Goal: Task Accomplishment & Management: Complete application form

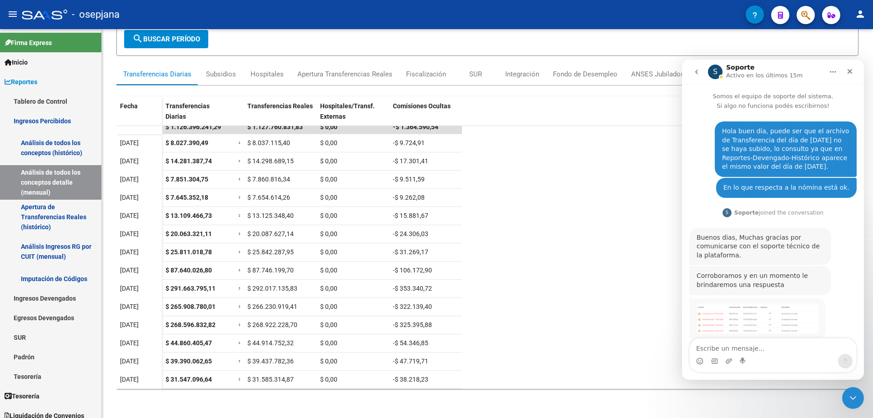
scroll to position [209, 0]
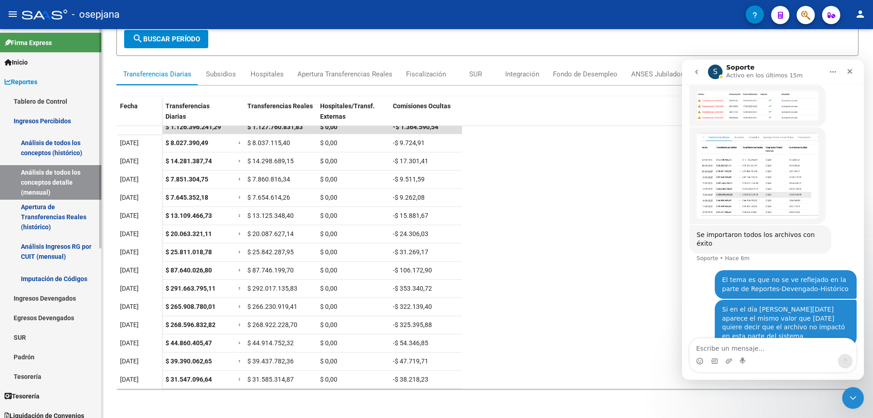
click at [41, 117] on link "Ingresos Percibidos" at bounding box center [50, 121] width 101 height 20
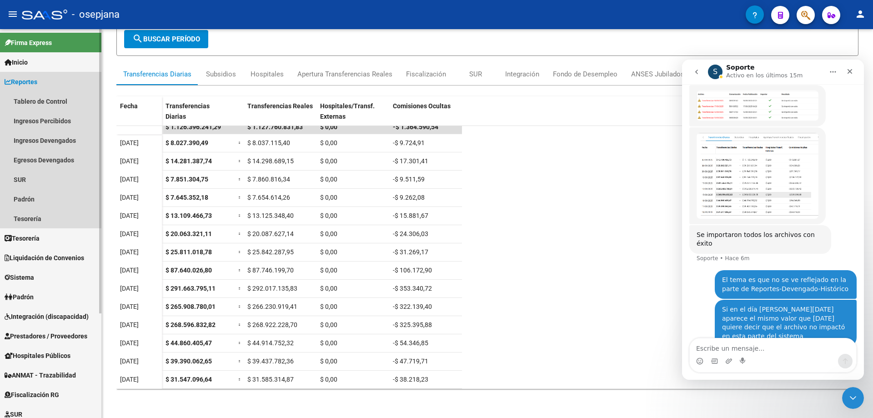
click at [25, 83] on span "Reportes" at bounding box center [21, 82] width 33 height 10
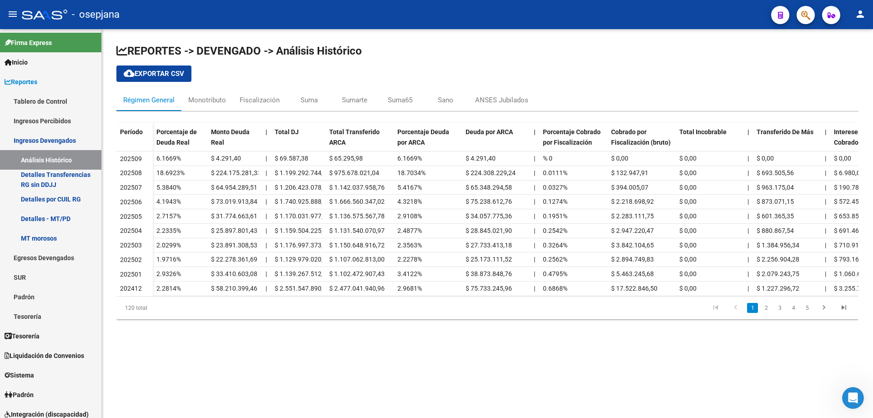
scroll to position [135, 0]
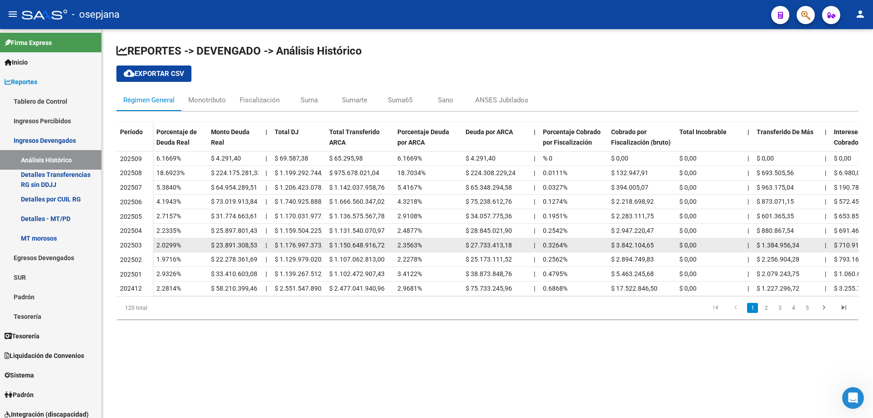
click at [775, 242] on span "$ 1.384.956,34" at bounding box center [778, 245] width 43 height 7
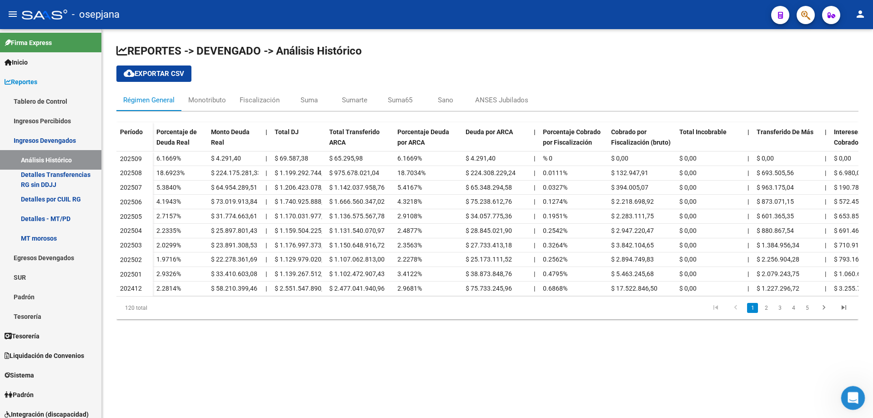
click at [849, 397] on icon "Abrir Intercom Messenger" at bounding box center [852, 396] width 15 height 15
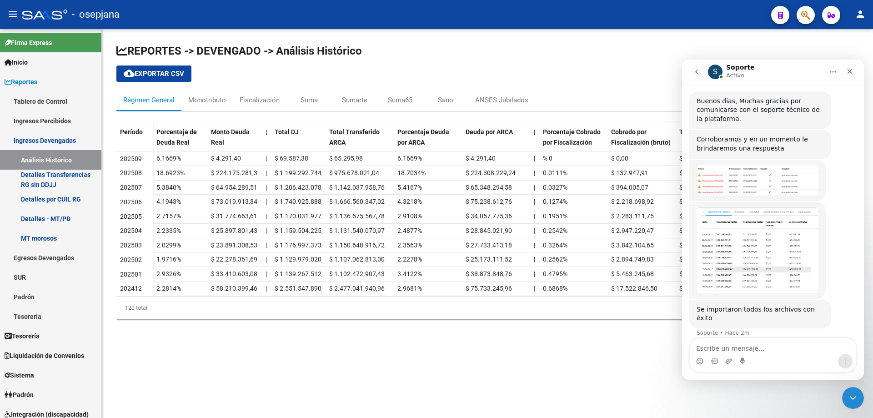
click at [748, 346] on textarea "Escribe un mensaje..." at bounding box center [773, 345] width 166 height 15
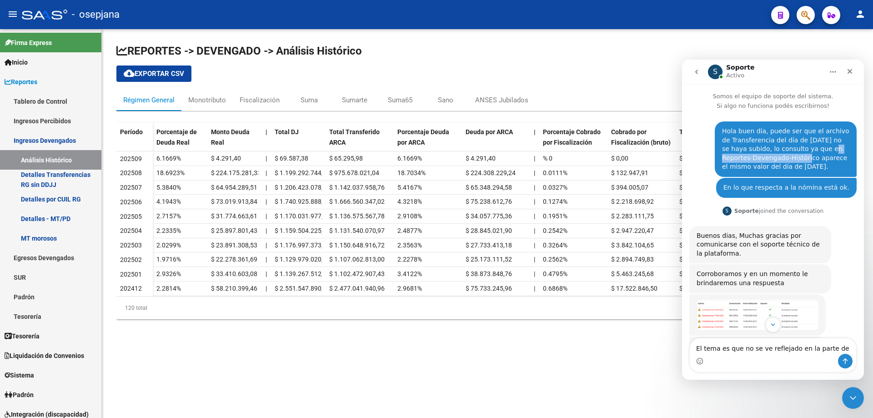
drag, startPoint x: 803, startPoint y: 147, endPoint x: 778, endPoint y: 159, distance: 27.7
click at [778, 159] on div "Hola buen día, puede ser que el archivo de Transferencia del día de ayer no se …" at bounding box center [785, 149] width 127 height 45
copy div "Reportes-Devengado-Histórico"
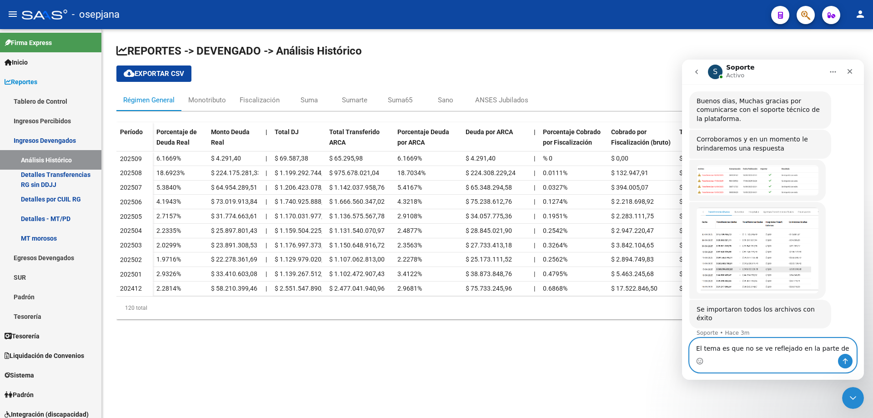
click at [835, 349] on textarea "El tema es que no se ve reflejado en la parte de" at bounding box center [773, 345] width 166 height 15
paste textarea "Reportes-Devengado-Histórico"
type textarea "El tema es que no se ve reflejado en la parte de Reportes-Devengado-Histórico"
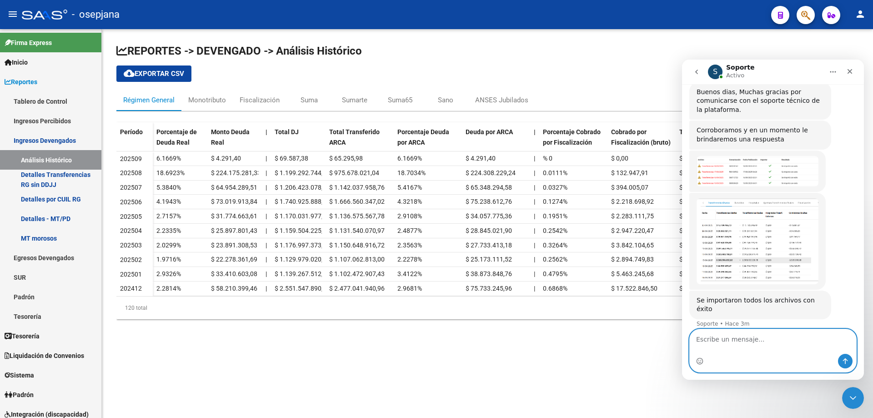
scroll to position [171, 0]
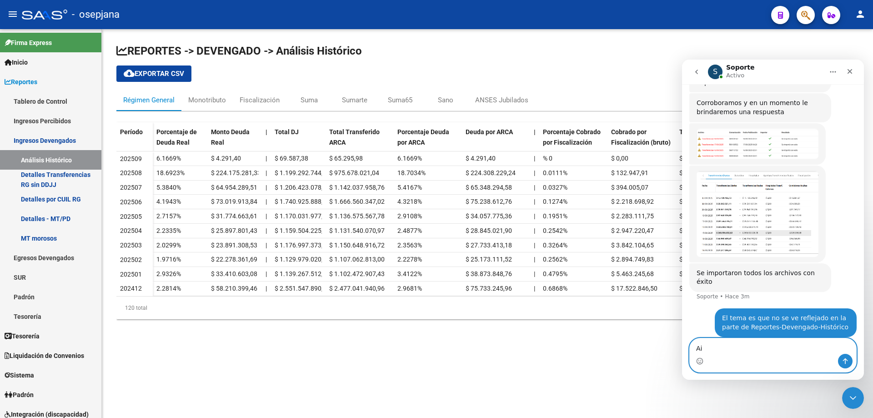
type textarea "A"
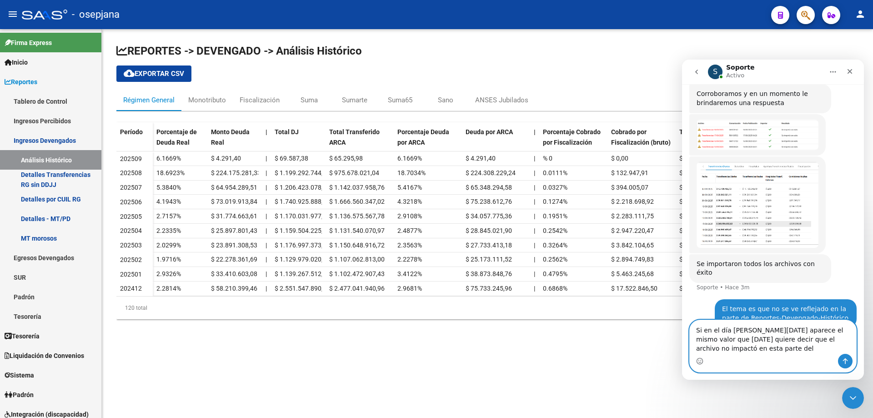
scroll to position [189, 0]
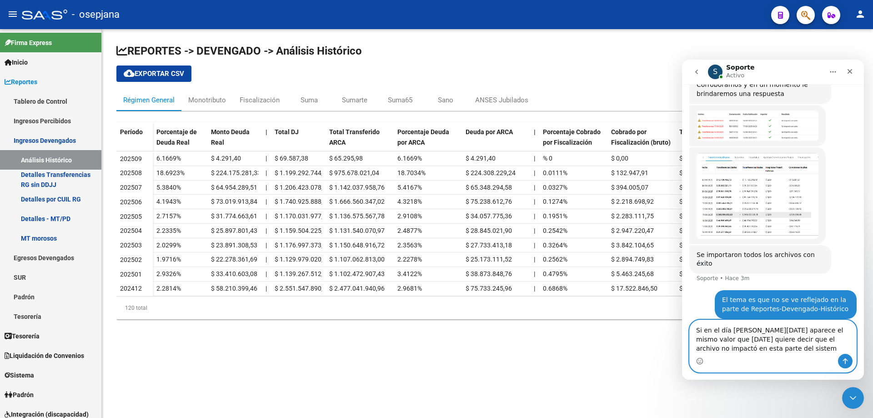
type textarea "Si en el día de hoy aparece el mismo valor que ayer quiere decir que el archivo…"
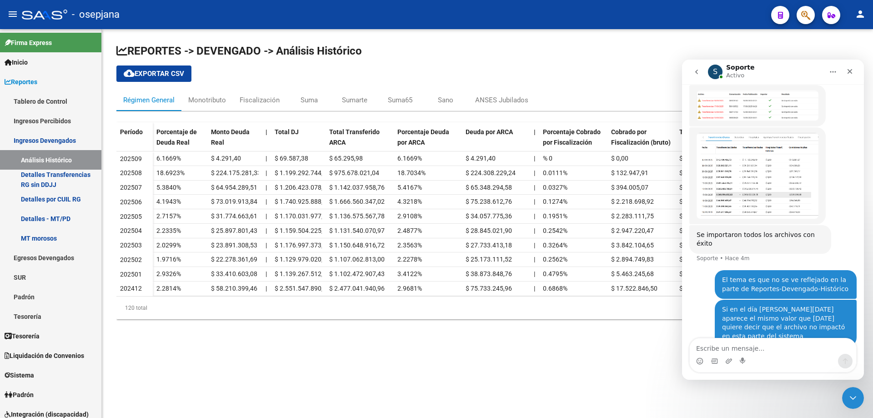
click at [780, 176] on img "Soporte dice…" at bounding box center [758, 176] width 122 height 86
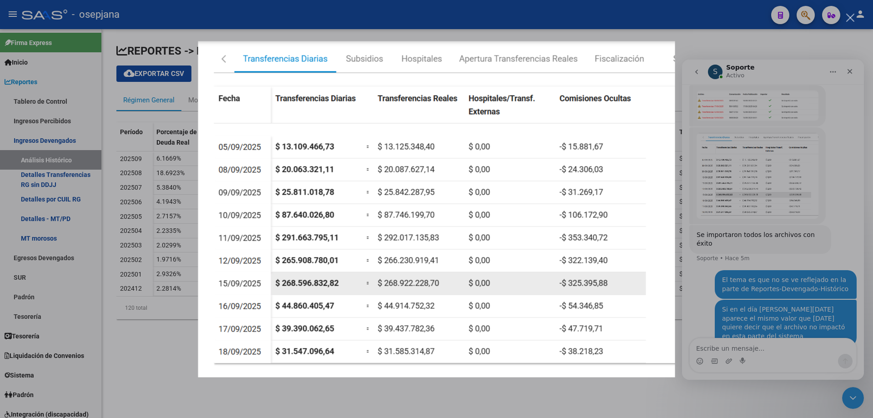
click at [415, 30] on div "Intercom Messenger" at bounding box center [436, 209] width 873 height 418
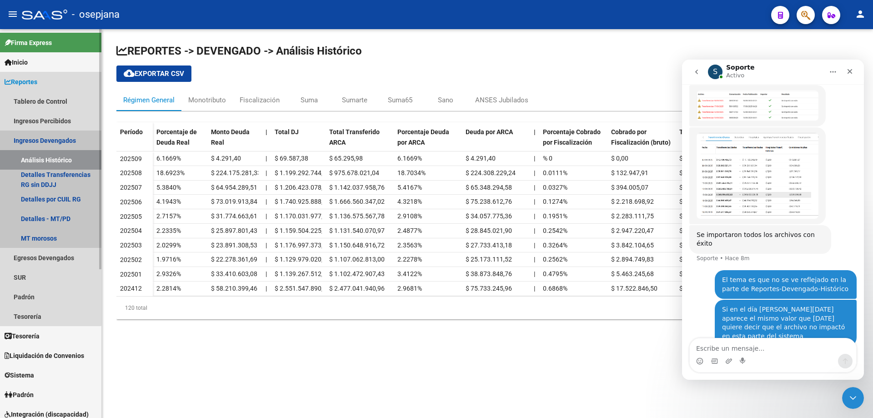
click at [28, 140] on link "Ingresos Devengados" at bounding box center [50, 141] width 101 height 20
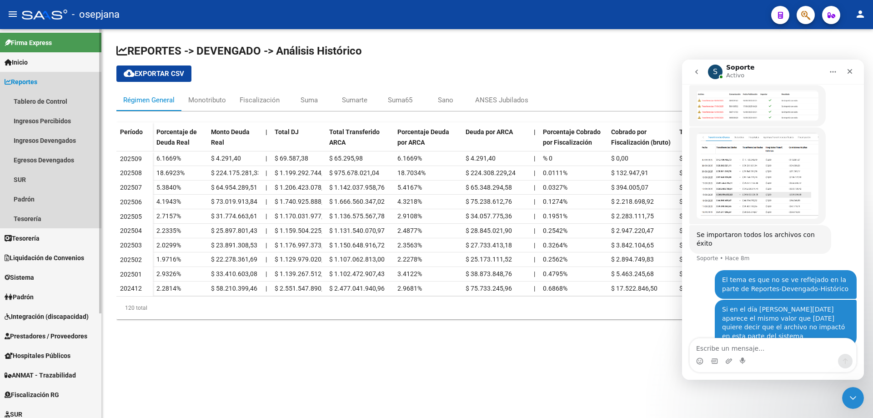
click at [28, 80] on span "Reportes" at bounding box center [21, 82] width 33 height 10
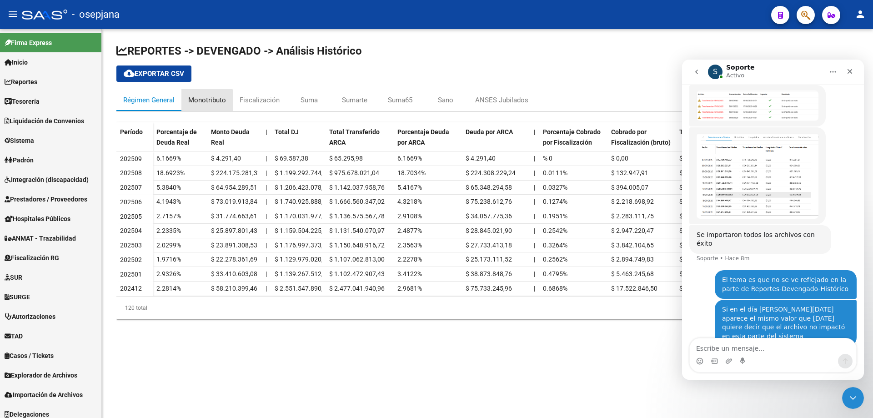
click at [202, 102] on div "Monotributo" at bounding box center [207, 100] width 38 height 10
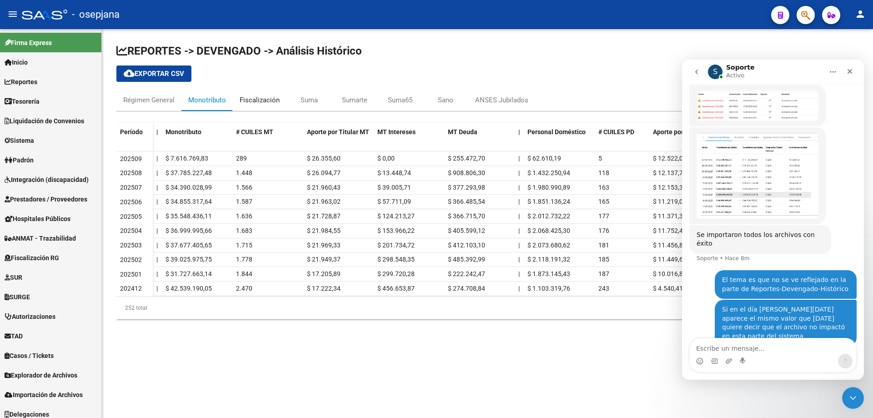
click at [265, 101] on div "Fiscalización" at bounding box center [260, 100] width 40 height 10
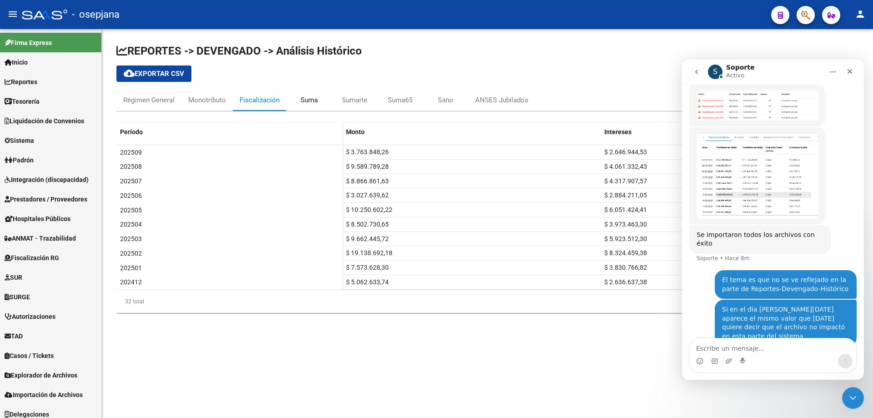
click at [312, 100] on div "Suma" at bounding box center [309, 100] width 17 height 10
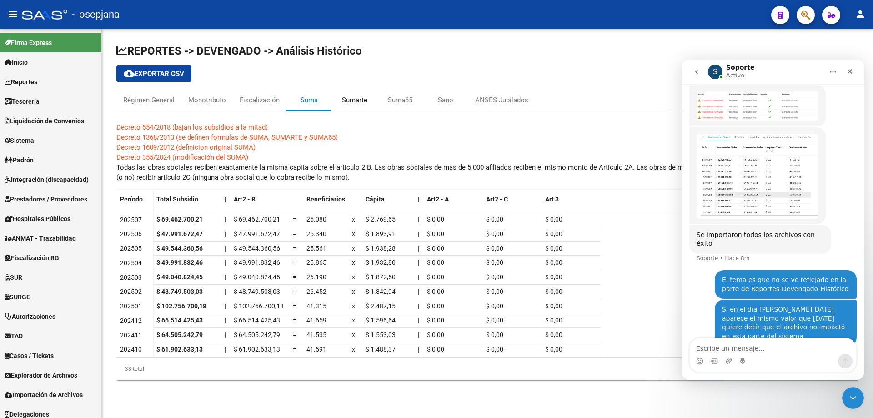
click at [353, 96] on div "Sumarte" at bounding box center [354, 100] width 25 height 10
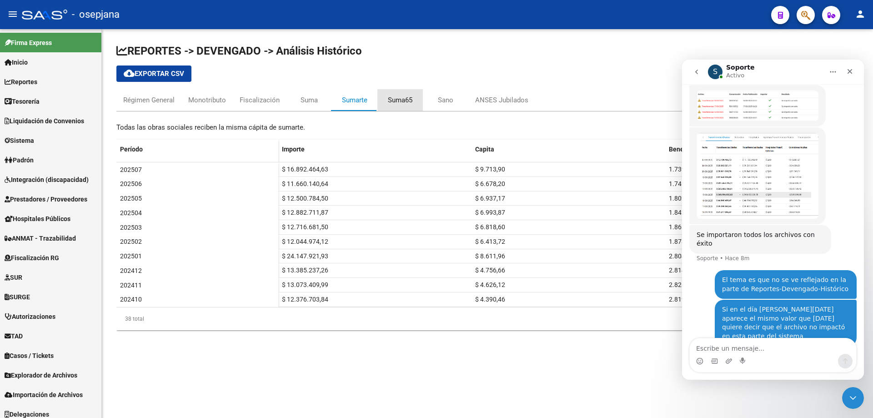
click at [413, 98] on div "Suma65" at bounding box center [399, 100] width 45 height 22
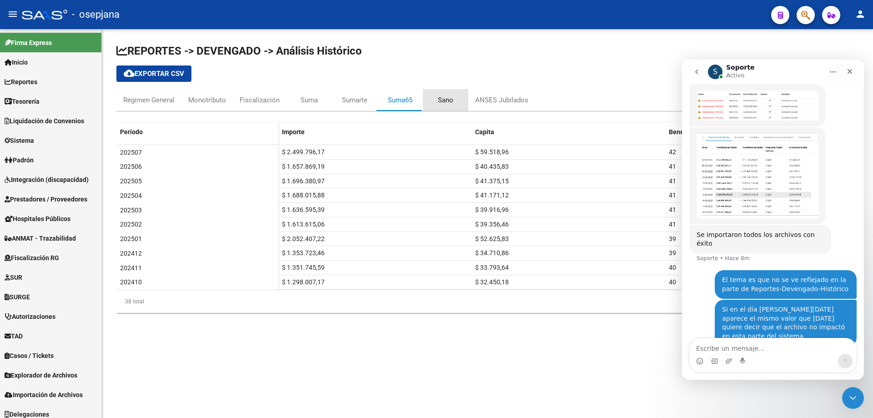
click at [445, 98] on div "Sano" at bounding box center [445, 100] width 15 height 10
click at [510, 101] on div "ANSES Jubilados" at bounding box center [501, 100] width 53 height 10
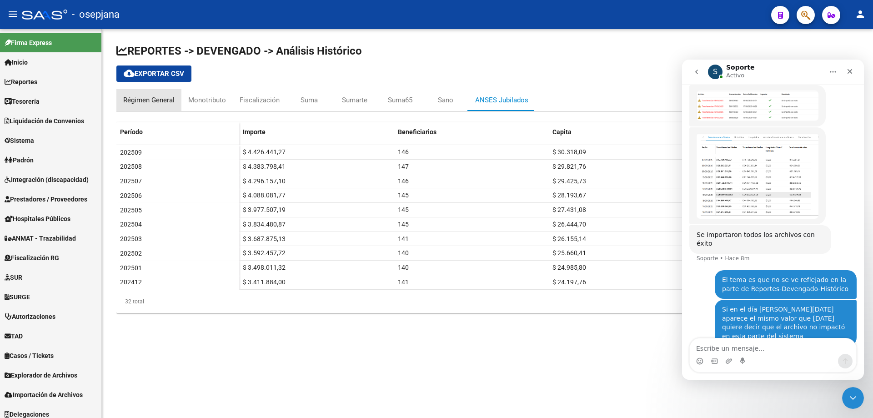
click at [135, 97] on div "Régimen General" at bounding box center [148, 100] width 51 height 10
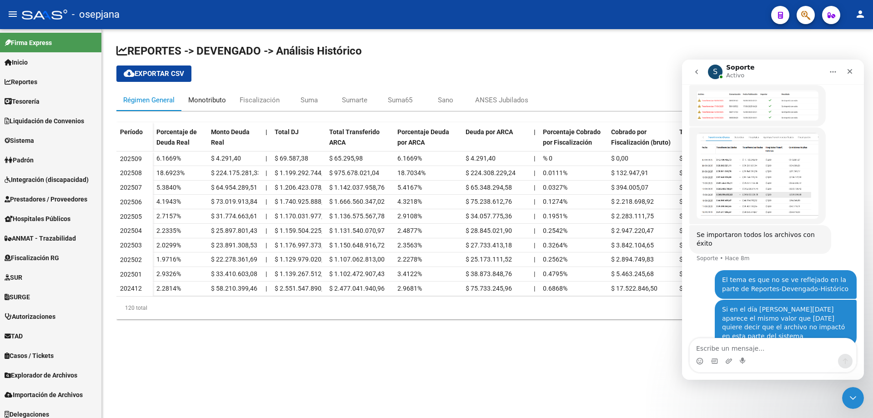
click at [218, 97] on div "Monotributo" at bounding box center [207, 100] width 38 height 10
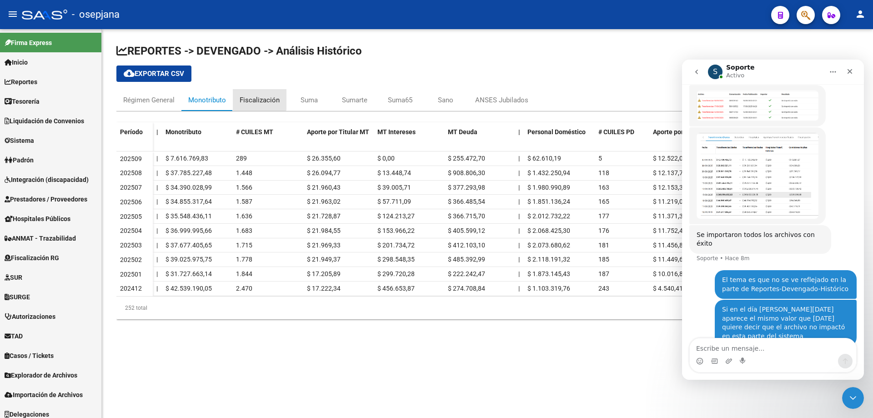
click at [259, 99] on div "Fiscalización" at bounding box center [260, 100] width 40 height 10
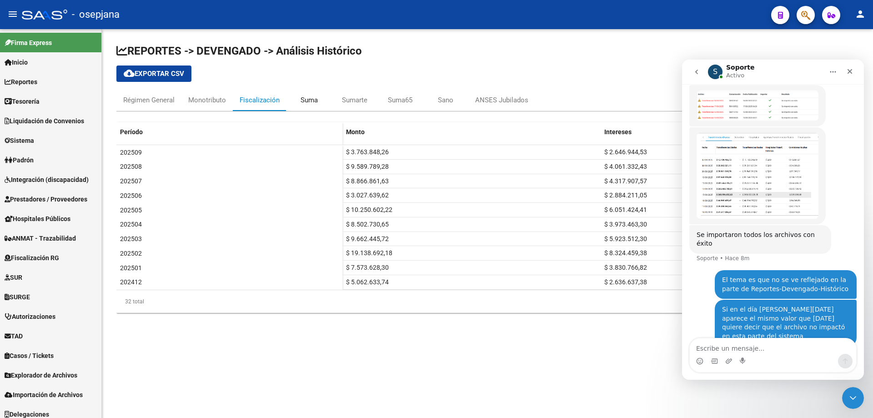
click at [311, 98] on div "Suma" at bounding box center [309, 100] width 17 height 10
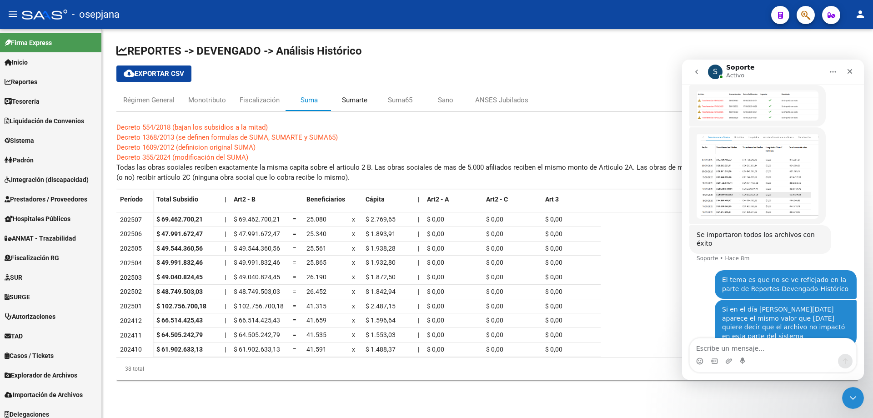
click at [359, 96] on div "Sumarte" at bounding box center [354, 100] width 25 height 10
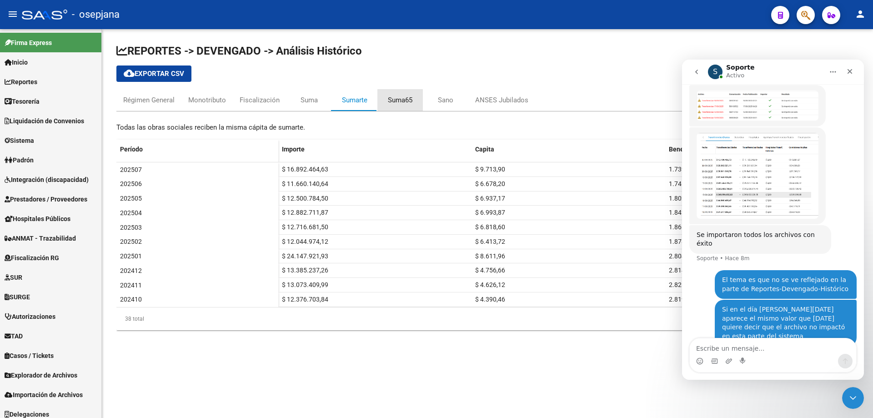
click at [399, 96] on div "Suma65" at bounding box center [400, 100] width 25 height 10
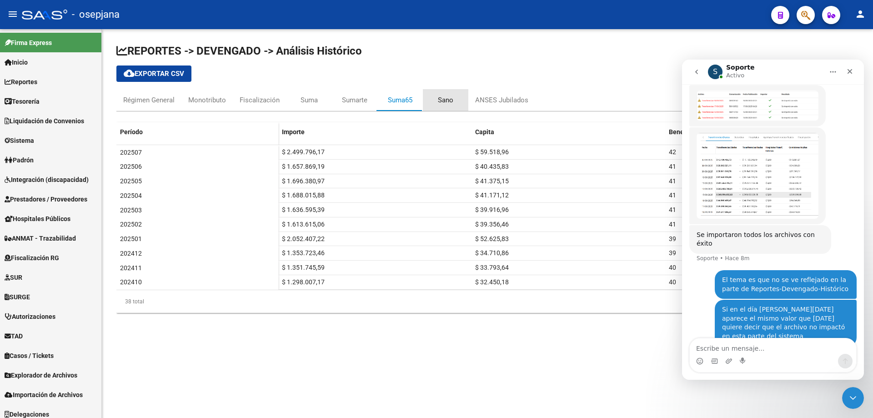
click at [448, 98] on div "Sano" at bounding box center [445, 100] width 15 height 10
click at [514, 97] on div "ANSES Jubilados" at bounding box center [501, 100] width 53 height 10
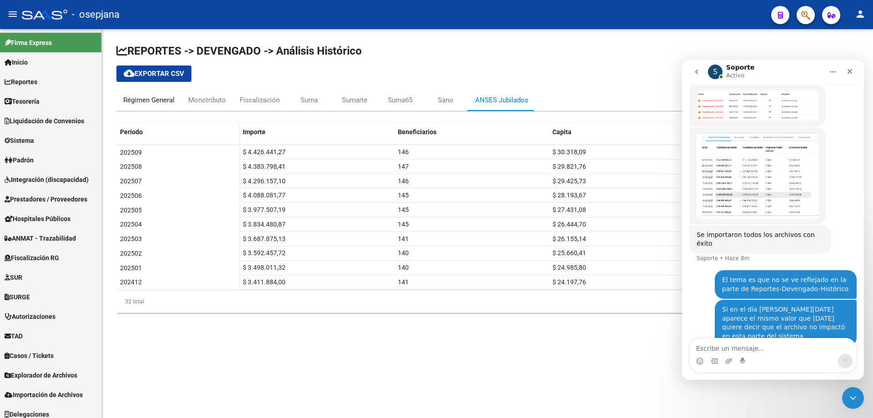
click at [130, 96] on div "Régimen General" at bounding box center [148, 100] width 51 height 10
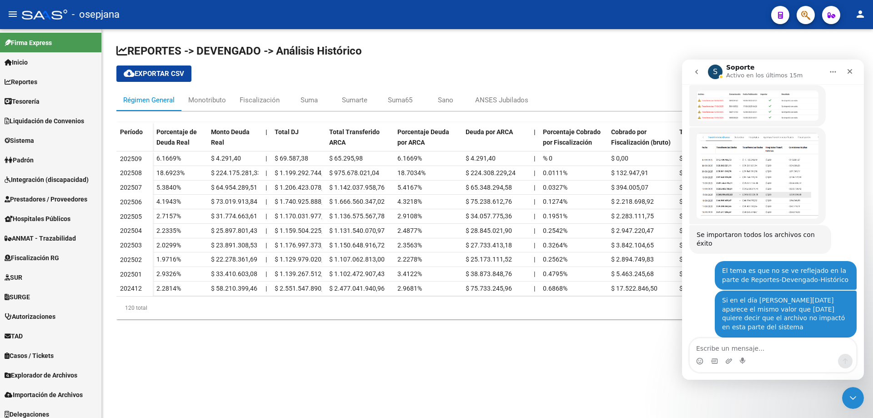
scroll to position [246, 0]
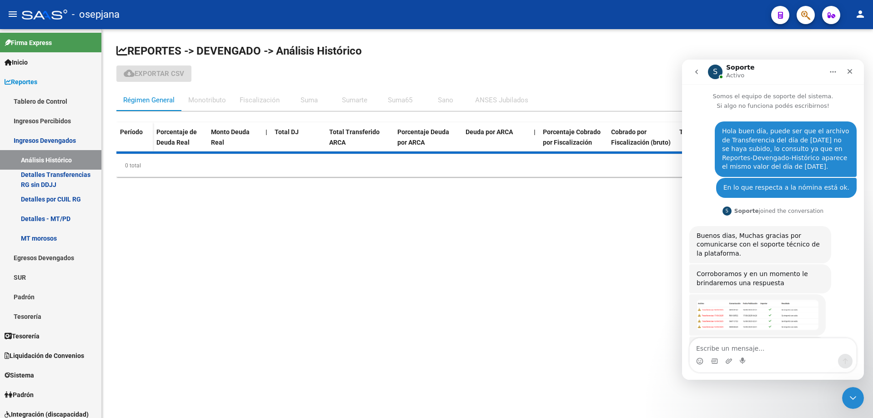
scroll to position [1, 0]
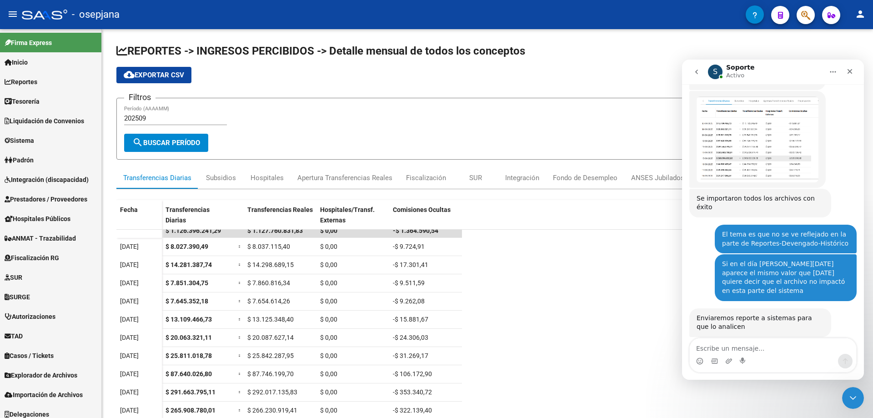
scroll to position [358, 0]
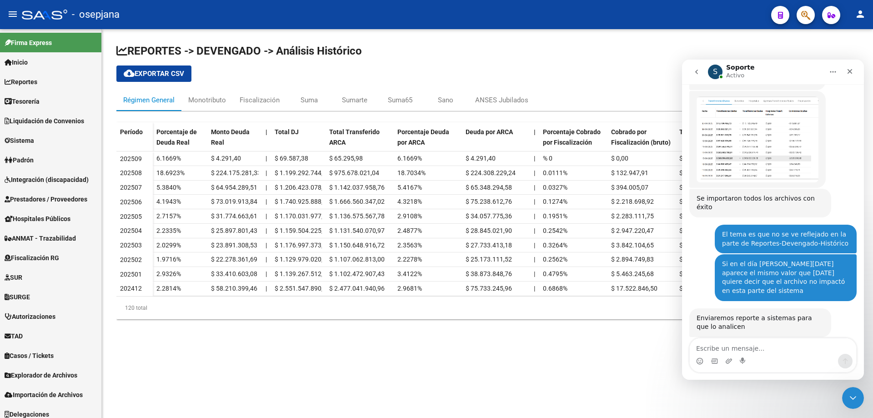
scroll to position [358, 0]
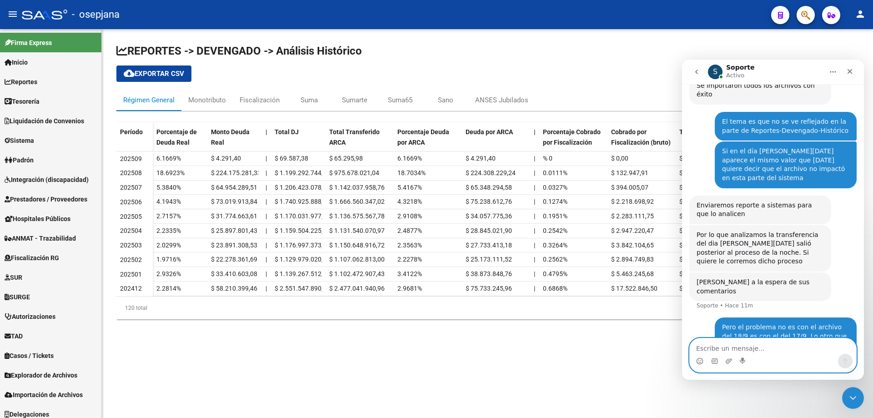
click at [761, 350] on textarea "Escribe un mensaje..." at bounding box center [773, 345] width 166 height 15
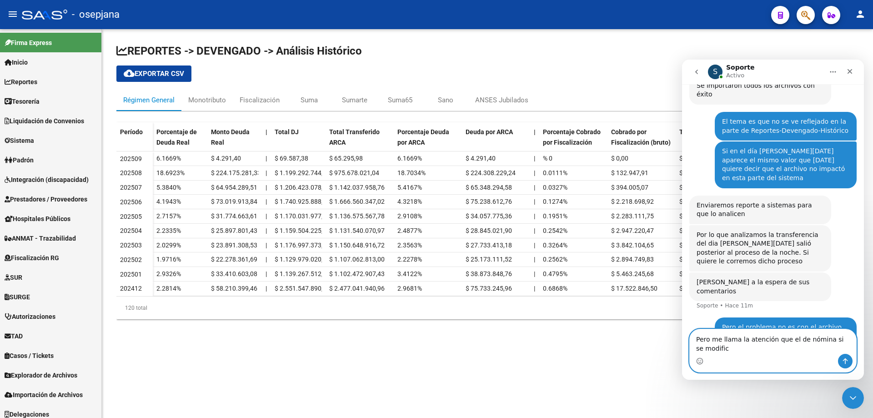
scroll to position [367, 0]
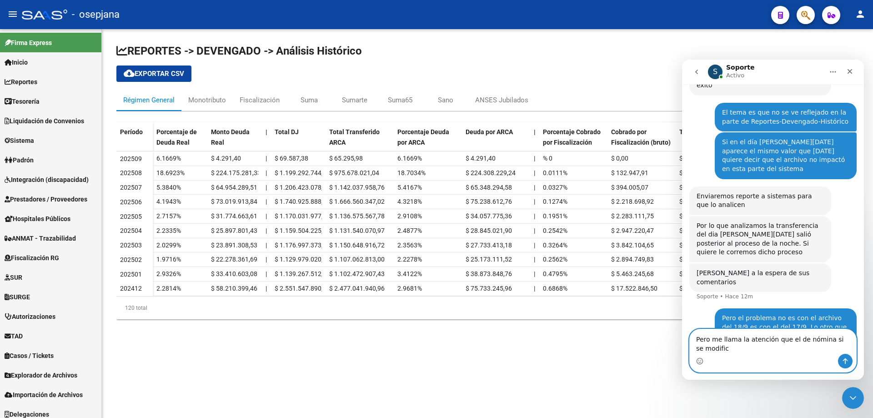
type textarea "Pero me llama la atención que el de nómina si se modificó"
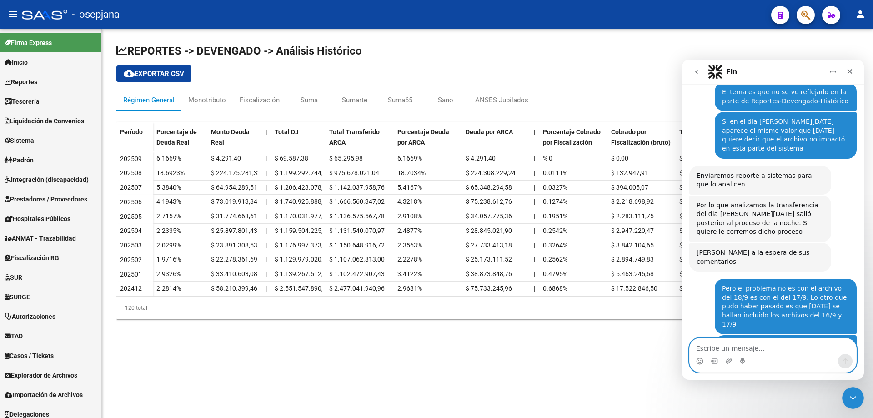
scroll to position [568, 0]
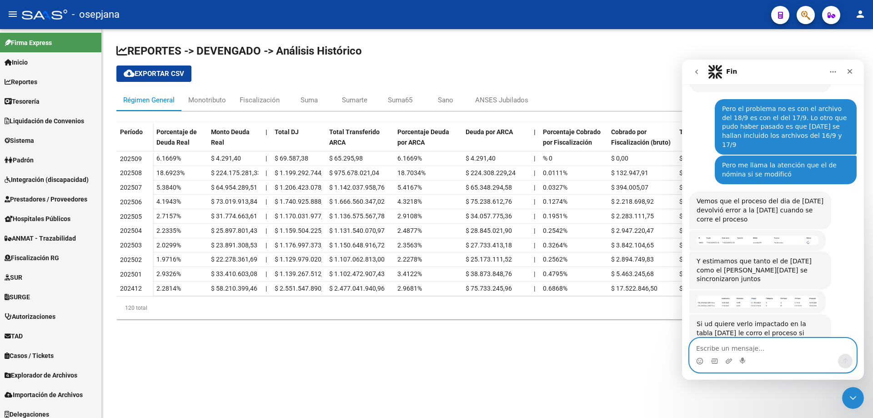
click at [744, 346] on textarea "Escribe un mensaje..." at bounding box center [773, 345] width 166 height 15
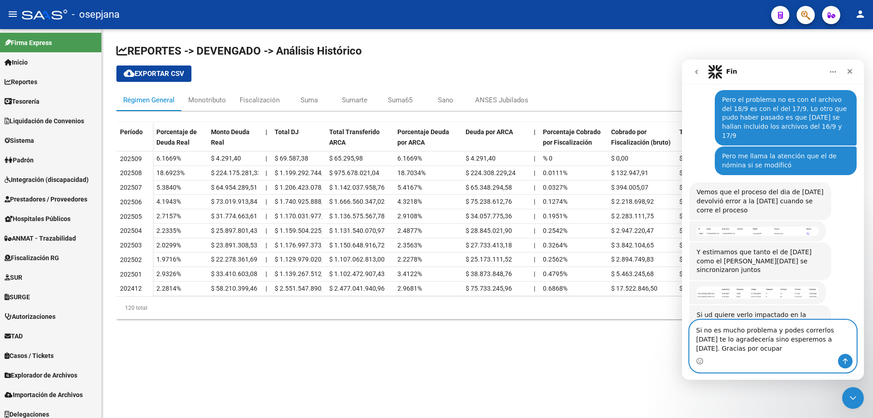
scroll to position [586, 0]
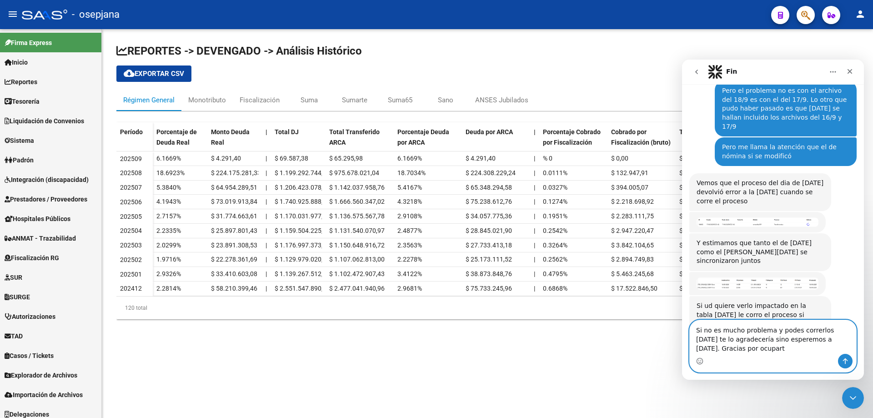
type textarea "Si no es mucho problema y podes correrlos hoy te lo agradecería sino esperemos …"
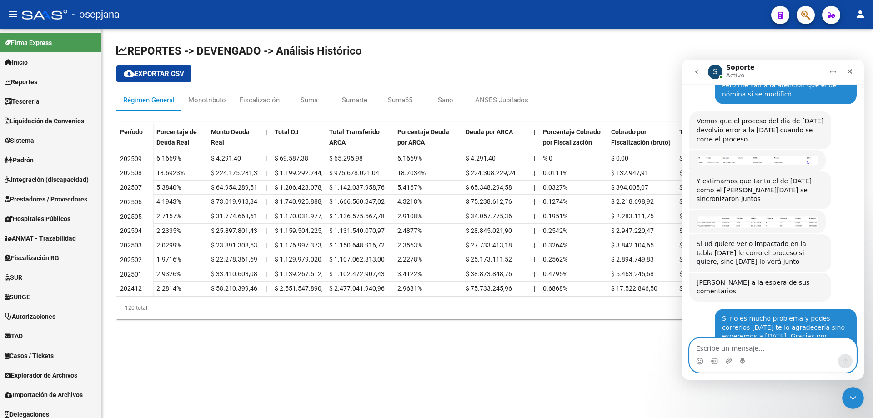
scroll to position [649, 0]
drag, startPoint x: 702, startPoint y: 361, endPoint x: 701, endPoint y: 356, distance: 4.6
click at [702, 361] on icon "Selector de emoji" at bounding box center [699, 360] width 7 height 7
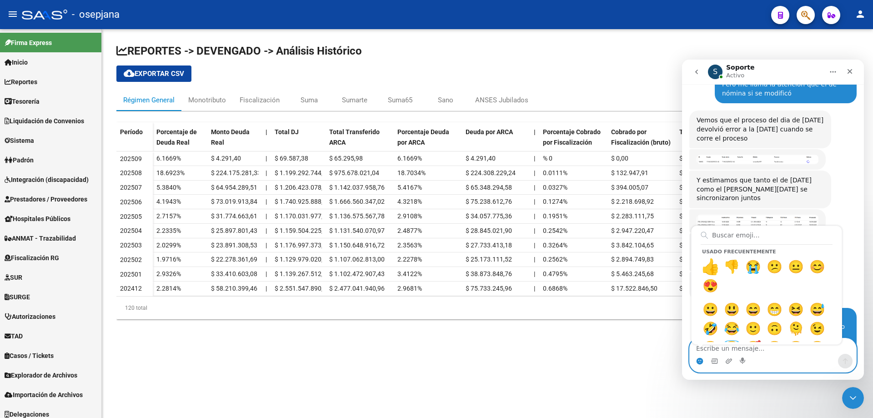
scroll to position [716, 0]
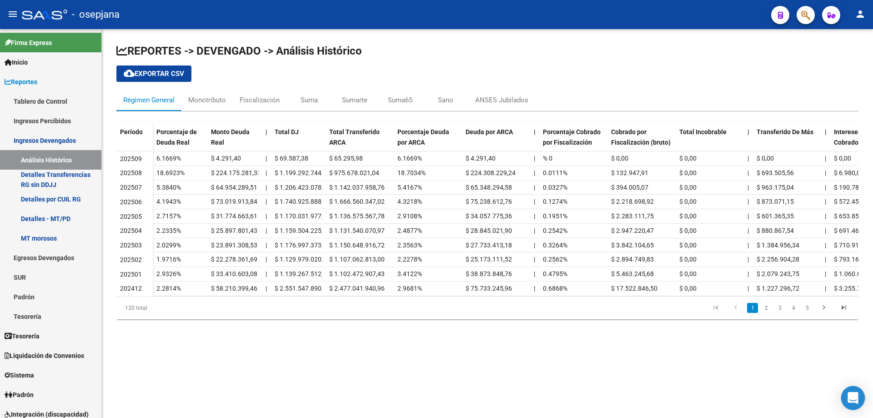
click at [854, 398] on icon "Open Intercom Messenger" at bounding box center [853, 398] width 10 height 12
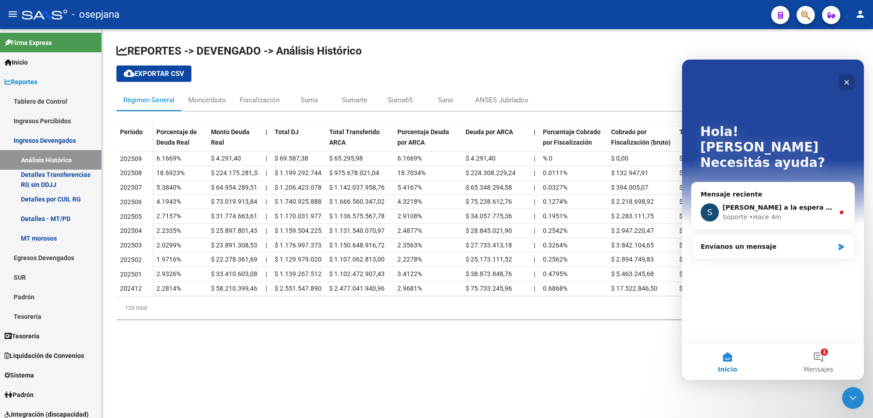
click at [846, 82] on icon "Cerrar" at bounding box center [847, 82] width 5 height 5
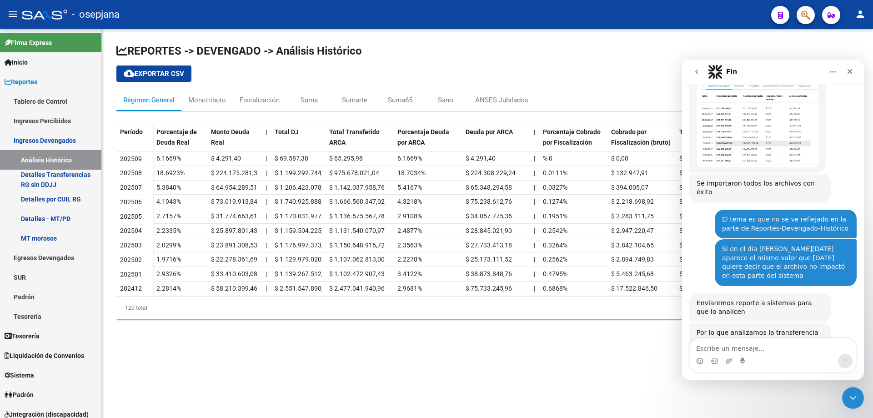
scroll to position [1, 0]
click at [739, 350] on textarea "Escribe un mensaje..." at bounding box center [773, 345] width 166 height 15
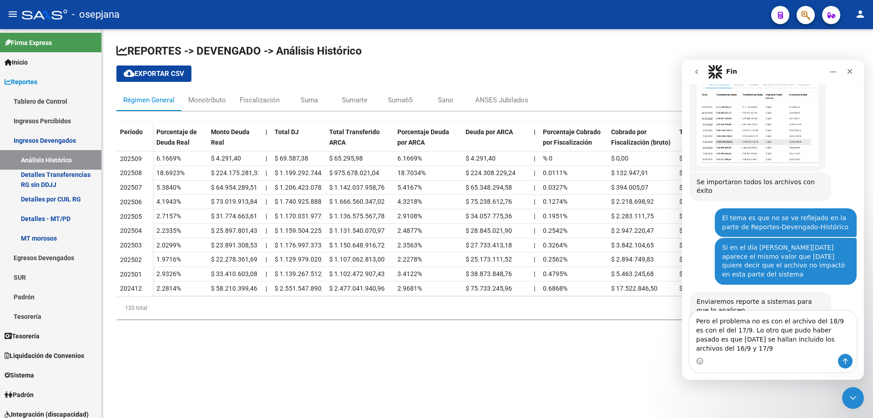
type textarea "Pero el problema no es con el archivo del 18/9 es con el del 17/9. Lo otro que …"
click at [843, 359] on icon "Enviar un mensaje…" at bounding box center [845, 360] width 7 height 7
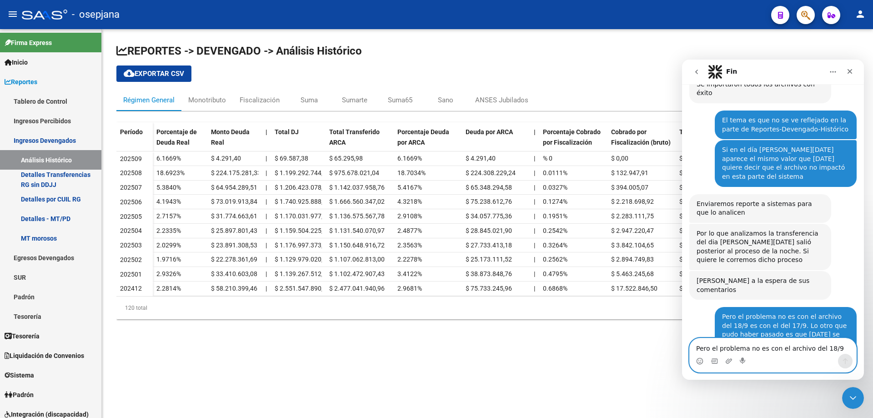
scroll to position [568, 0]
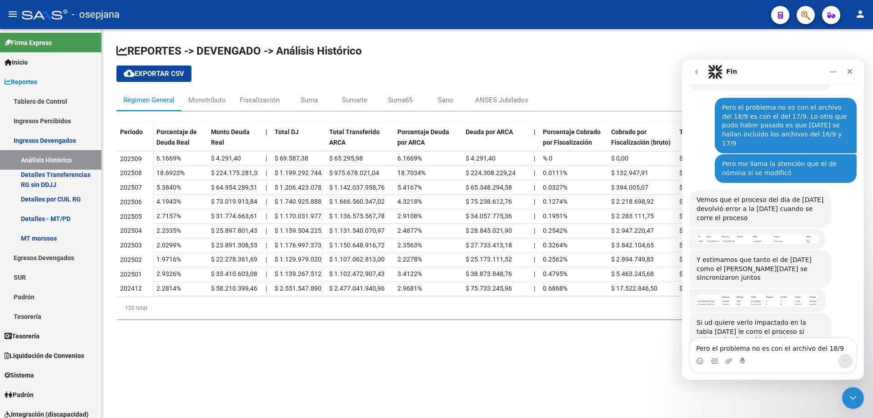
click at [756, 234] on img "Soporte dice…" at bounding box center [758, 239] width 122 height 10
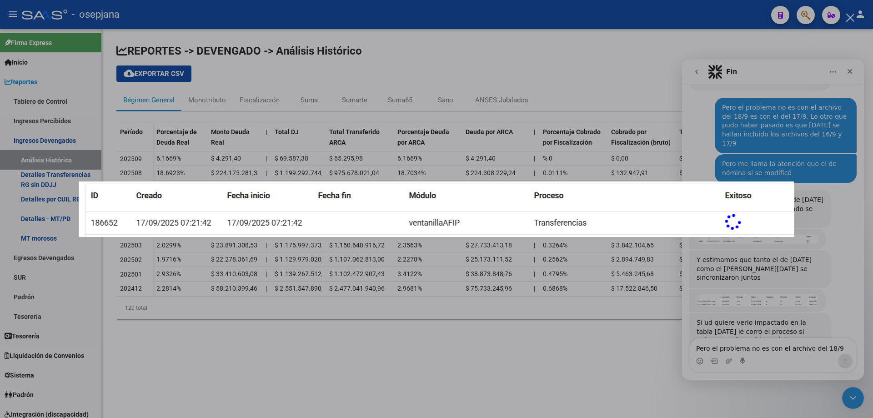
click at [860, 197] on div "Intercom Messenger" at bounding box center [436, 209] width 873 height 418
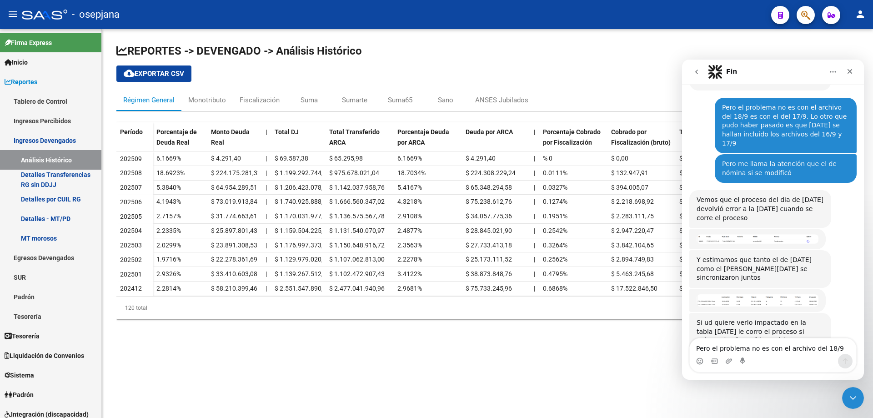
click at [741, 294] on img "Soporte dice…" at bounding box center [758, 300] width 122 height 12
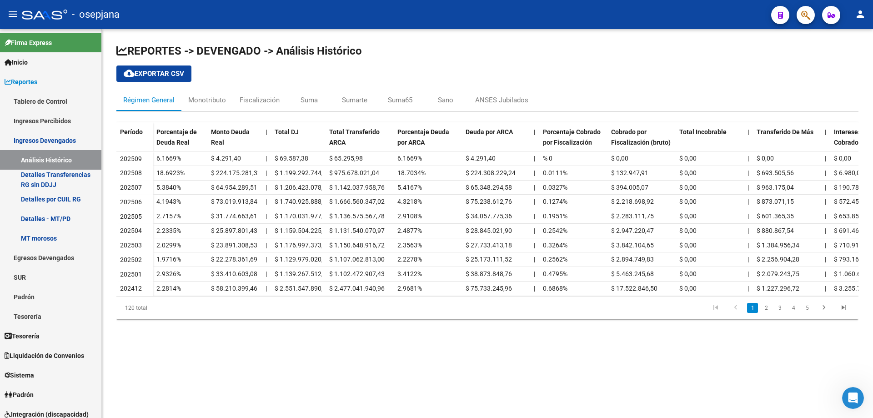
scroll to position [568, 0]
click at [848, 395] on icon "Abrir Intercom Messenger" at bounding box center [852, 396] width 15 height 15
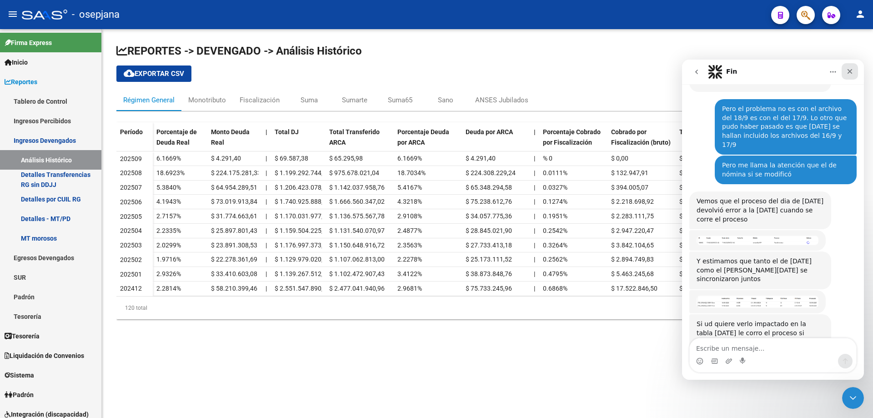
click at [850, 66] on div "Cerrar" at bounding box center [850, 71] width 16 height 16
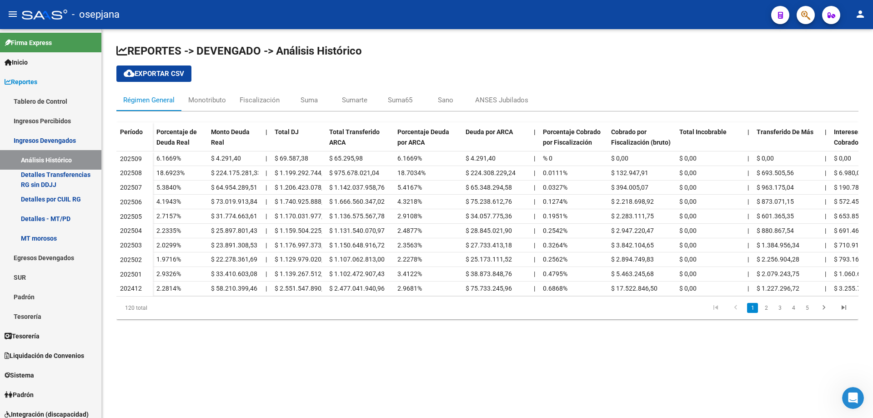
scroll to position [716, 0]
click at [44, 140] on link "Ingresos Devengados" at bounding box center [50, 141] width 101 height 20
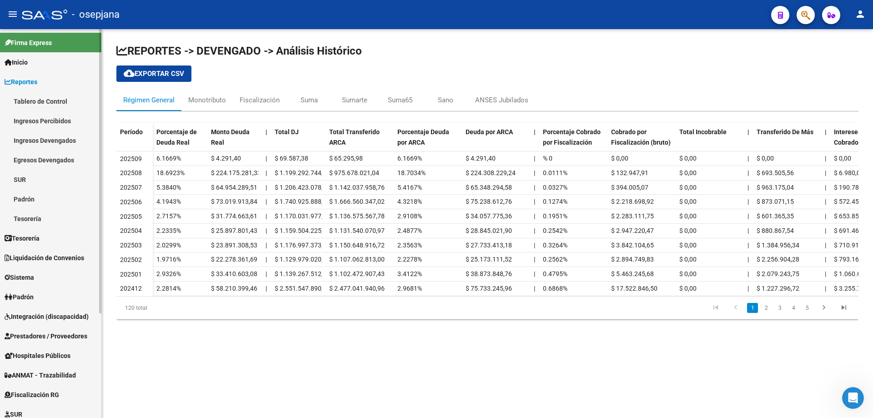
click at [45, 79] on link "Reportes" at bounding box center [50, 82] width 101 height 20
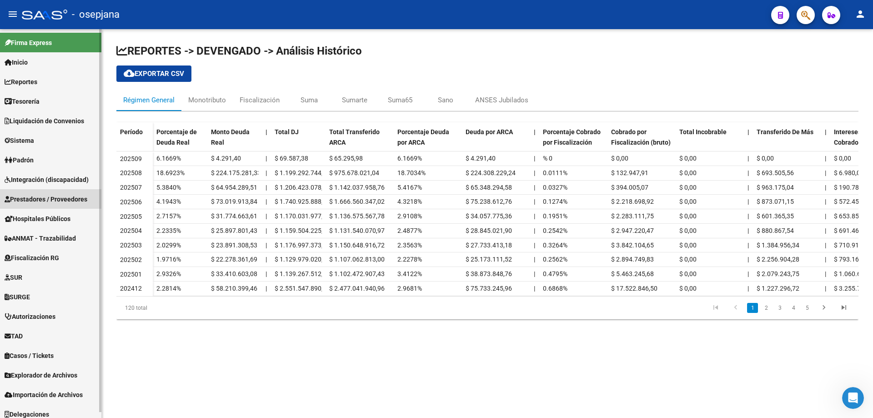
click at [41, 197] on span "Prestadores / Proveedores" at bounding box center [46, 199] width 83 height 10
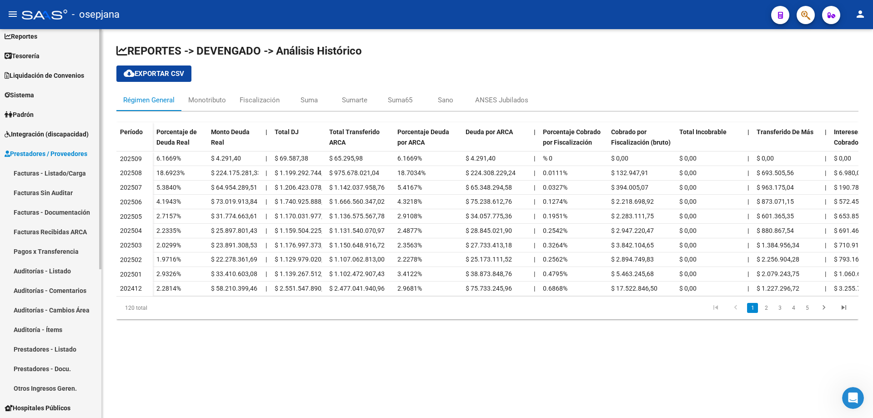
scroll to position [91, 0]
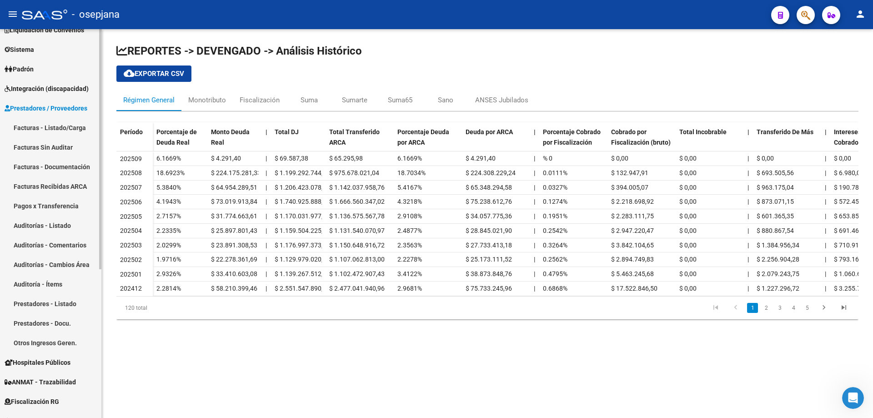
click at [41, 126] on link "Facturas - Listado/Carga" at bounding box center [50, 128] width 101 height 20
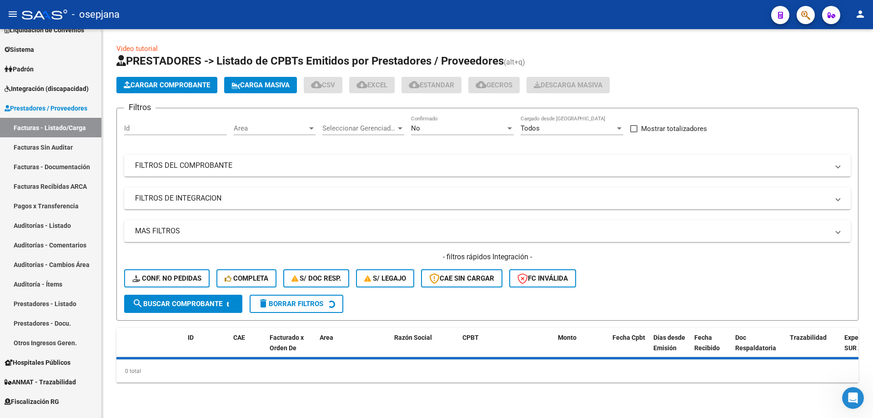
click at [372, 123] on div "Seleccionar Gerenciador Seleccionar Gerenciador" at bounding box center [363, 126] width 82 height 20
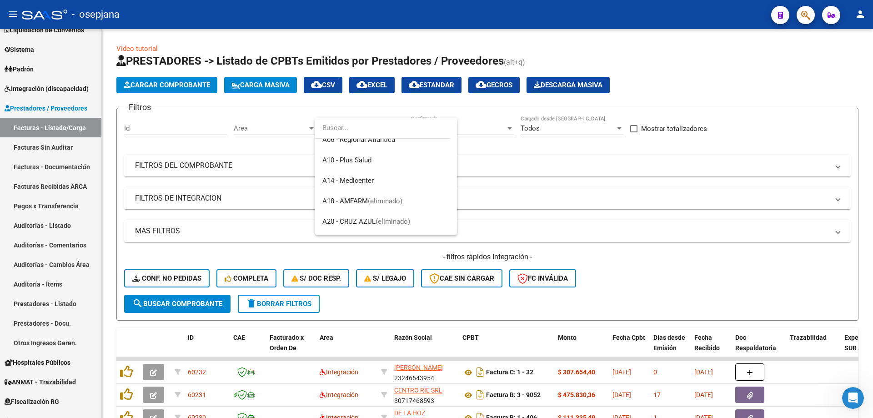
scroll to position [45, 0]
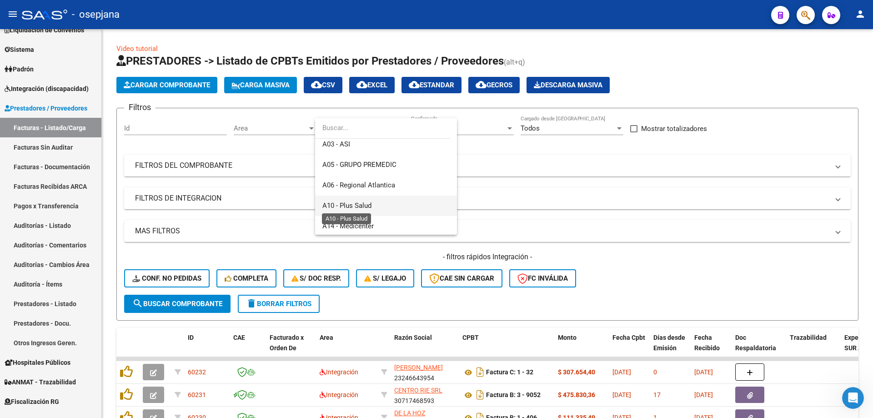
click at [360, 201] on span "A10 - Plus Salud" at bounding box center [346, 205] width 49 height 8
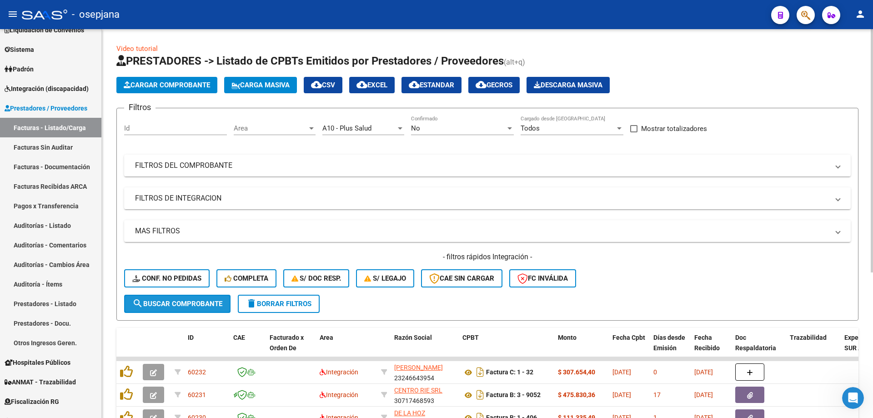
click at [184, 299] on button "search Buscar Comprobante" at bounding box center [177, 304] width 106 height 18
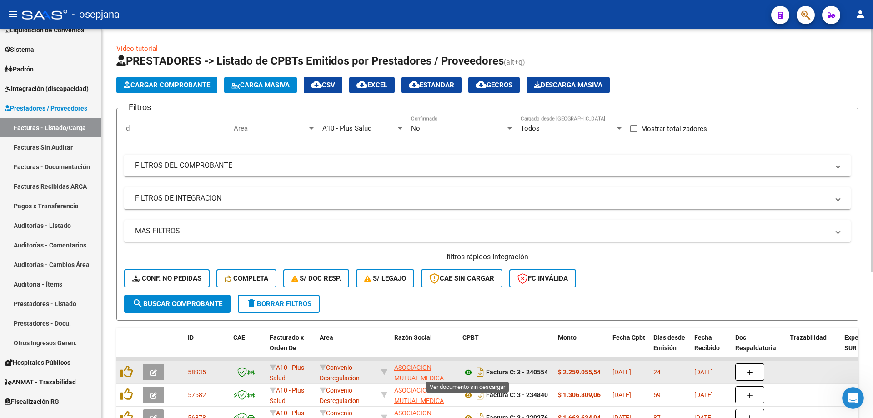
click at [468, 373] on icon at bounding box center [469, 372] width 12 height 11
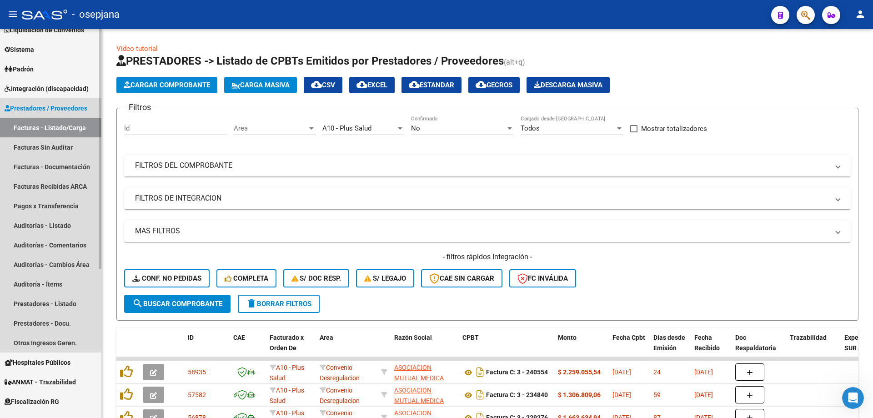
click at [59, 107] on span "Prestadores / Proveedores" at bounding box center [46, 108] width 83 height 10
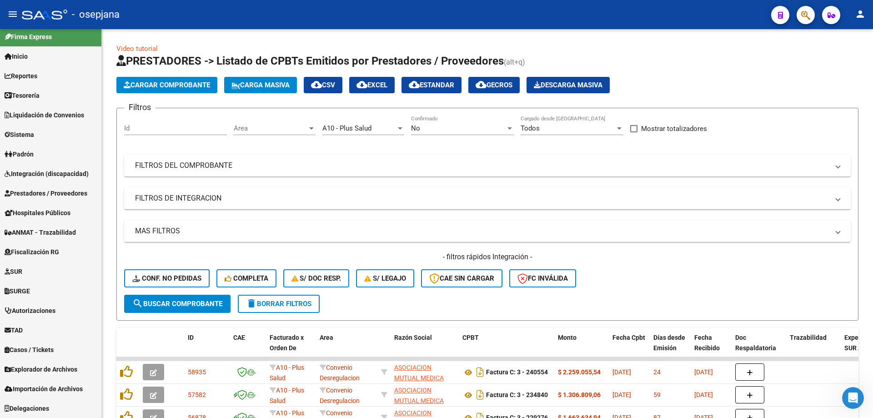
scroll to position [6, 0]
click at [38, 95] on span "Tesorería" at bounding box center [22, 96] width 35 height 10
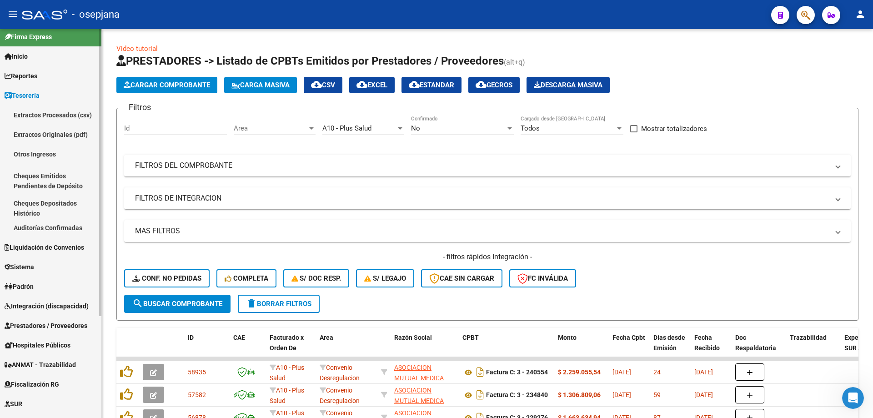
click at [33, 93] on span "Tesorería" at bounding box center [22, 96] width 35 height 10
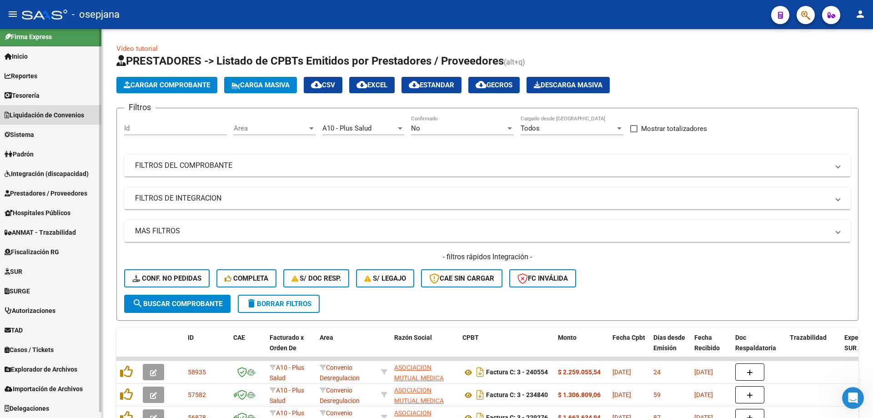
click at [36, 113] on span "Liquidación de Convenios" at bounding box center [45, 115] width 80 height 10
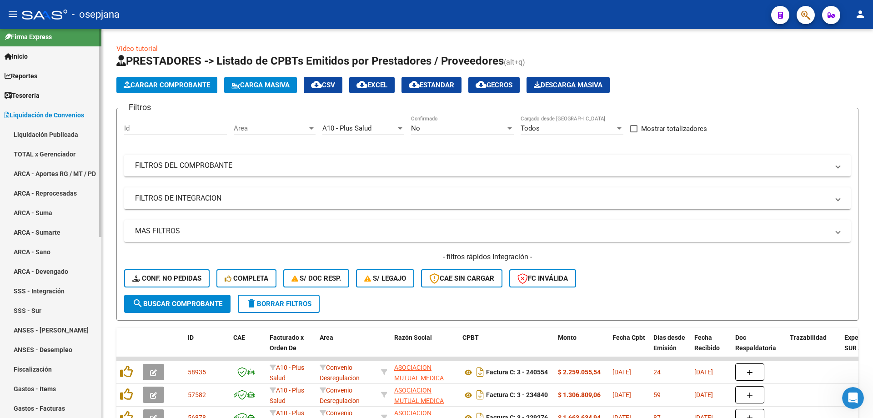
click at [42, 154] on link "TOTAL x Gerenciador" at bounding box center [50, 154] width 101 height 20
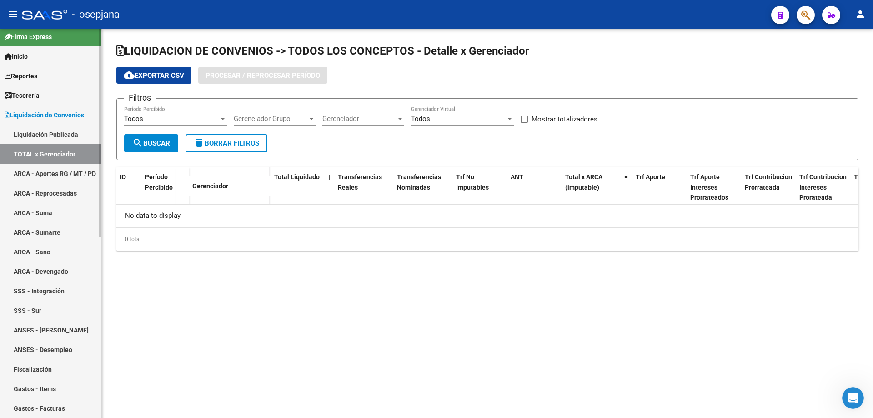
checkbox input "true"
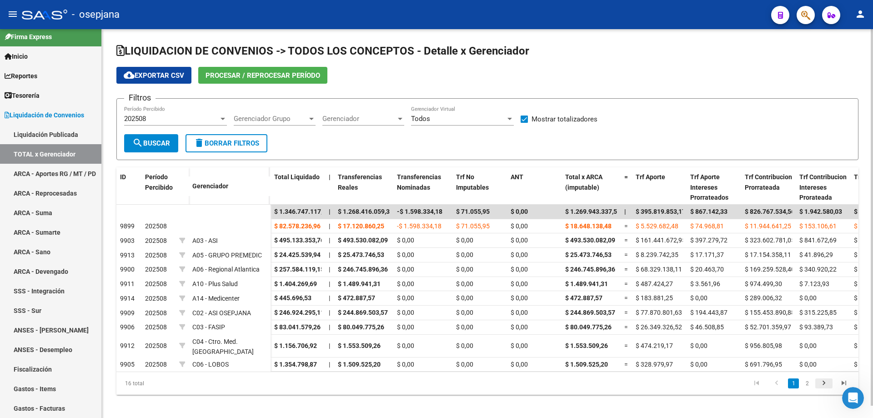
click at [827, 390] on icon "go to next page" at bounding box center [824, 384] width 12 height 11
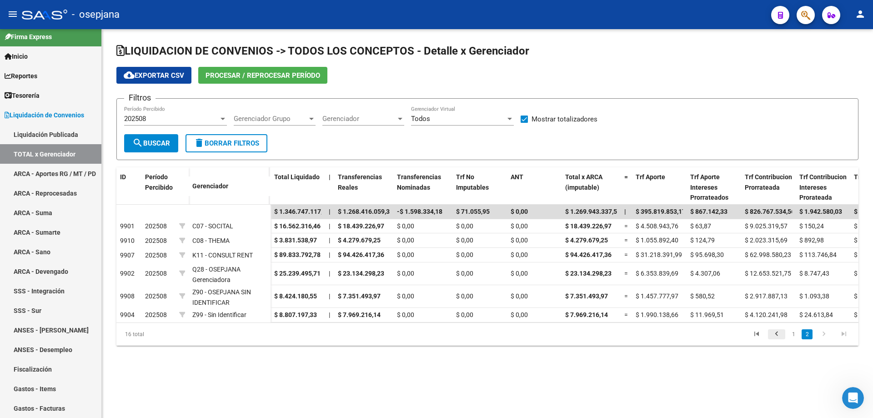
click at [775, 340] on icon "go to previous page" at bounding box center [777, 335] width 12 height 11
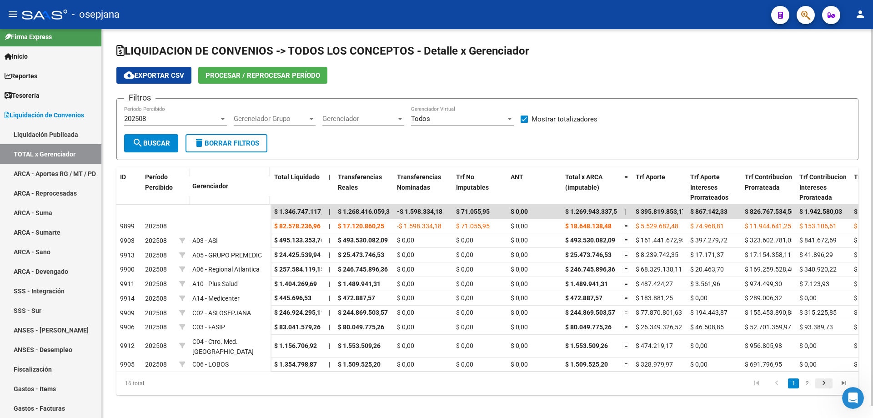
click at [822, 390] on icon "go to next page" at bounding box center [824, 384] width 12 height 11
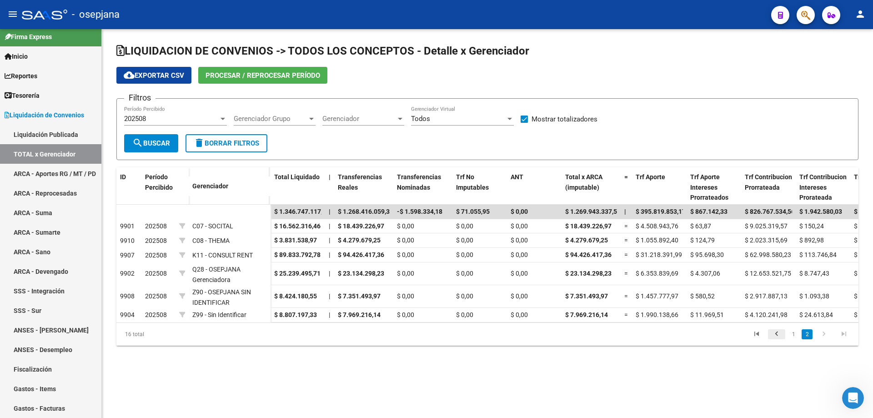
click at [775, 339] on icon "go to previous page" at bounding box center [777, 335] width 12 height 11
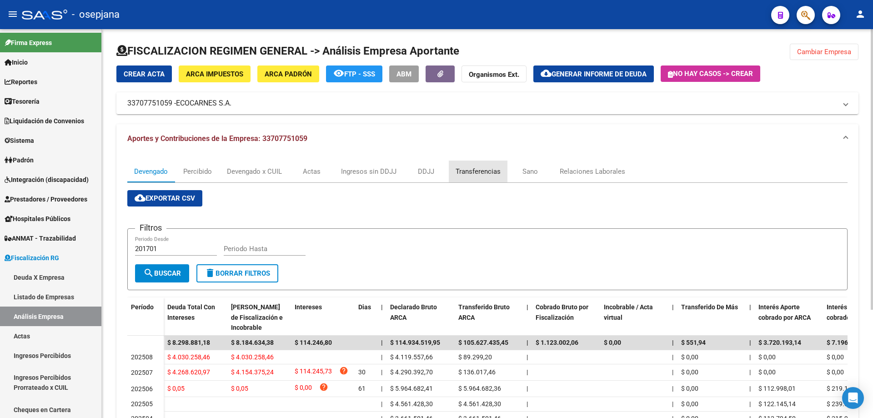
click at [493, 170] on div "Transferencias" at bounding box center [478, 171] width 45 height 10
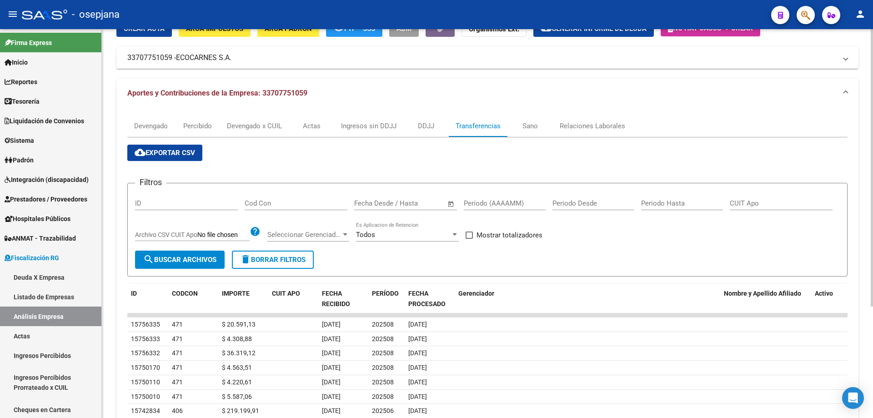
scroll to position [91, 0]
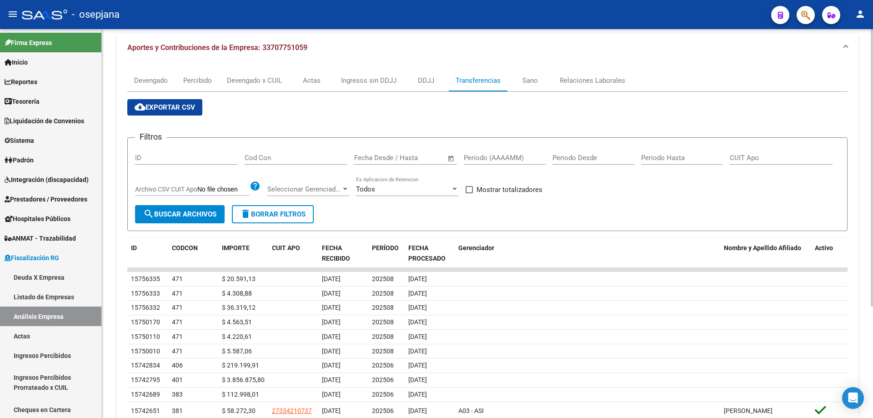
click at [482, 158] on input "Período (AAAAMM)" at bounding box center [505, 158] width 82 height 8
type input "20"
click at [154, 82] on div "Devengado" at bounding box center [151, 80] width 34 height 10
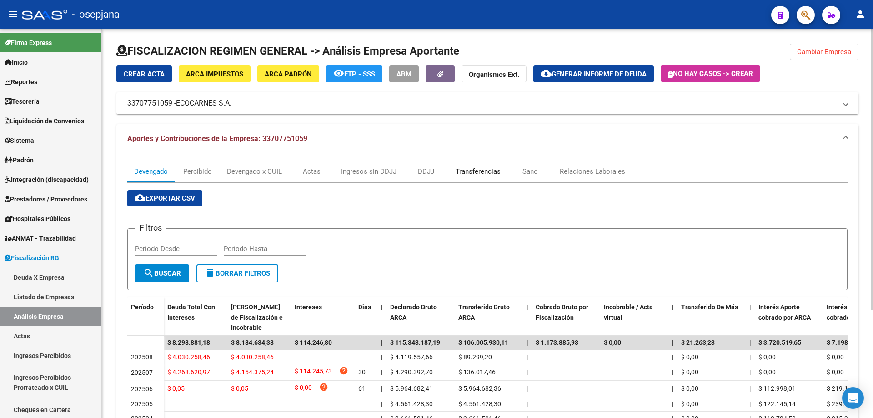
click at [466, 167] on div "Transferencias" at bounding box center [478, 171] width 45 height 10
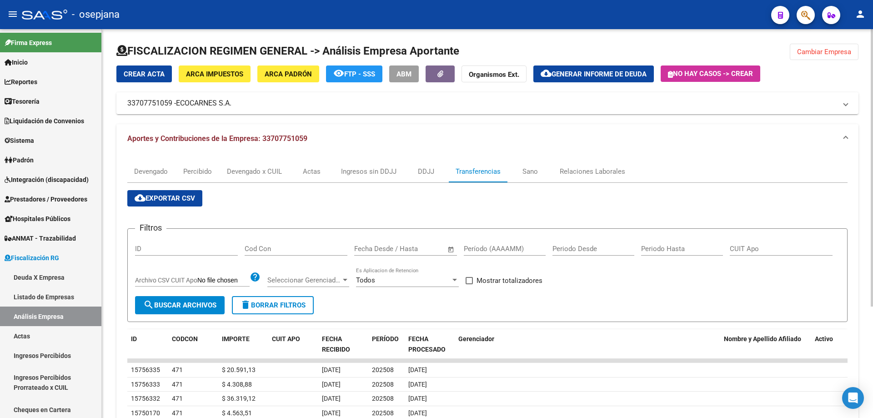
click at [407, 242] on div "Fecha inicio – Fecha fin Fecha Desde / Hasta" at bounding box center [400, 246] width 92 height 20
click at [383, 248] on input "text" at bounding box center [372, 249] width 37 height 8
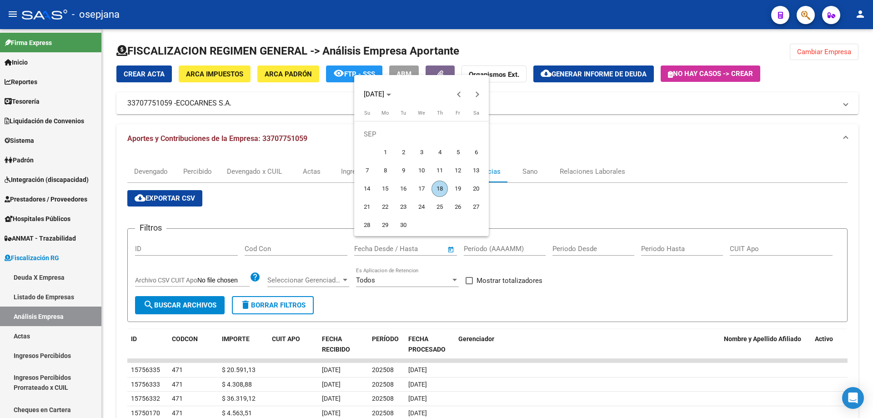
click at [421, 188] on span "17" at bounding box center [421, 189] width 16 height 16
type input "[DATE]"
click at [437, 188] on span "18" at bounding box center [440, 189] width 16 height 16
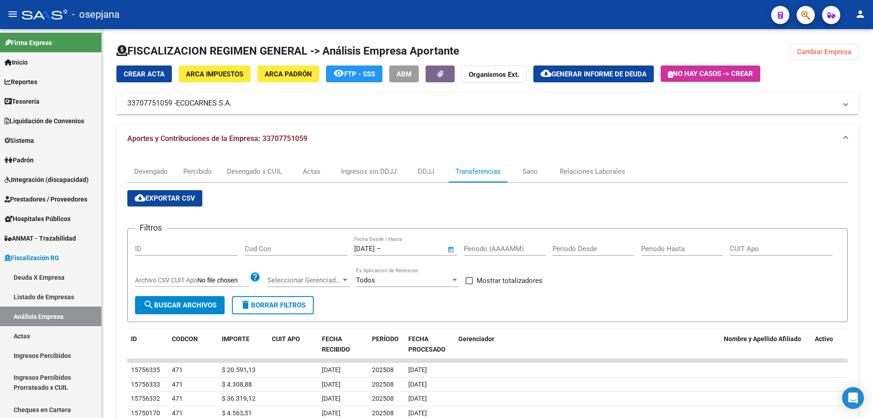
type input "[DATE]"
click at [483, 240] on div "Período (AAAAMM)" at bounding box center [505, 246] width 82 height 20
type input "202507"
drag, startPoint x: 487, startPoint y: 277, endPoint x: 451, endPoint y: 282, distance: 36.9
click at [487, 278] on span "Mostrar totalizadores" at bounding box center [510, 280] width 66 height 11
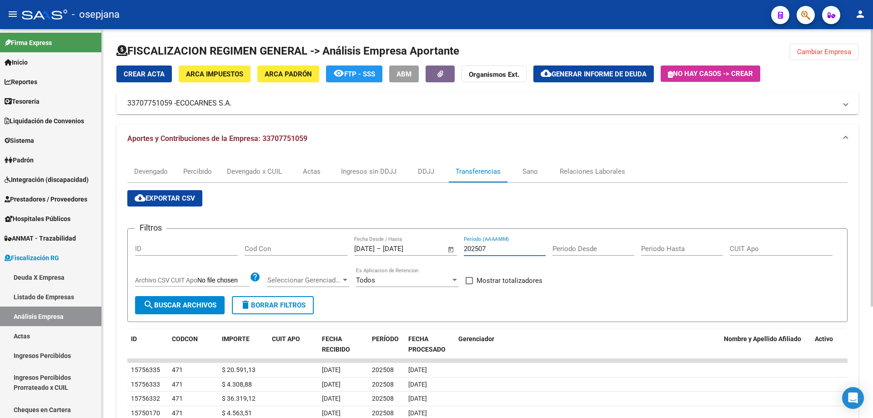
click at [469, 284] on input "Mostrar totalizadores" at bounding box center [469, 284] width 0 height 0
checkbox input "true"
click at [203, 302] on span "search Buscar Archivos" at bounding box center [179, 305] width 73 height 8
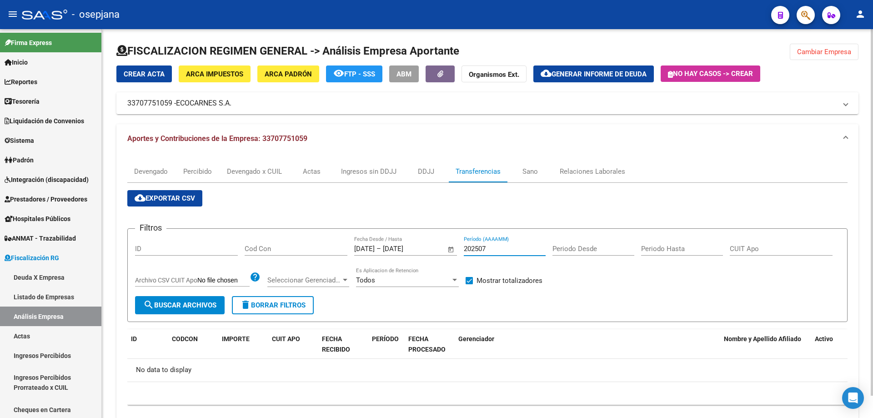
drag, startPoint x: 489, startPoint y: 248, endPoint x: 484, endPoint y: 249, distance: 4.6
click at [484, 249] on input "202507" at bounding box center [505, 249] width 82 height 8
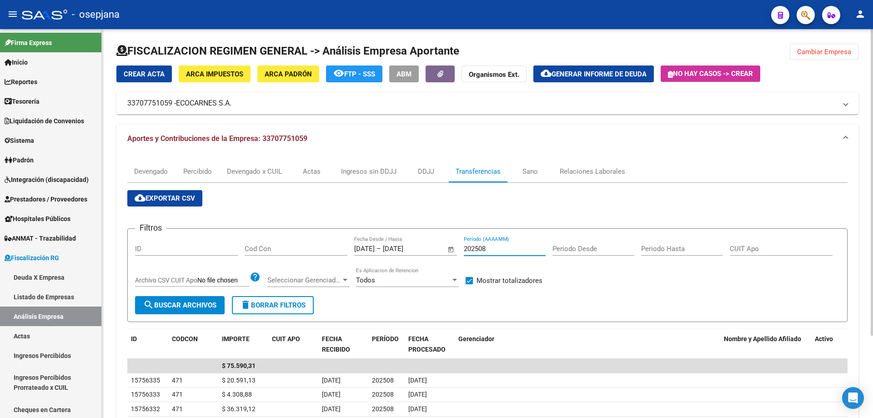
drag, startPoint x: 484, startPoint y: 249, endPoint x: 489, endPoint y: 248, distance: 4.6
click at [489, 248] on input "202508" at bounding box center [505, 249] width 82 height 8
type input "202506"
click at [148, 171] on div "Devengado" at bounding box center [151, 171] width 34 height 10
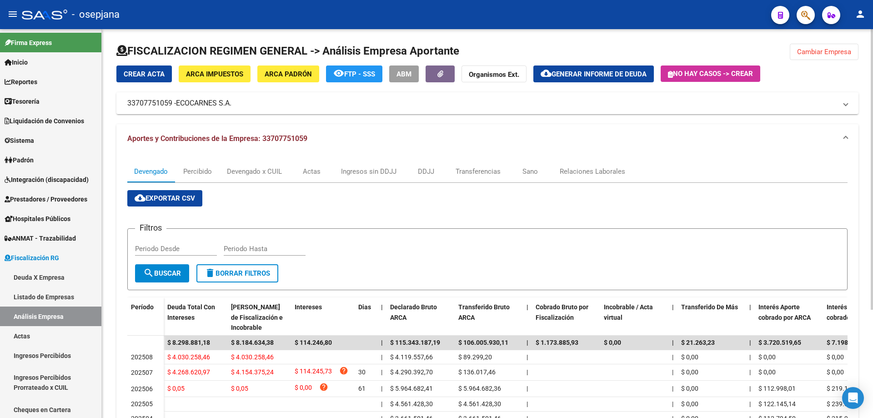
scroll to position [45, 0]
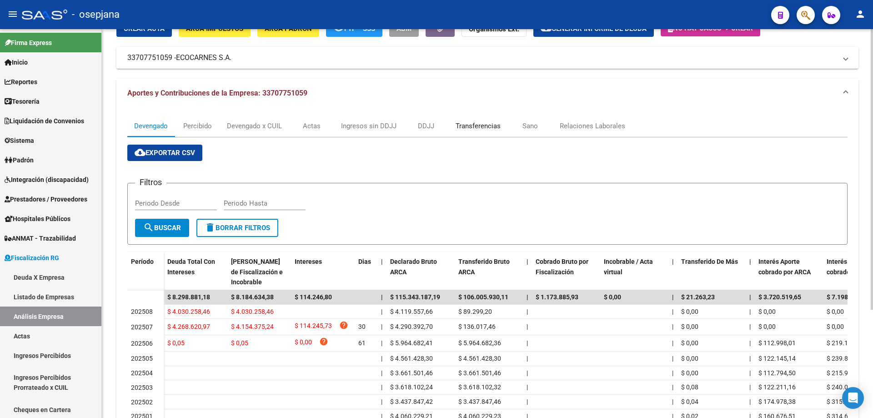
click at [470, 124] on div "Transferencias" at bounding box center [478, 126] width 45 height 10
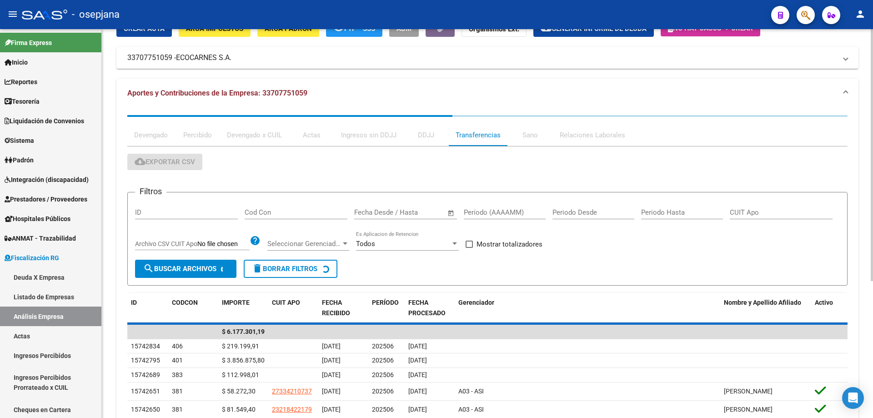
scroll to position [0, 0]
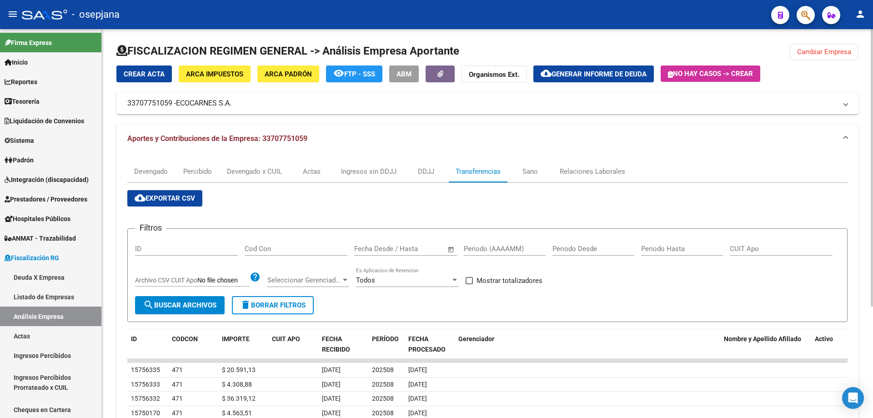
click at [395, 249] on span "–" at bounding box center [395, 249] width 5 height 8
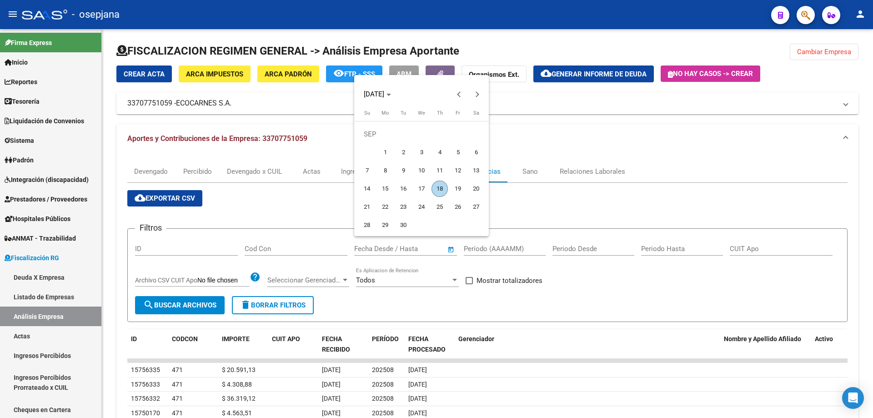
click at [439, 187] on span "18" at bounding box center [440, 189] width 16 height 16
type input "[DATE]"
click at [451, 186] on span "19" at bounding box center [458, 189] width 16 height 16
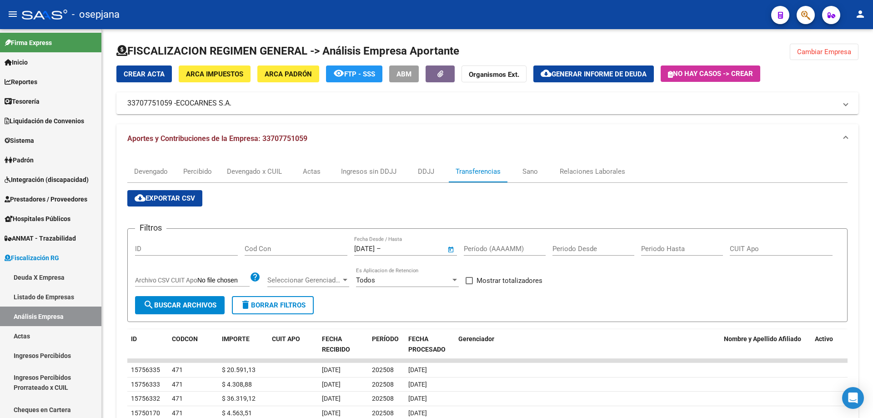
type input "[DATE]"
click at [476, 247] on input "Período (AAAAMM)" at bounding box center [505, 249] width 82 height 8
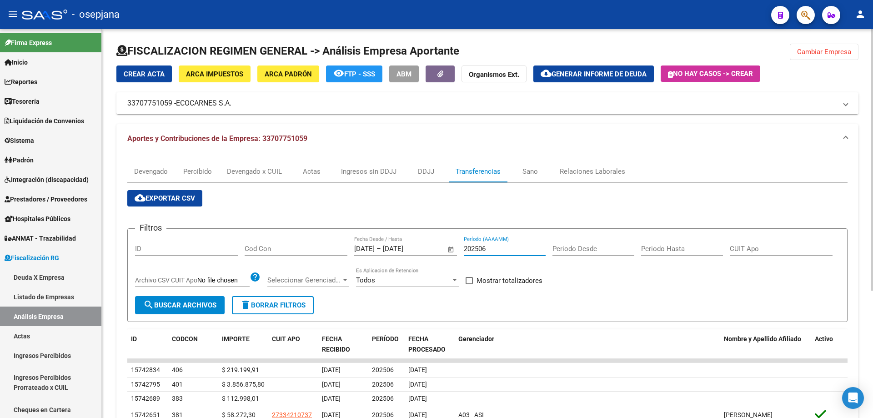
type input "202506"
click at [486, 277] on span "Mostrar totalizadores" at bounding box center [510, 280] width 66 height 11
click at [469, 284] on input "Mostrar totalizadores" at bounding box center [469, 284] width 0 height 0
checkbox input "true"
click at [203, 306] on span "search Buscar Archivos" at bounding box center [179, 305] width 73 height 8
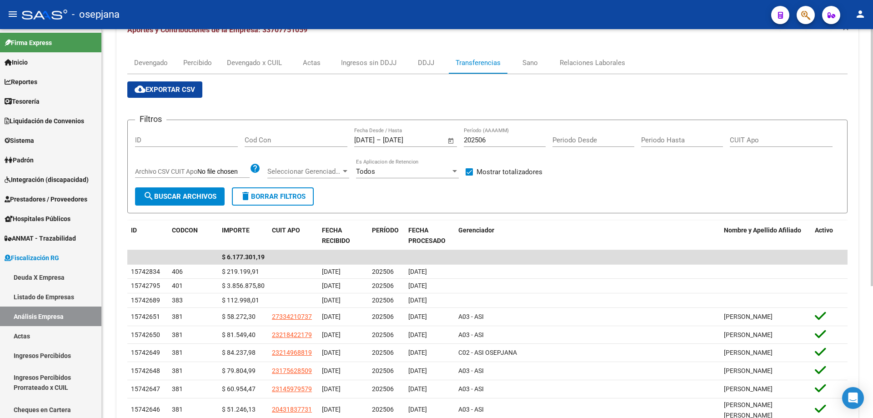
scroll to position [63, 0]
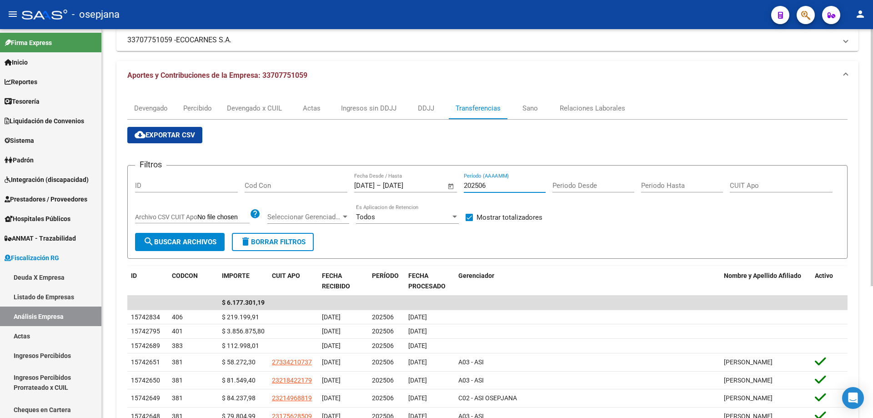
click at [488, 186] on input "202506" at bounding box center [505, 185] width 82 height 8
type input "2"
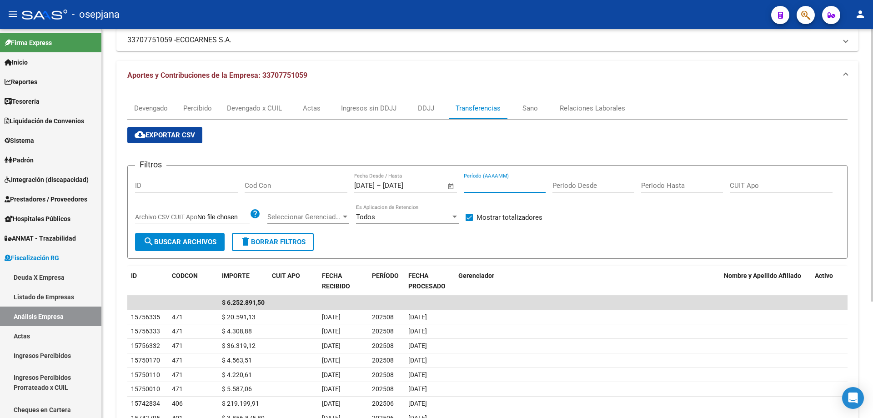
click at [474, 190] on input "Período (AAAAMM)" at bounding box center [505, 185] width 82 height 8
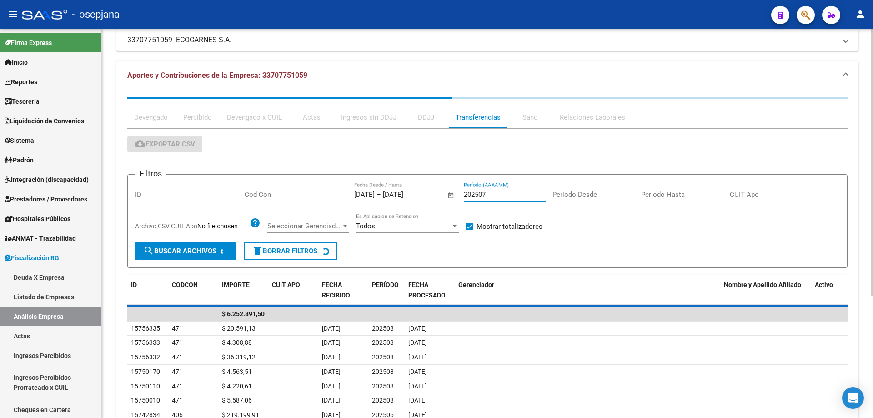
scroll to position [24, 0]
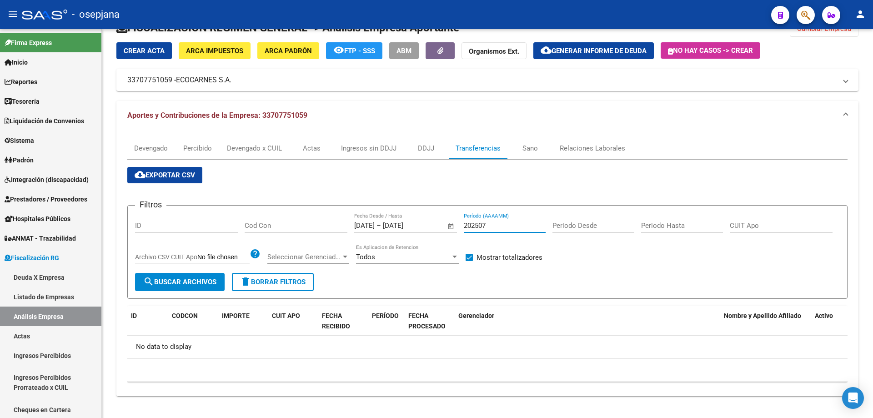
type input "202507"
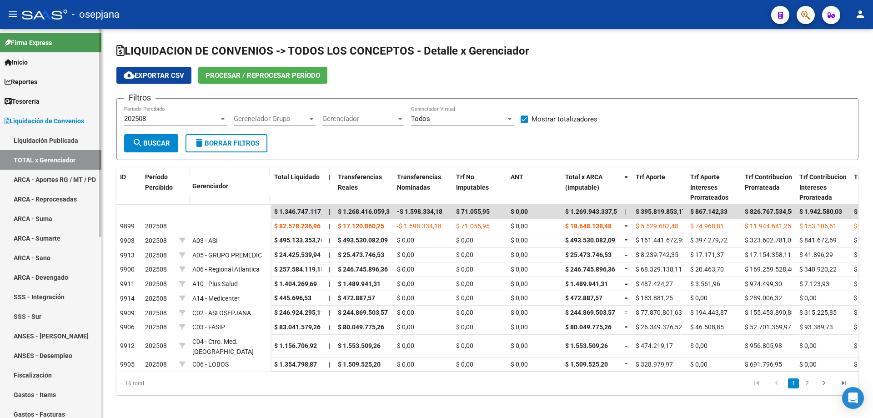
click at [40, 115] on link "Liquidación de Convenios" at bounding box center [50, 121] width 101 height 20
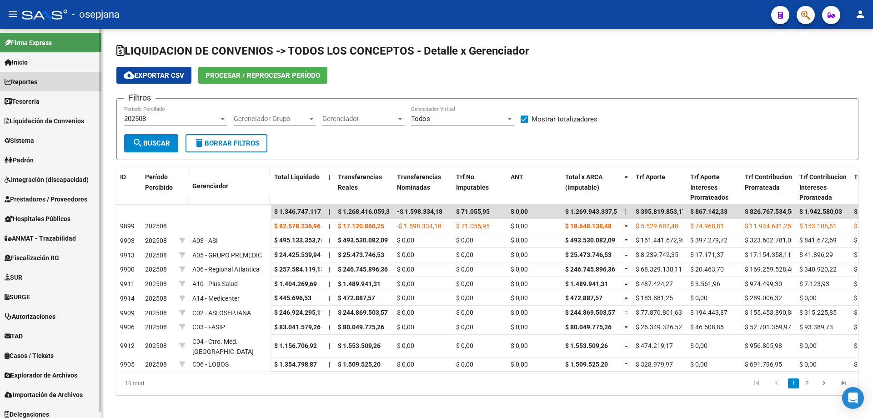
click at [35, 81] on span "Reportes" at bounding box center [21, 82] width 33 height 10
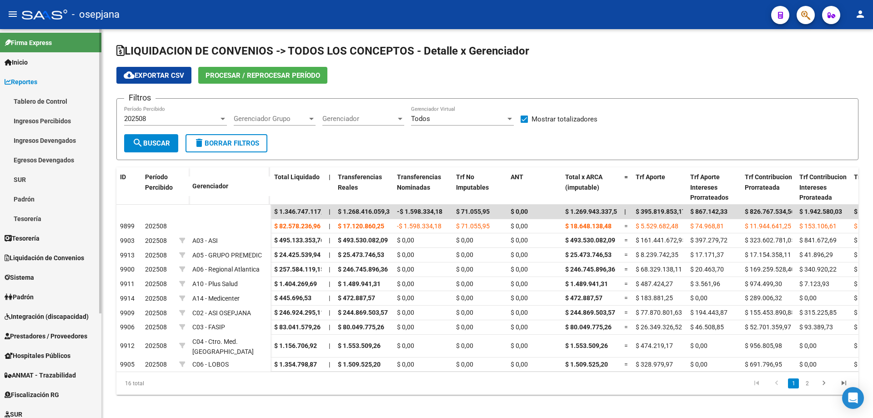
click at [59, 137] on link "Ingresos Devengados" at bounding box center [50, 141] width 101 height 20
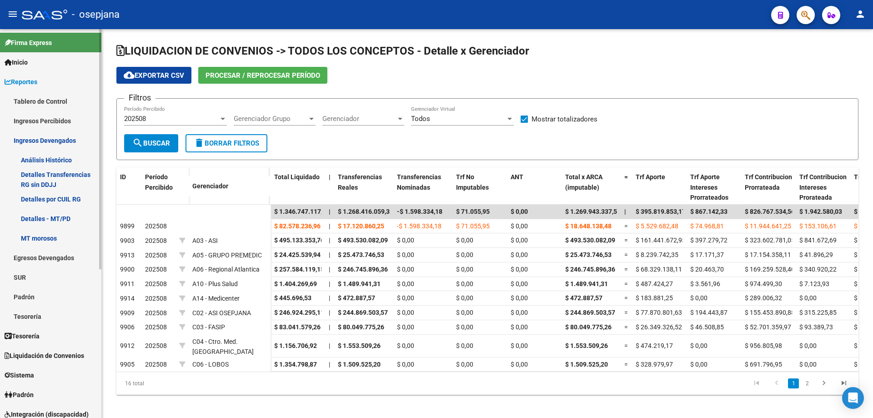
click at [78, 162] on link "Análisis Histórico" at bounding box center [50, 160] width 101 height 20
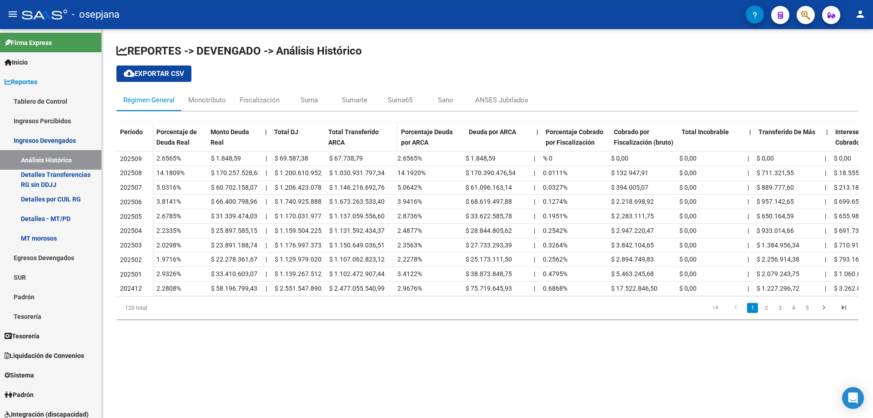
drag, startPoint x: 391, startPoint y: 130, endPoint x: 396, endPoint y: 129, distance: 5.1
click at [396, 129] on span at bounding box center [395, 141] width 4 height 38
drag, startPoint x: 323, startPoint y: 131, endPoint x: 338, endPoint y: 128, distance: 15.6
click at [338, 128] on div "Porcentaje de Deuda Real Monto Deuda Real | Total DJ Total Transferido ARCA Por…" at bounding box center [610, 141] width 914 height 38
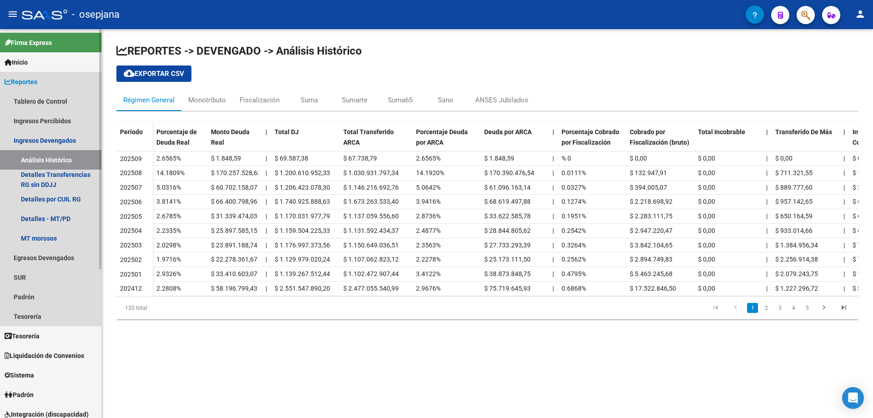
click at [37, 80] on span "Reportes" at bounding box center [21, 82] width 33 height 10
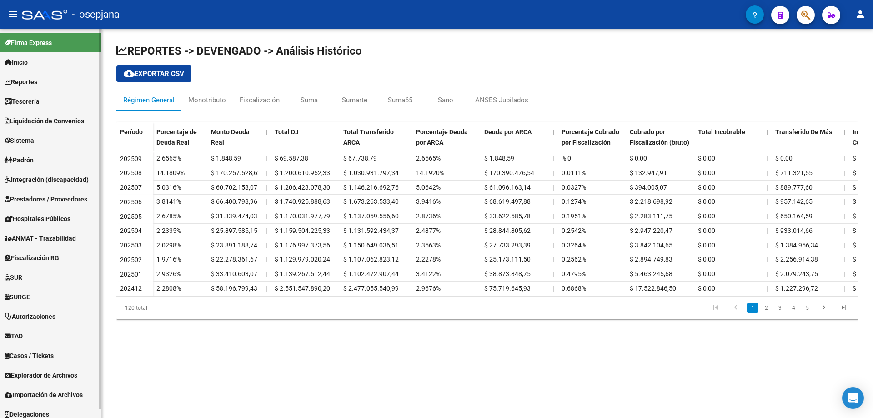
scroll to position [6, 0]
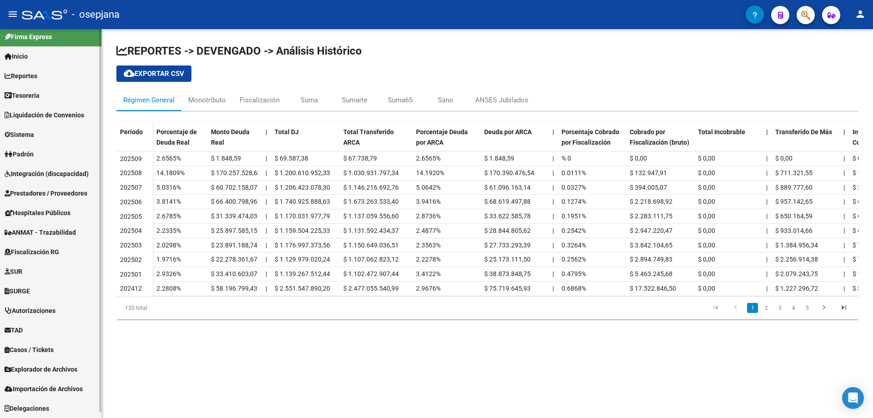
click at [38, 250] on span "Fiscalización RG" at bounding box center [32, 252] width 55 height 10
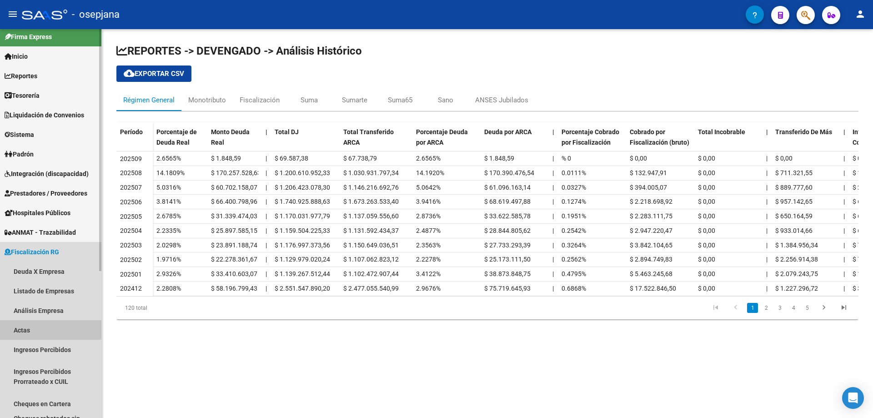
click at [32, 331] on link "Actas" at bounding box center [50, 330] width 101 height 20
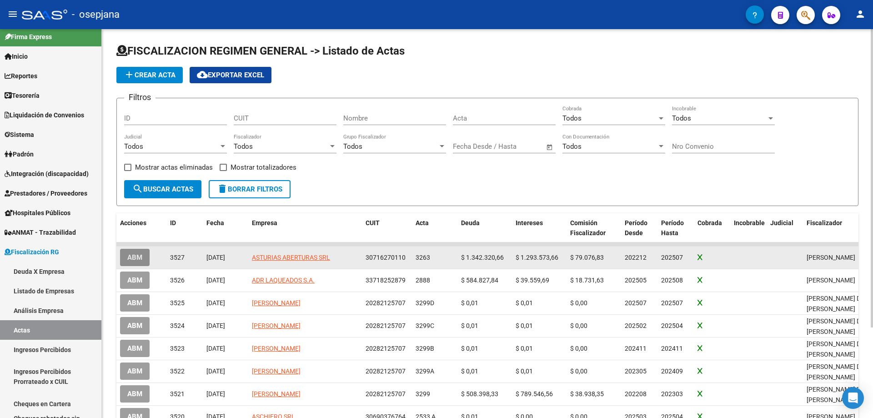
click at [136, 255] on span "ABM" at bounding box center [134, 258] width 15 height 8
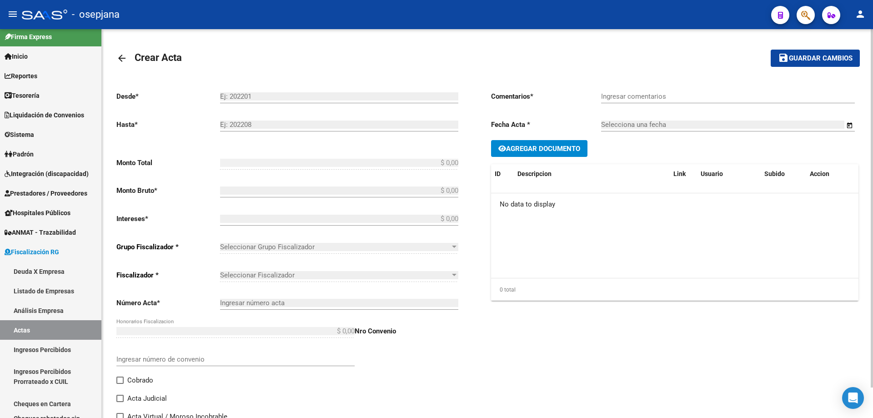
type input "202212"
type input "202507"
type input "$ 2.859.501,00"
type input "$ 1.342.320,66"
type input "$ 1.293.573,66"
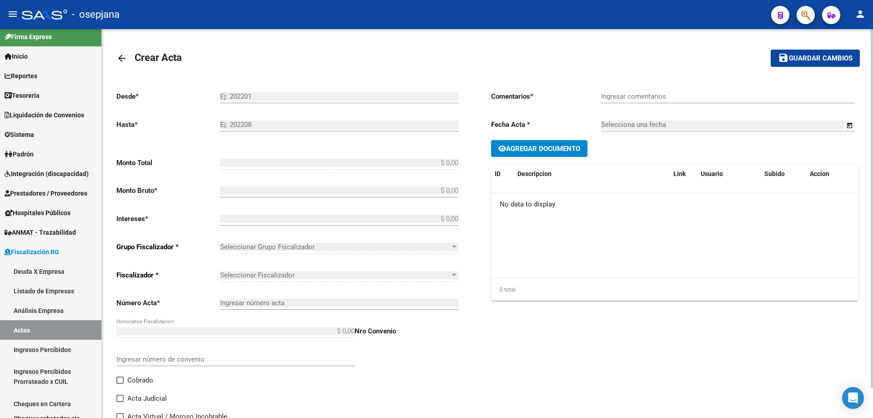
type input "3263"
type input "$ 223.606,68"
checkbox input "true"
type input "."
type input "17/09/2025"
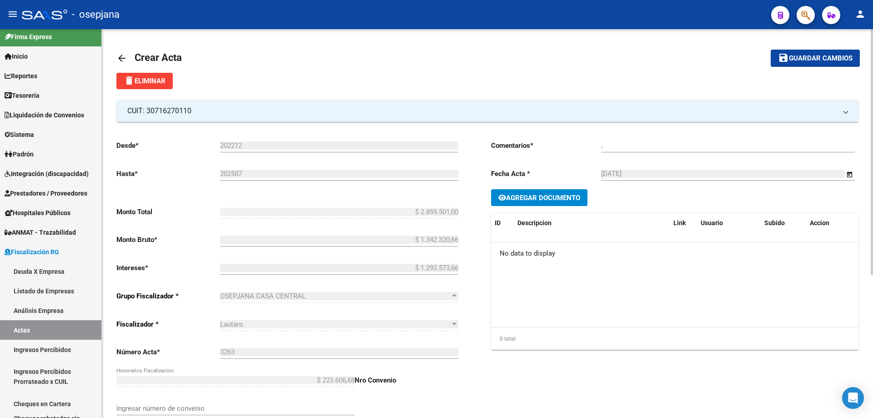
scroll to position [226, 0]
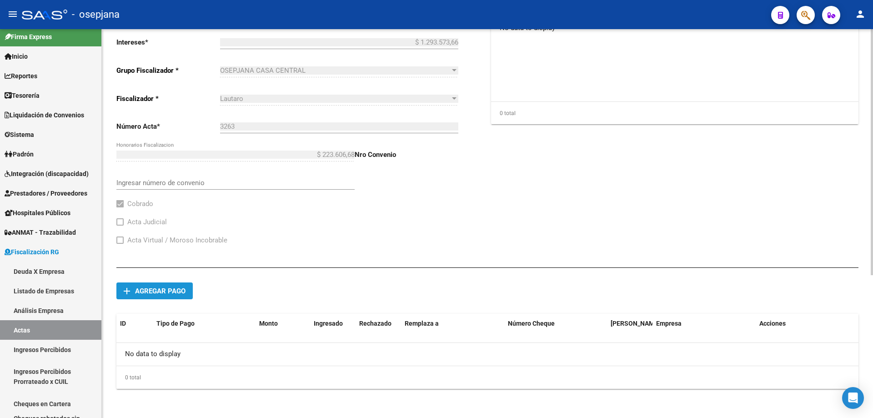
click at [173, 291] on span "Agregar pago" at bounding box center [160, 291] width 50 height 8
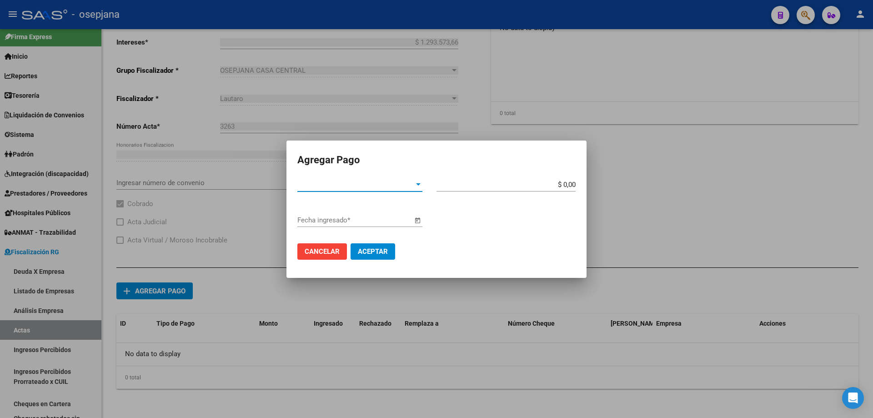
click at [357, 188] on span "Tipo de Pago *" at bounding box center [355, 185] width 117 height 8
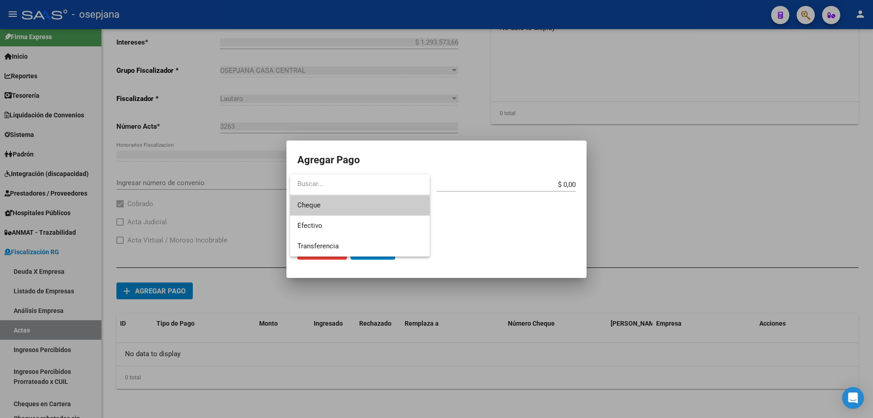
click at [342, 206] on span "Cheque" at bounding box center [359, 205] width 125 height 20
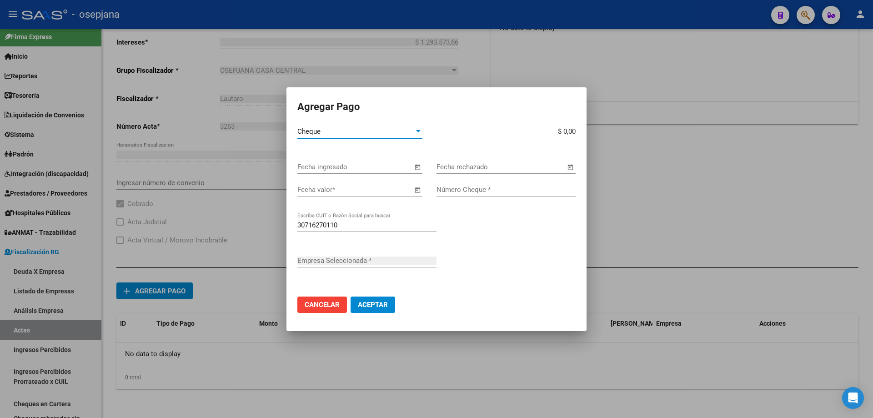
type input "ASTURIAS ABERTURAS SRL"
type input "$ 409.945,58"
click at [363, 171] on div "Fecha ingresado" at bounding box center [354, 167] width 115 height 14
click at [416, 170] on span "Open calendar" at bounding box center [418, 167] width 22 height 22
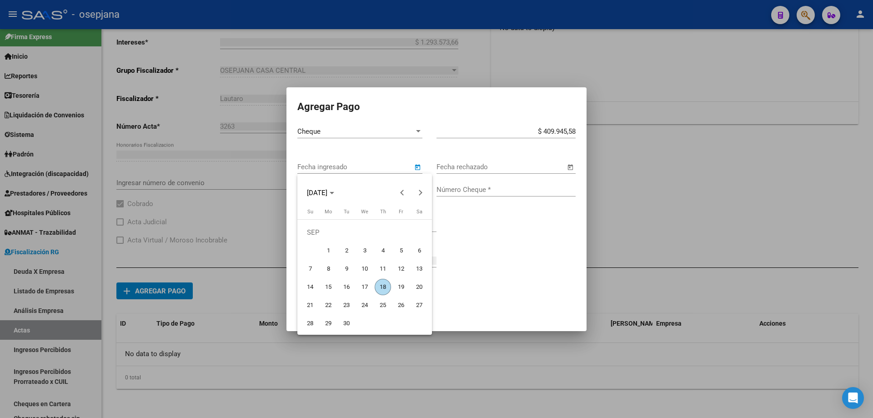
click at [349, 285] on span "16" at bounding box center [346, 287] width 16 height 16
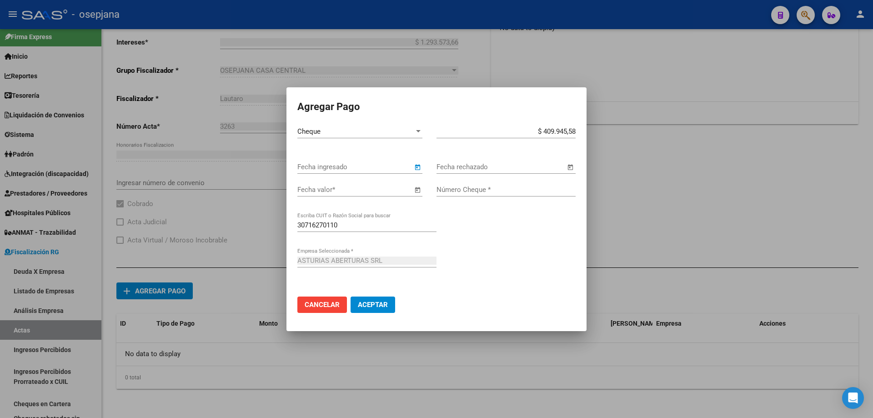
type input "16/09/2025"
click at [368, 192] on input "Fecha valor *" at bounding box center [354, 190] width 115 height 8
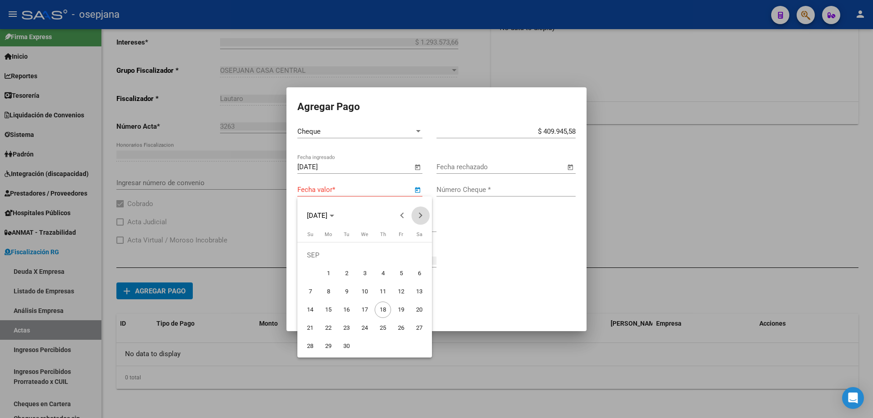
click at [418, 216] on button "Next month" at bounding box center [421, 215] width 18 height 18
click at [417, 307] on span "25" at bounding box center [419, 310] width 16 height 16
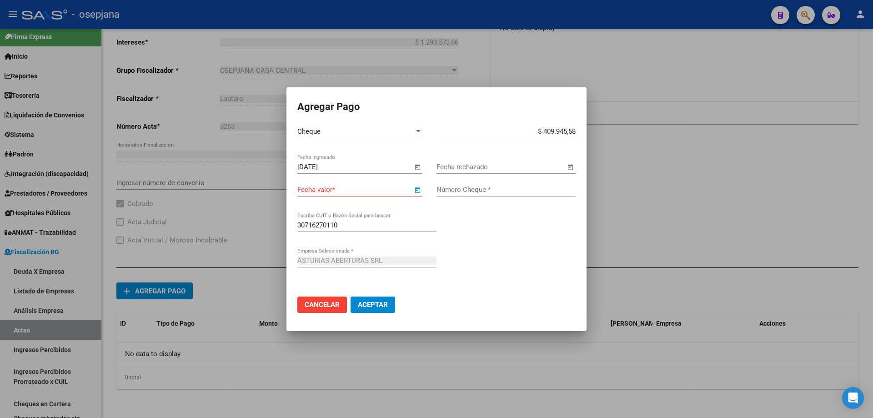
type input "25/10/2025"
click at [453, 188] on input "Número Cheque *" at bounding box center [506, 190] width 139 height 8
type input "02962206"
click at [375, 302] on span "Aceptar" at bounding box center [373, 305] width 30 height 8
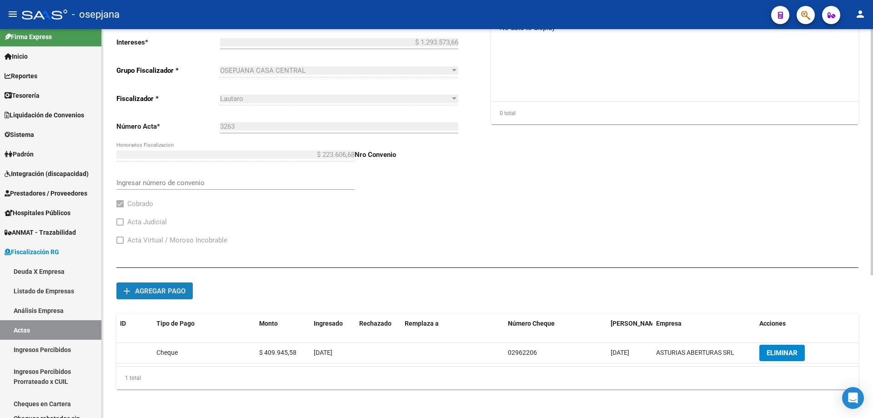
click at [172, 291] on span "Agregar pago" at bounding box center [160, 291] width 50 height 8
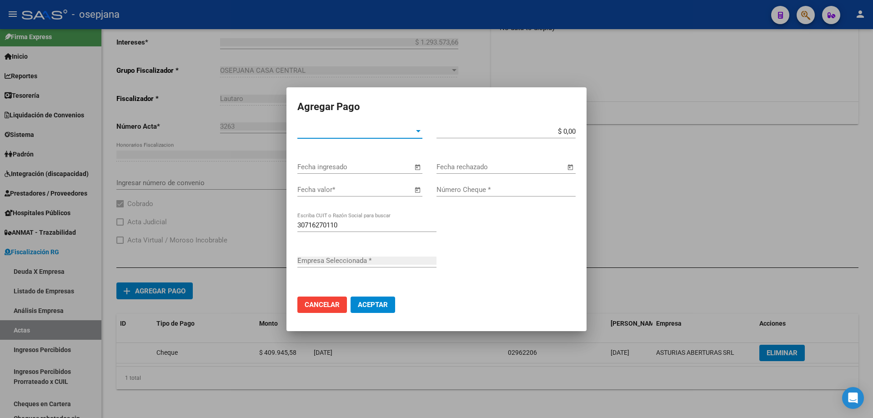
type input "ASTURIAS ABERTURAS SRL"
click at [326, 135] on span "Tipo de Pago *" at bounding box center [355, 131] width 117 height 8
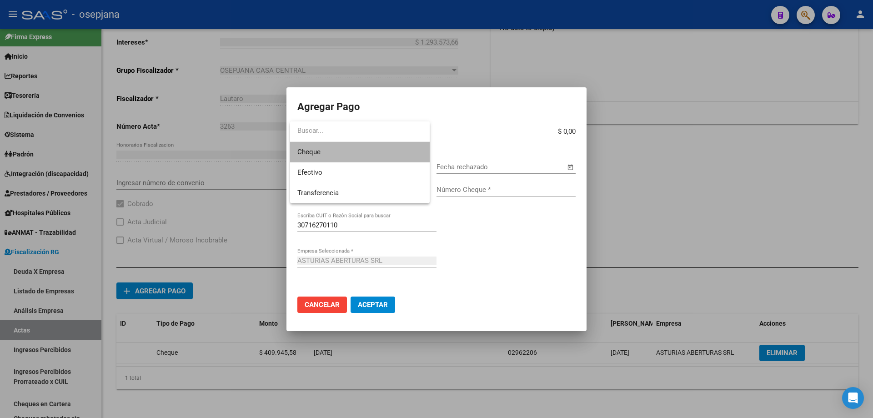
click at [326, 152] on span "Cheque" at bounding box center [359, 152] width 125 height 20
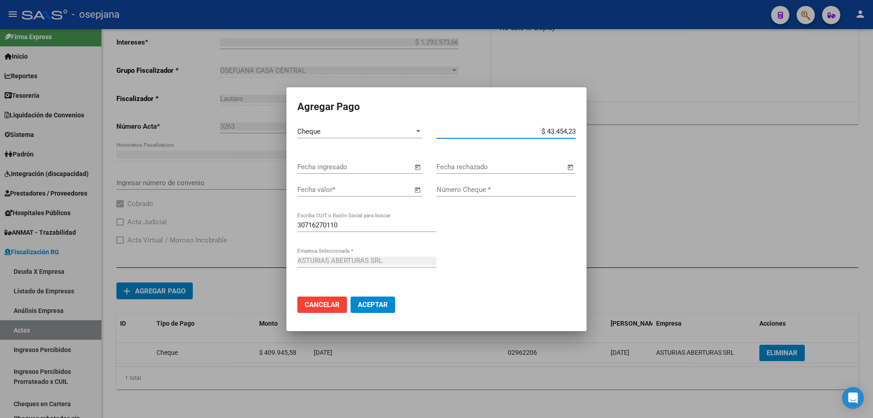
type input "$ 434.542,31"
click at [330, 165] on input "Fecha ingresado" at bounding box center [354, 167] width 115 height 8
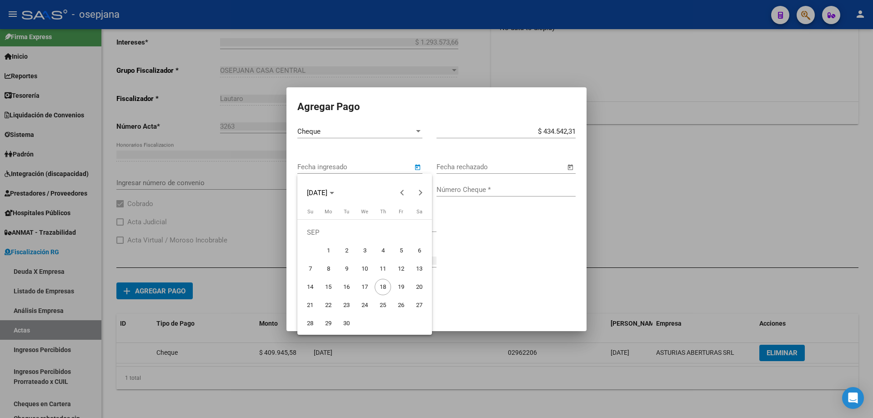
click at [346, 286] on span "16" at bounding box center [346, 287] width 16 height 16
type input "16/09/2025"
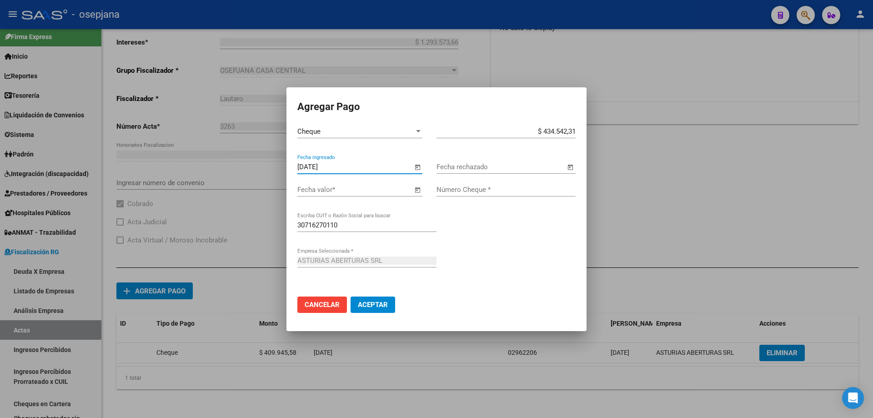
click at [382, 191] on input "Fecha valor *" at bounding box center [354, 190] width 115 height 8
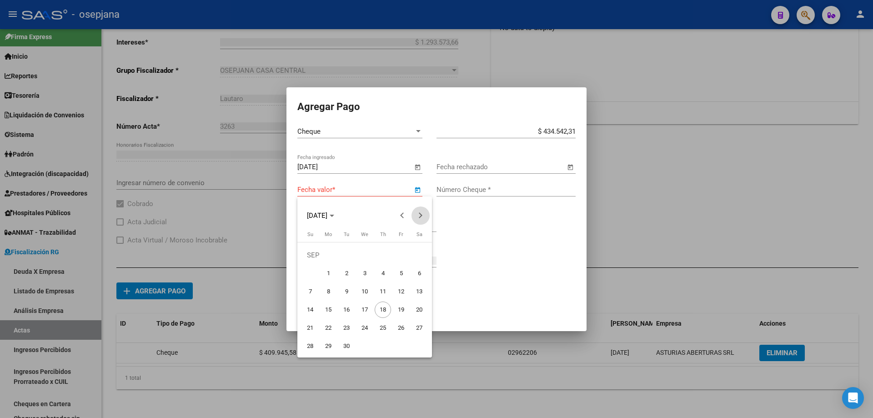
click at [418, 214] on button "Next month" at bounding box center [421, 215] width 18 height 18
click at [420, 216] on button "Next month" at bounding box center [421, 215] width 18 height 18
click at [423, 304] on span "22" at bounding box center [419, 310] width 16 height 16
type input "22/11/2025"
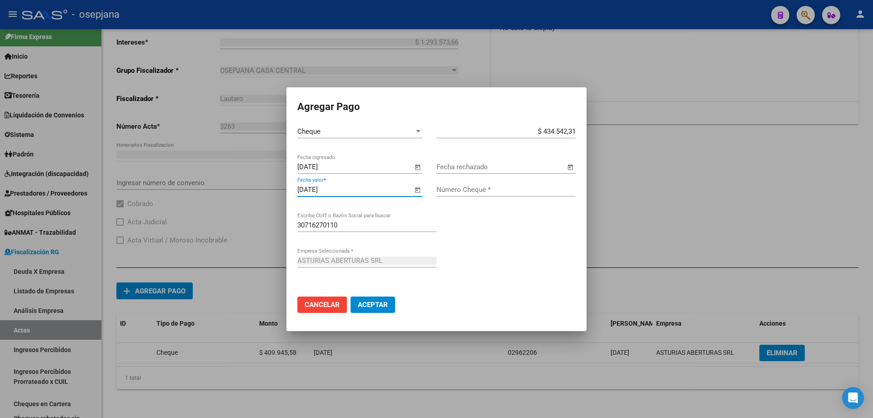
click at [490, 191] on input "Número Cheque *" at bounding box center [506, 190] width 139 height 8
type input "02962207"
click at [383, 305] on span "Aceptar" at bounding box center [373, 305] width 30 height 8
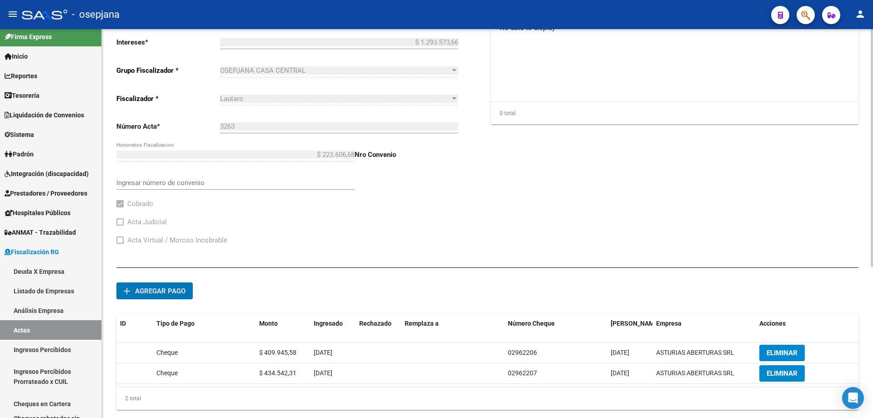
click at [161, 291] on span "Agregar pago" at bounding box center [160, 291] width 50 height 8
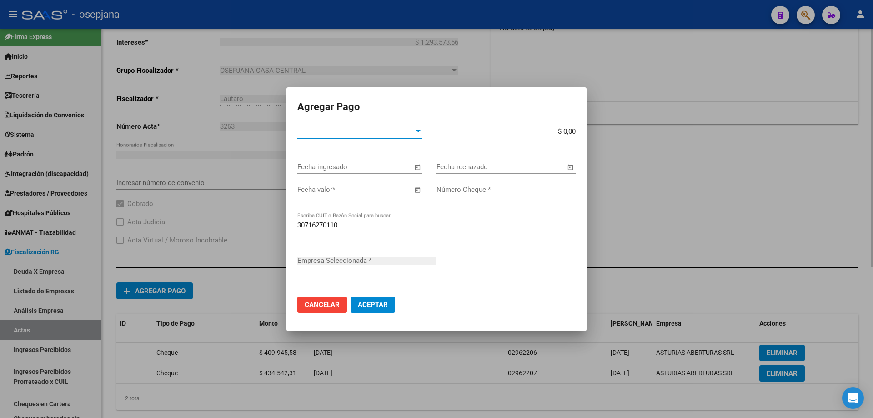
type input "ASTURIAS ABERTURAS SRL"
click at [347, 131] on span "Tipo de Pago *" at bounding box center [355, 131] width 117 height 8
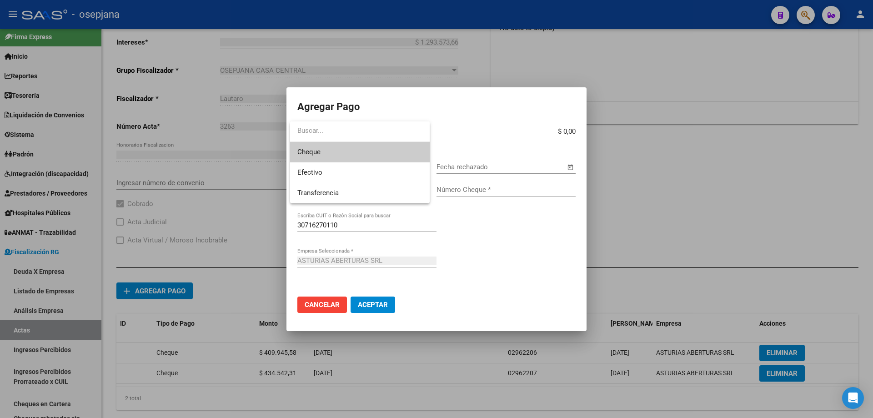
click at [338, 151] on span "Cheque" at bounding box center [359, 152] width 125 height 20
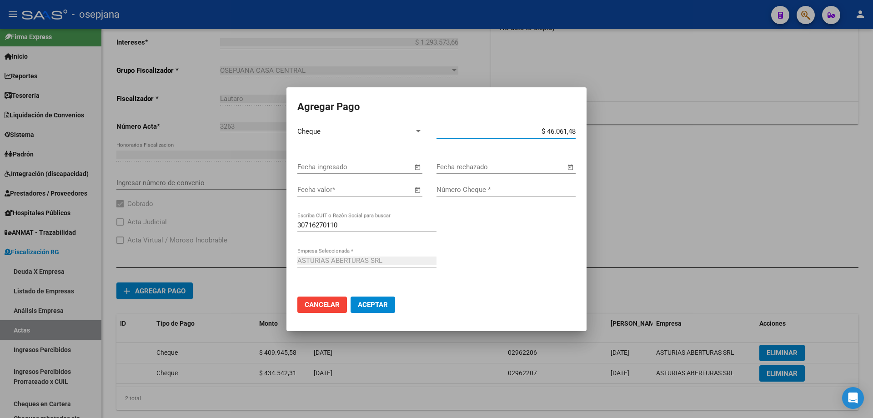
type input "$ 460.614,85"
click at [342, 171] on div "Fecha ingresado" at bounding box center [354, 167] width 115 height 14
click at [417, 166] on span "Open calendar" at bounding box center [418, 167] width 22 height 22
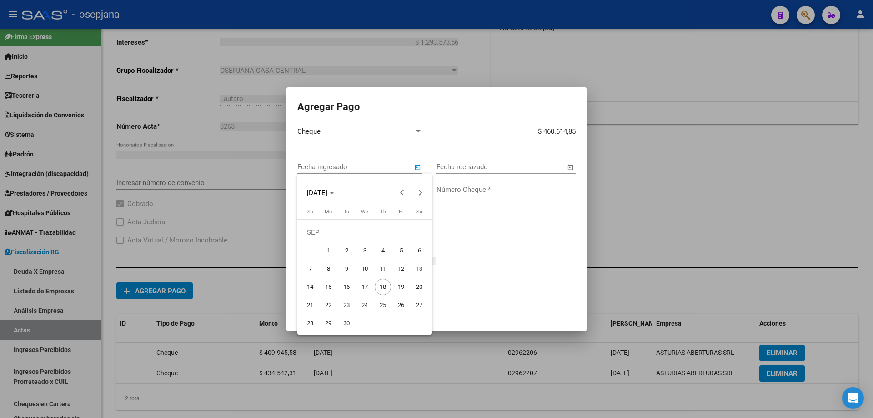
click at [350, 285] on span "16" at bounding box center [346, 287] width 16 height 16
type input "16/09/2025"
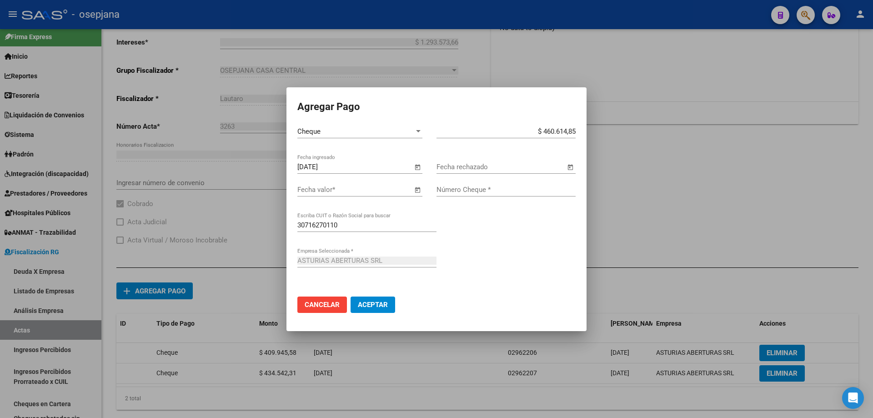
click at [377, 189] on input "Fecha valor *" at bounding box center [354, 190] width 115 height 8
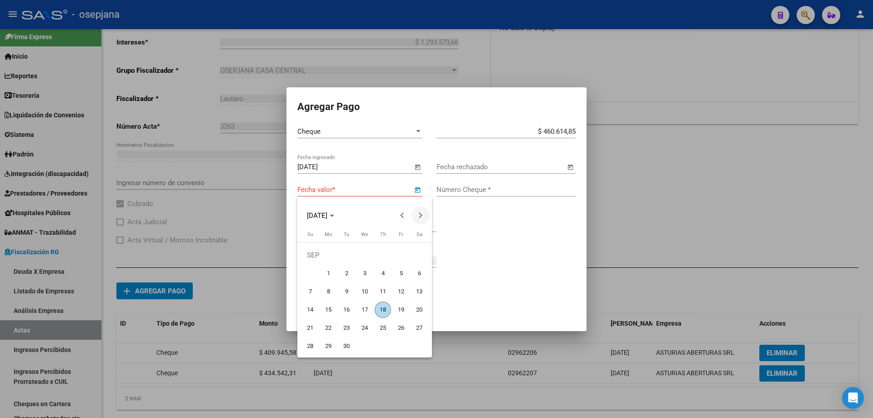
click at [418, 218] on span "Next month" at bounding box center [421, 215] width 18 height 18
click at [422, 214] on span "Next month" at bounding box center [421, 215] width 18 height 18
click at [419, 328] on span "27" at bounding box center [419, 328] width 16 height 16
type input "27/12/2025"
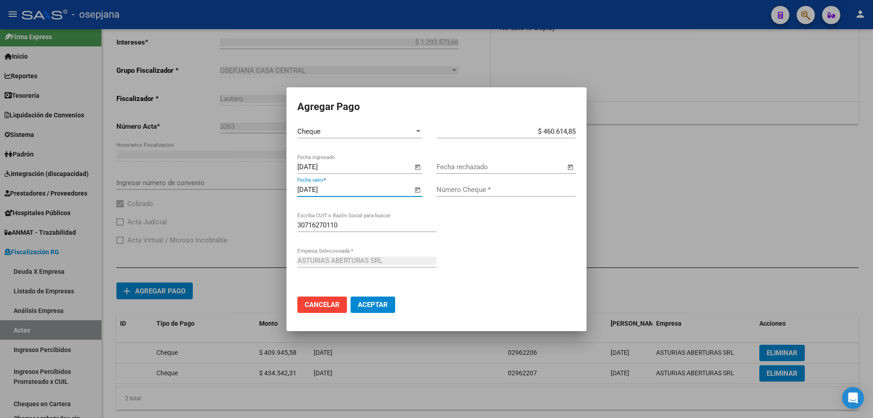
click at [475, 189] on input "Número Cheque *" at bounding box center [506, 190] width 139 height 8
type input "02962208"
click at [379, 302] on span "Aceptar" at bounding box center [373, 305] width 30 height 8
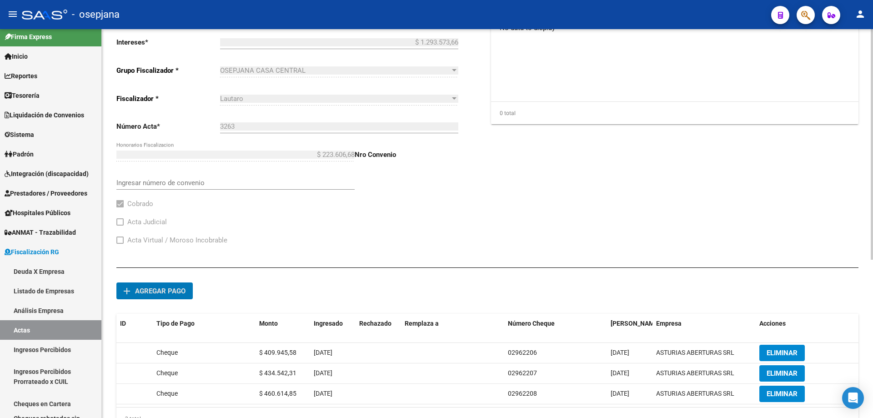
scroll to position [267, 0]
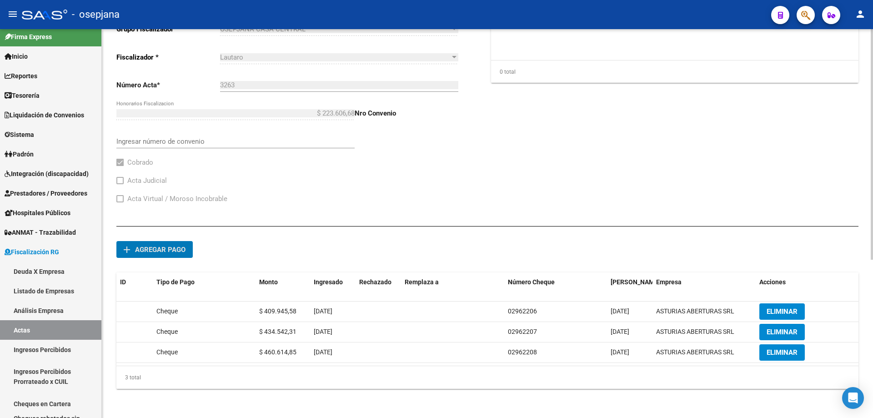
click at [181, 247] on span "Agregar pago" at bounding box center [160, 250] width 50 height 8
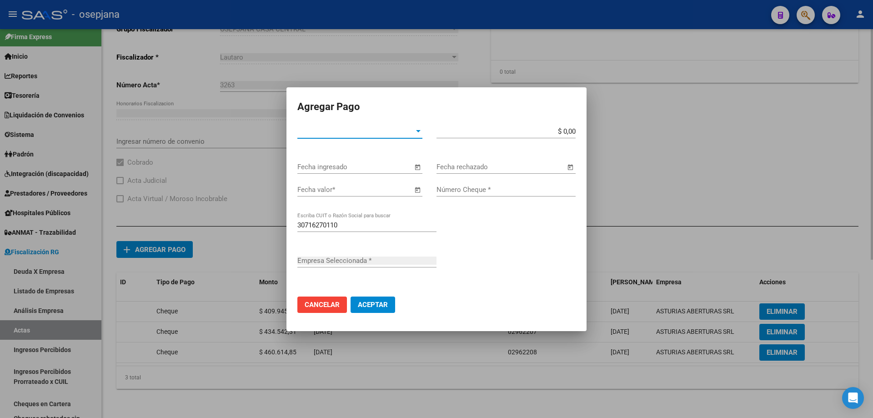
type input "ASTURIAS ABERTURAS SRL"
click at [346, 131] on span "Tipo de Pago *" at bounding box center [355, 131] width 117 height 8
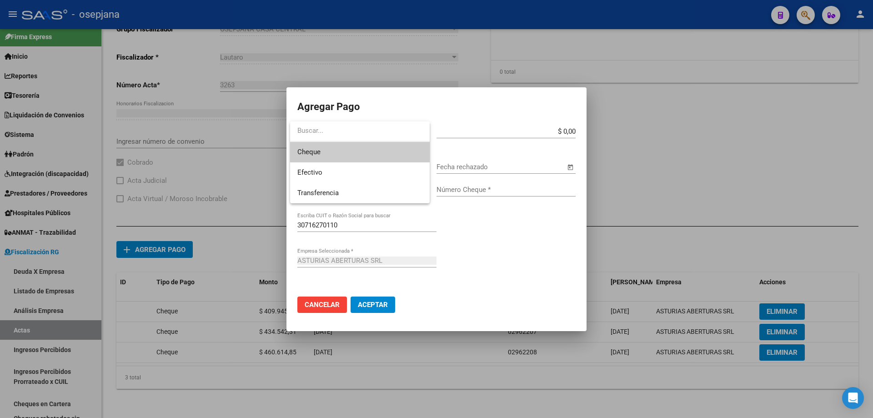
click at [338, 153] on span "Cheque" at bounding box center [359, 152] width 125 height 20
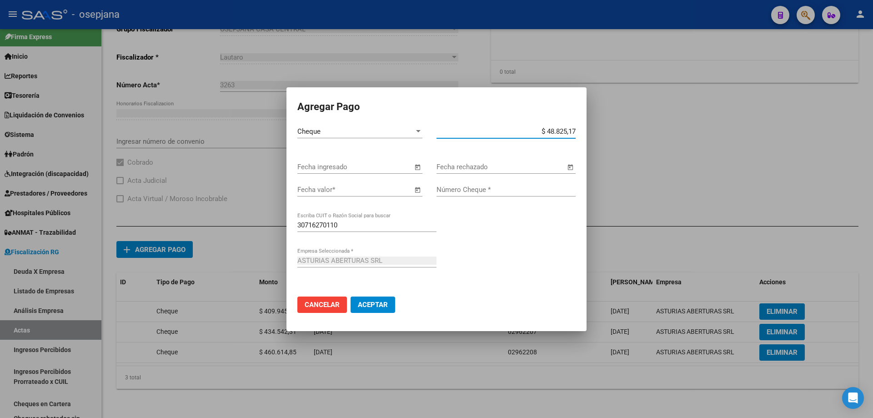
type input "$ 488.251,74"
click at [338, 169] on input "Fecha ingresado" at bounding box center [354, 167] width 115 height 8
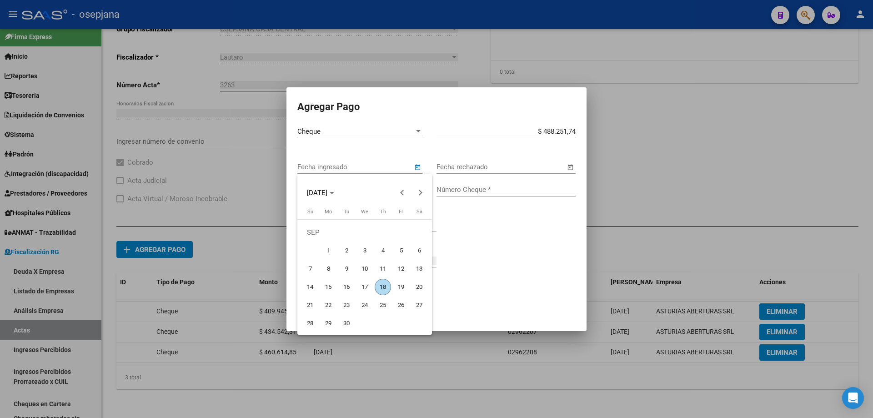
click at [352, 284] on span "16" at bounding box center [346, 287] width 16 height 16
type input "16/09/2025"
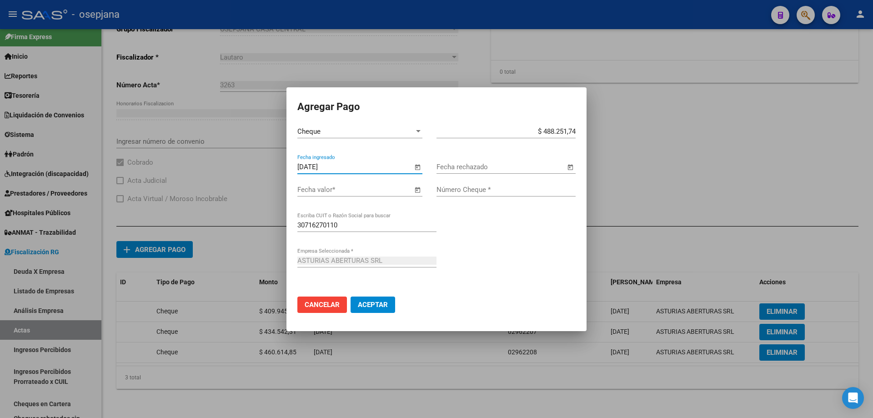
click at [391, 190] on input "Fecha valor *" at bounding box center [354, 190] width 115 height 8
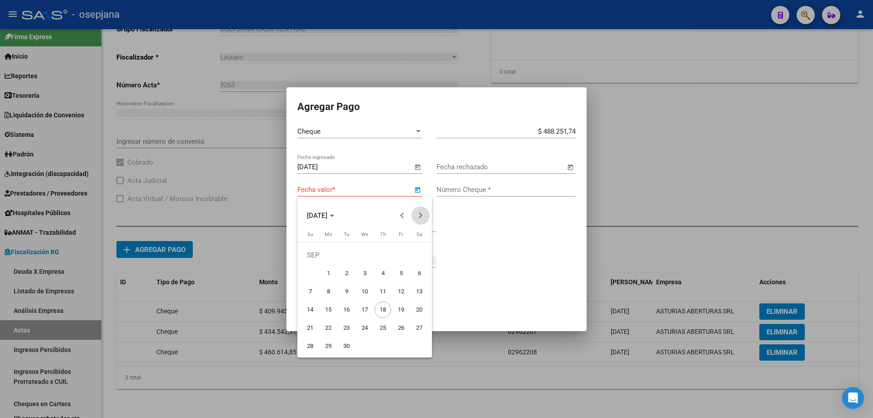
click at [421, 218] on span "Next month" at bounding box center [421, 215] width 18 height 18
click at [420, 308] on span "24" at bounding box center [419, 310] width 16 height 16
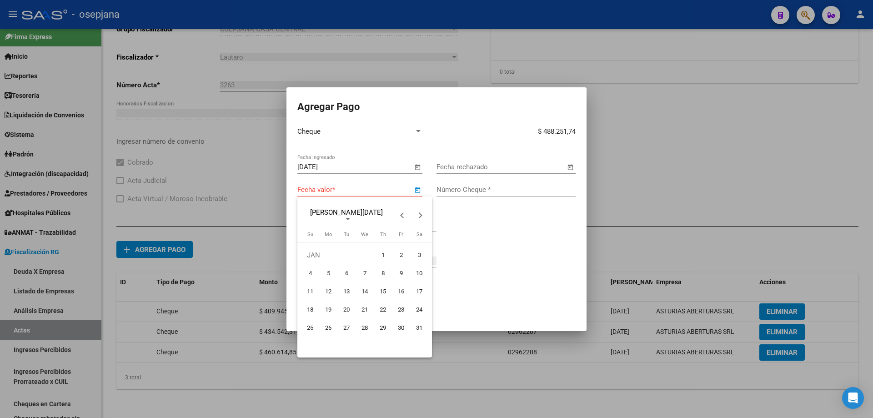
type input "24/01/2026"
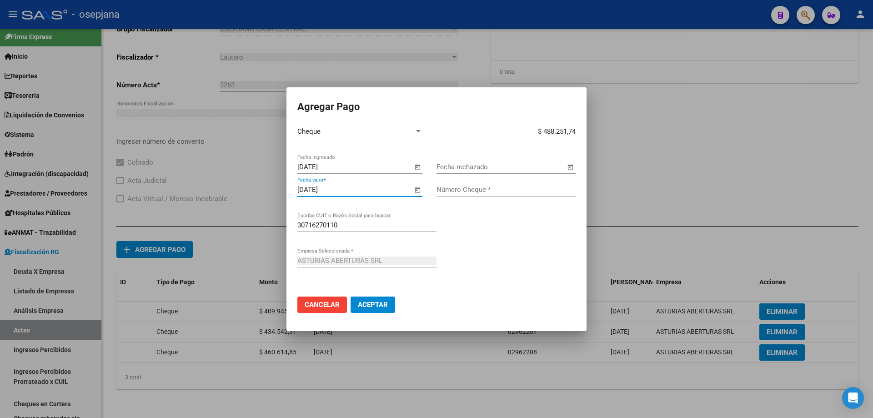
click at [474, 190] on input "Número Cheque *" at bounding box center [506, 190] width 139 height 8
type input "05962209"
click at [378, 298] on button "Aceptar" at bounding box center [373, 305] width 45 height 16
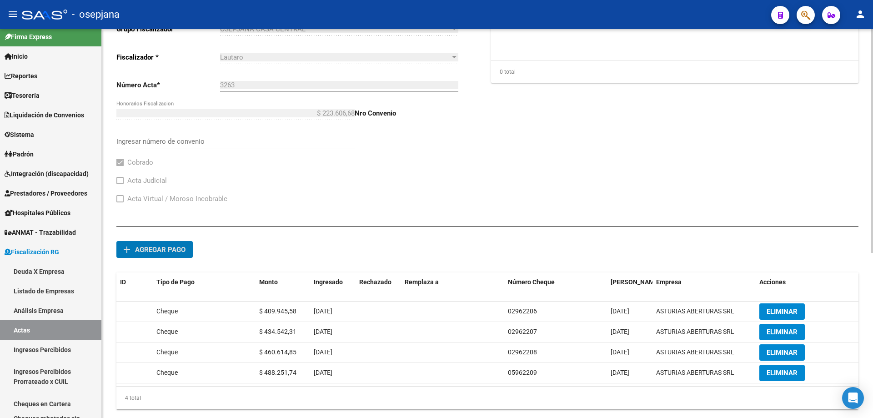
click at [167, 249] on span "Agregar pago" at bounding box center [160, 250] width 50 height 8
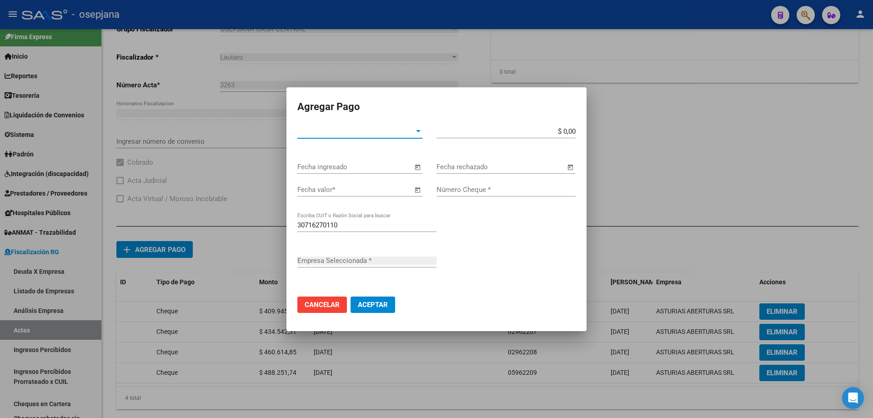
type input "ASTURIAS ABERTURAS SRL"
click at [332, 131] on span "Tipo de Pago *" at bounding box center [355, 131] width 117 height 8
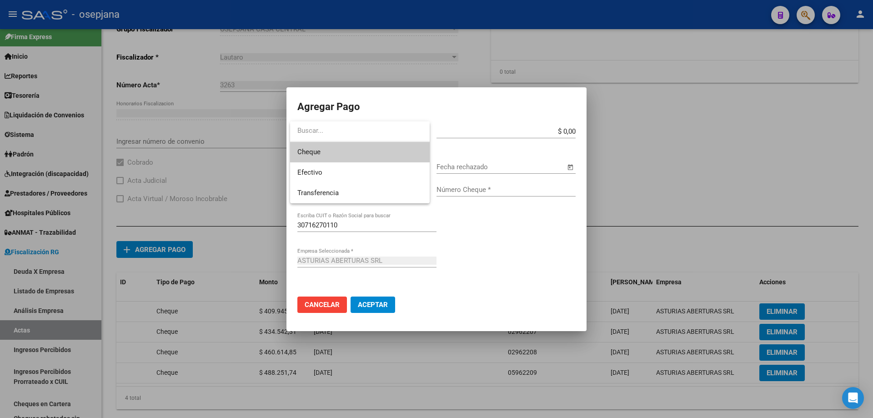
click at [342, 154] on span "Cheque" at bounding box center [359, 152] width 125 height 20
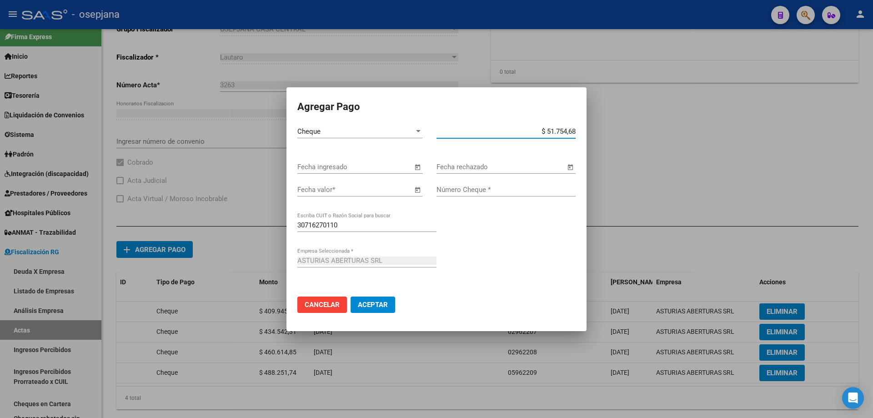
type input "$ 517.546,85"
click at [338, 163] on input "Fecha ingresado" at bounding box center [354, 167] width 115 height 8
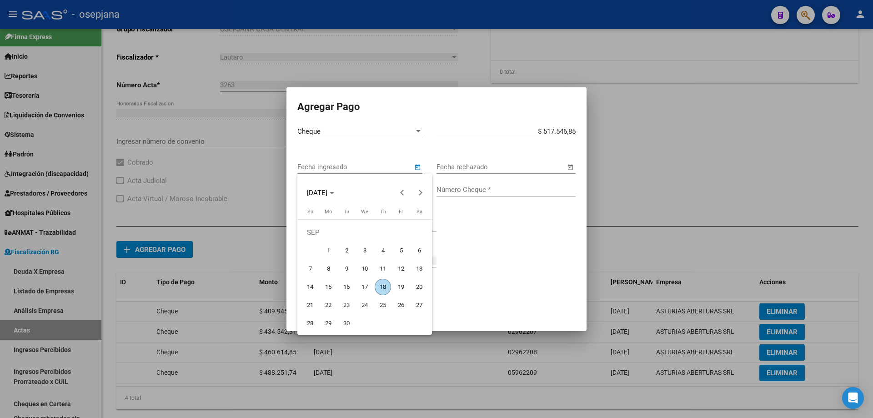
click at [347, 282] on span "16" at bounding box center [346, 287] width 16 height 16
type input "16/09/2025"
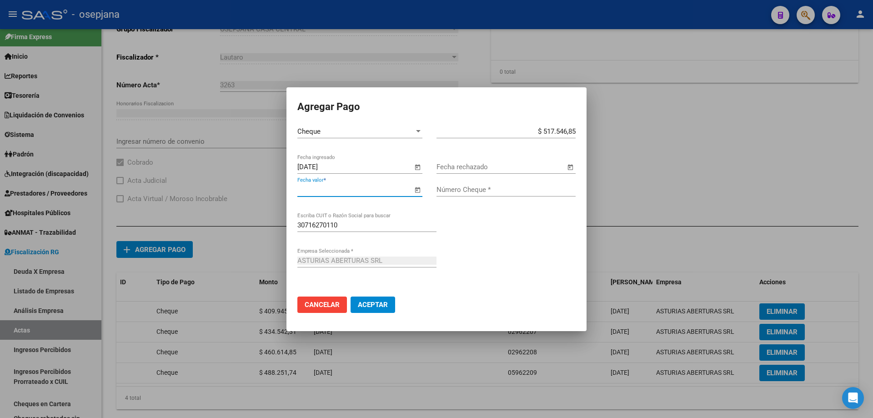
click at [387, 187] on input "Fecha valor *" at bounding box center [354, 190] width 115 height 8
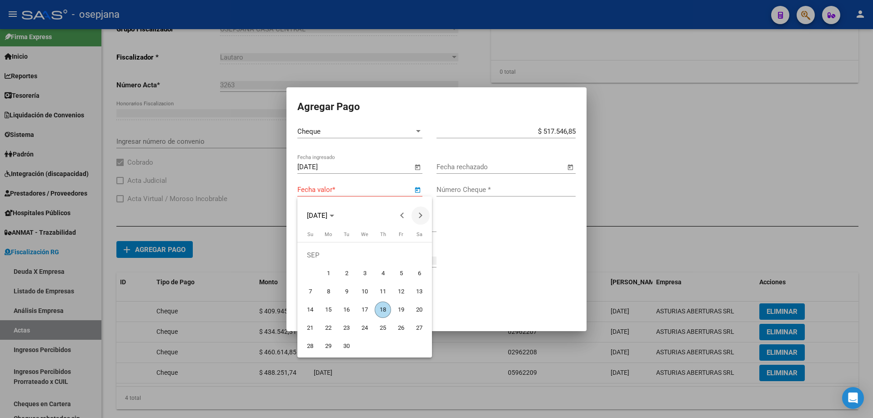
click at [419, 216] on button "Next month" at bounding box center [421, 215] width 18 height 18
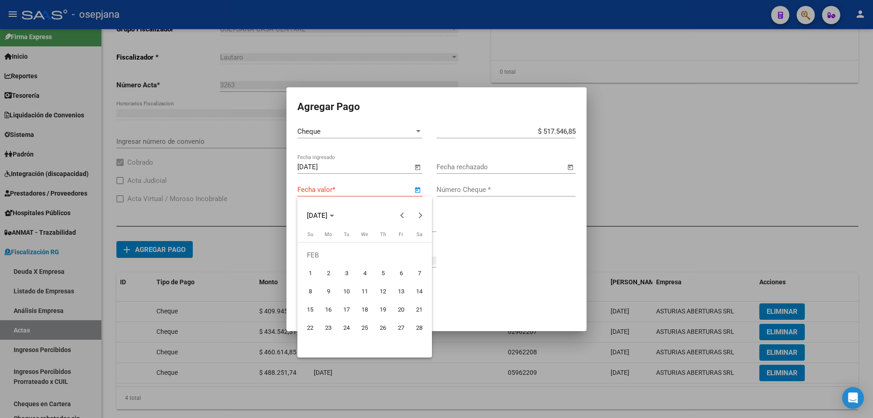
click at [417, 305] on span "21" at bounding box center [419, 310] width 16 height 16
type input "21/02/2026"
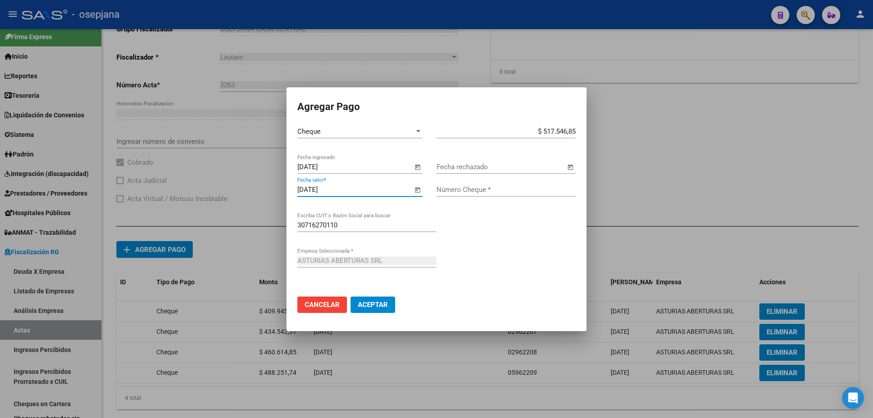
click at [464, 190] on input "Número Cheque *" at bounding box center [506, 190] width 139 height 8
type input "02962210"
click at [381, 301] on span "Aceptar" at bounding box center [373, 305] width 30 height 8
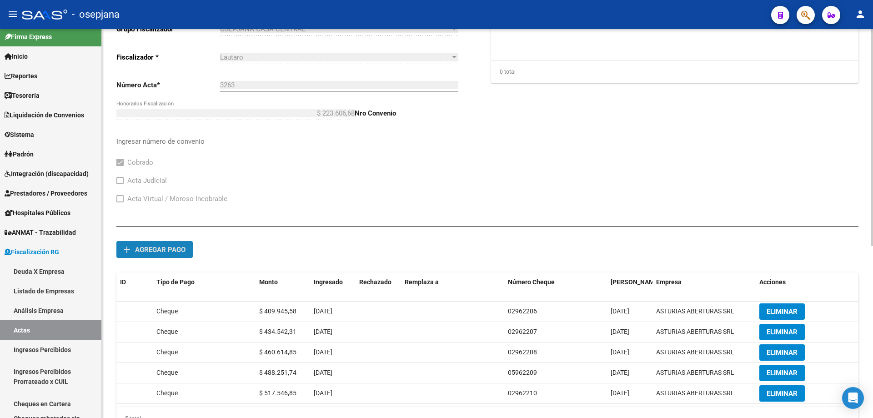
click at [166, 250] on span "Agregar pago" at bounding box center [160, 250] width 50 height 8
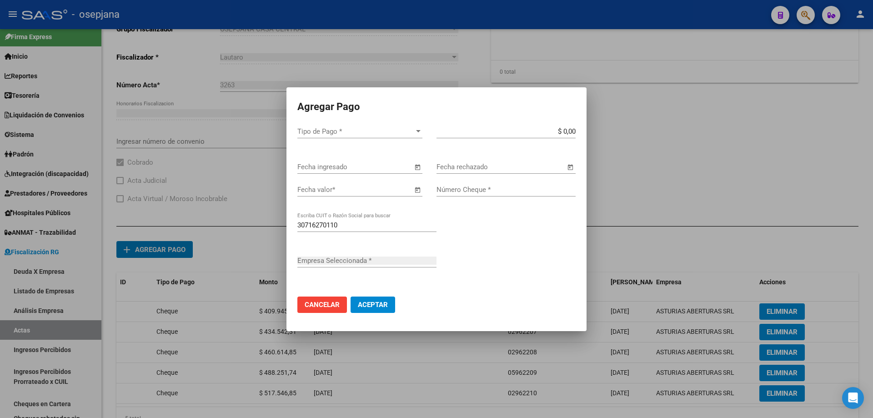
type input "ASTURIAS ABERTURAS SRL"
click at [347, 130] on span "Tipo de Pago *" at bounding box center [355, 131] width 117 height 8
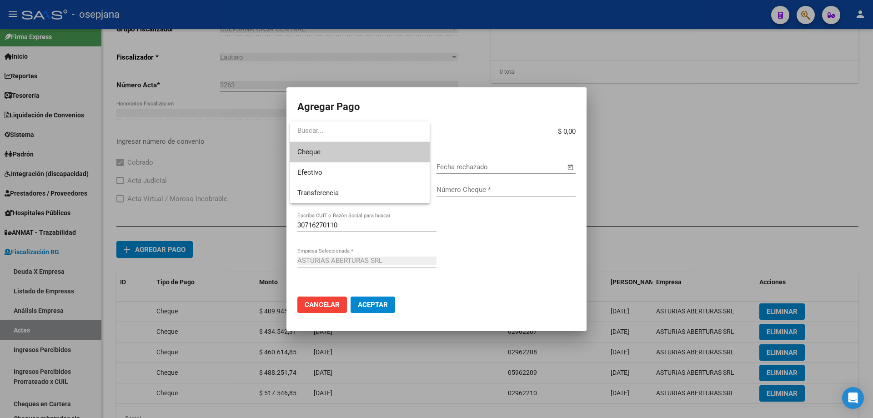
click at [345, 155] on span "Cheque" at bounding box center [359, 152] width 125 height 20
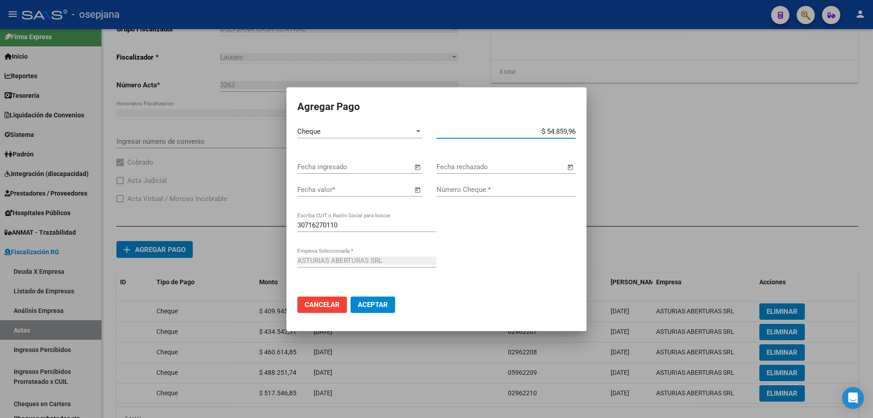
type input "$ 548.599,66"
click at [342, 170] on input "Fecha ingresado" at bounding box center [354, 167] width 115 height 8
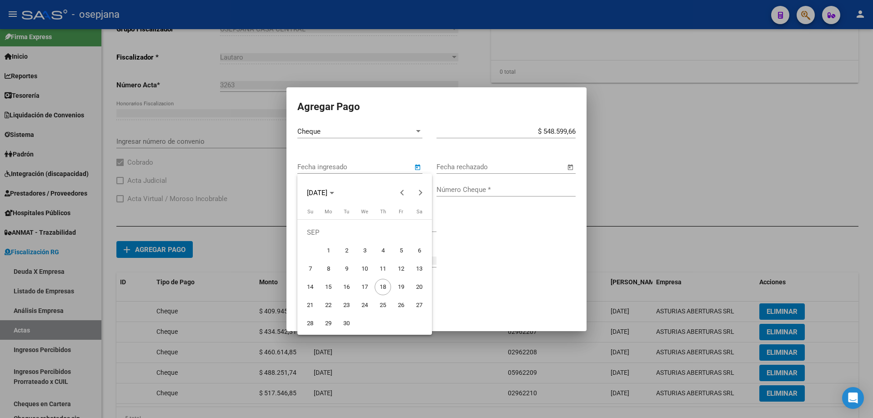
click at [352, 286] on span "16" at bounding box center [346, 287] width 16 height 16
type input "16/09/2025"
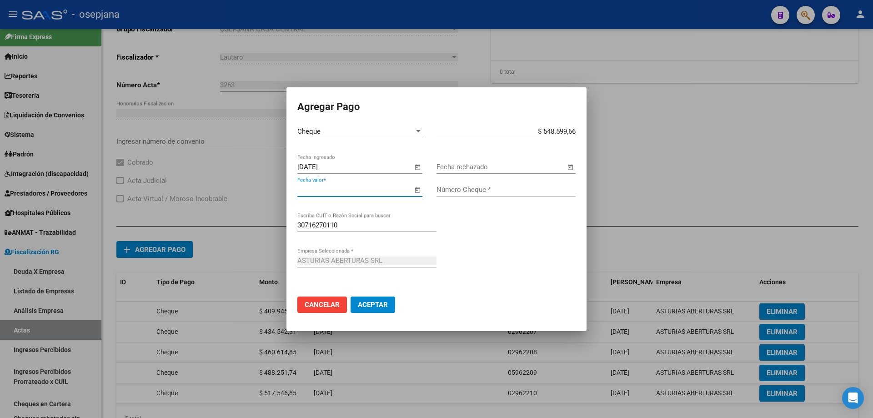
click at [395, 186] on input "Fecha valor *" at bounding box center [354, 190] width 115 height 8
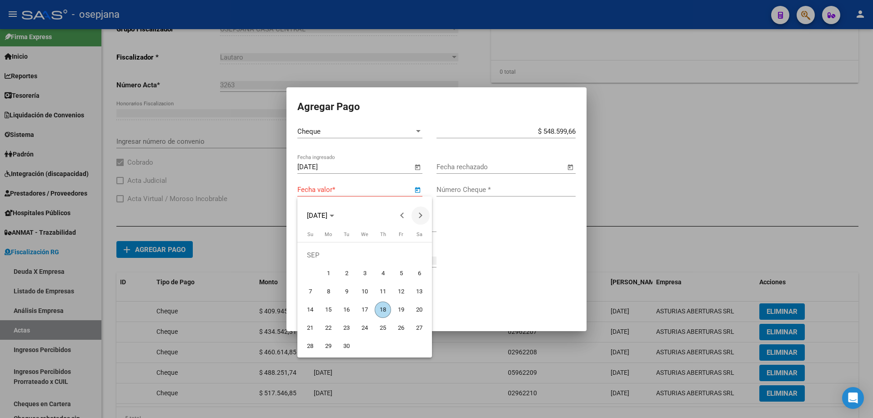
click at [422, 215] on button "Next month" at bounding box center [421, 215] width 18 height 18
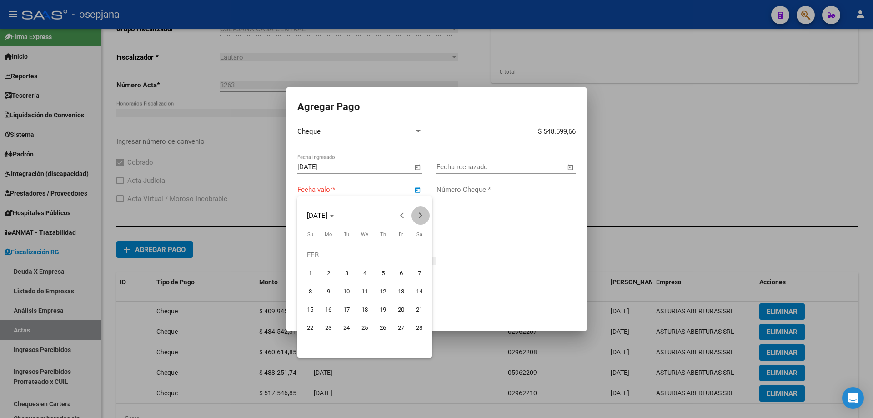
click at [422, 215] on button "Next month" at bounding box center [421, 215] width 18 height 18
click at [422, 306] on span "21" at bounding box center [419, 310] width 16 height 16
type input "21/03/2026"
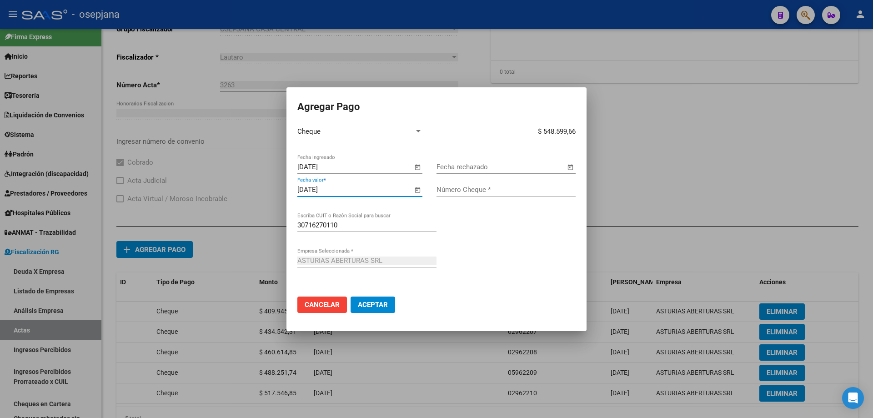
click at [456, 194] on div "Número Cheque *" at bounding box center [506, 190] width 139 height 14
type input "02962211"
click at [384, 298] on button "Aceptar" at bounding box center [373, 305] width 45 height 16
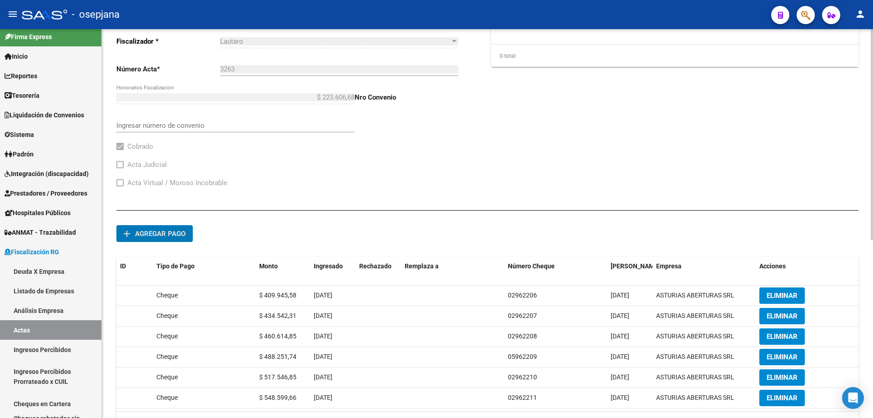
scroll to position [10, 0]
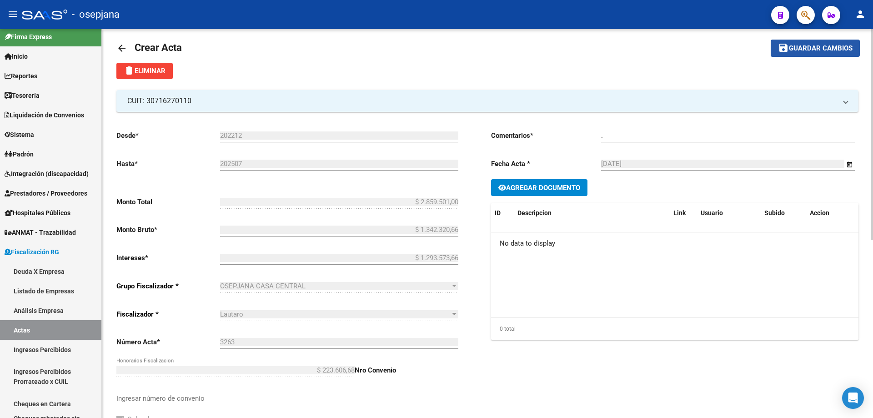
click at [819, 43] on button "save Guardar cambios" at bounding box center [815, 48] width 89 height 17
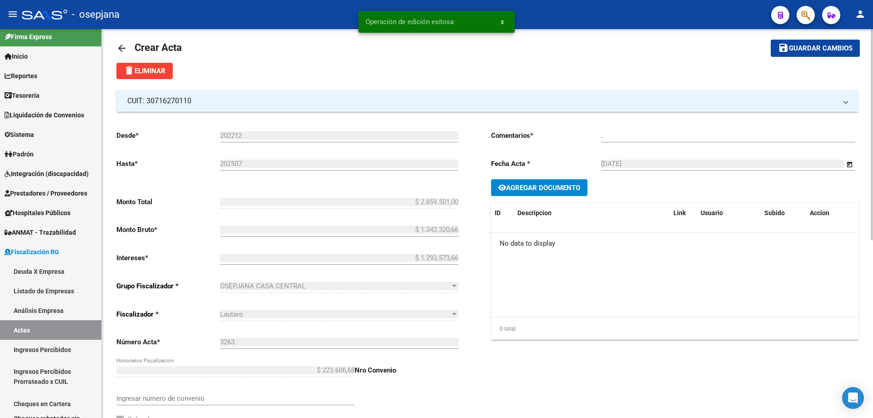
click at [123, 46] on mat-icon "arrow_back" at bounding box center [121, 48] width 11 height 11
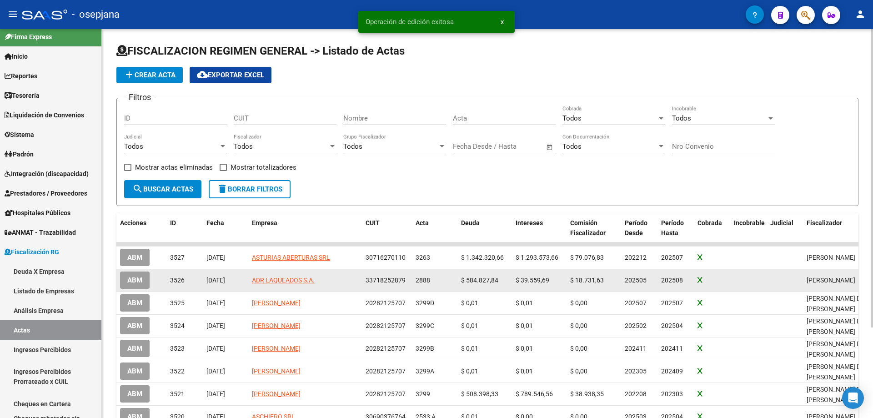
click at [142, 277] on span "ABM" at bounding box center [134, 281] width 15 height 8
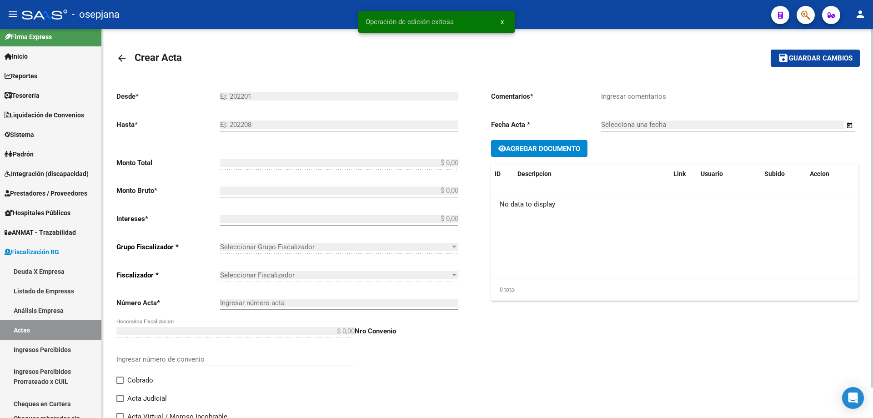
type input "202505"
type input "202508"
type input "$ 686.826,28"
type input "$ 584.827,84"
type input "$ 39.559,69"
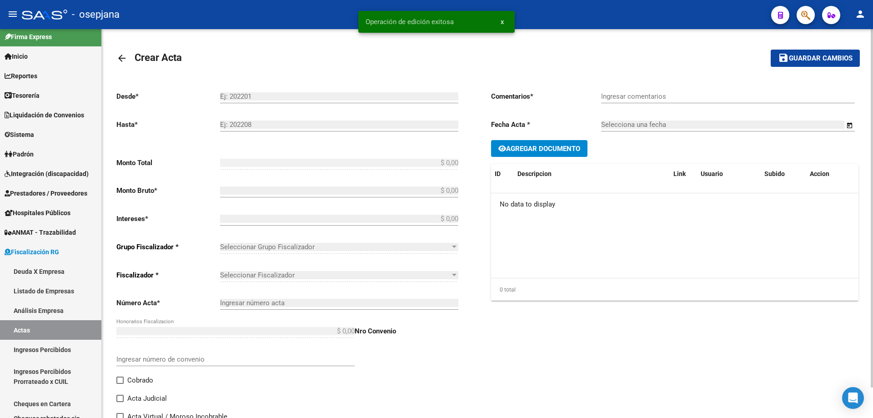
type input "2888"
type input "$ 62.438,75"
checkbox input "true"
type input "."
type input "16/09/2025"
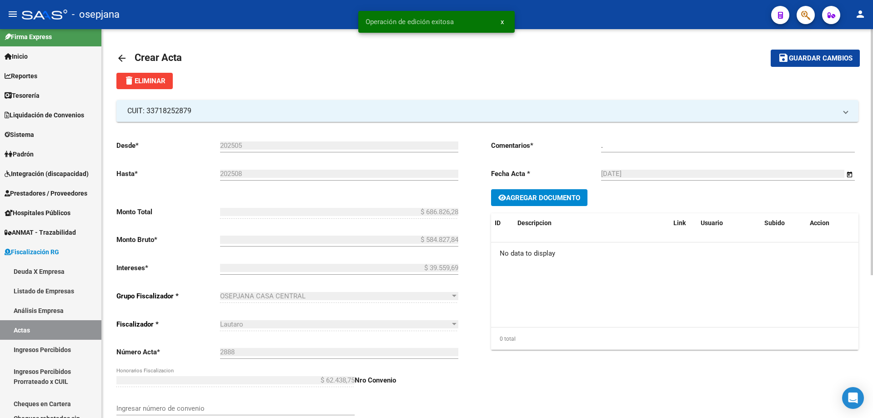
click at [125, 56] on mat-icon "arrow_back" at bounding box center [121, 58] width 11 height 11
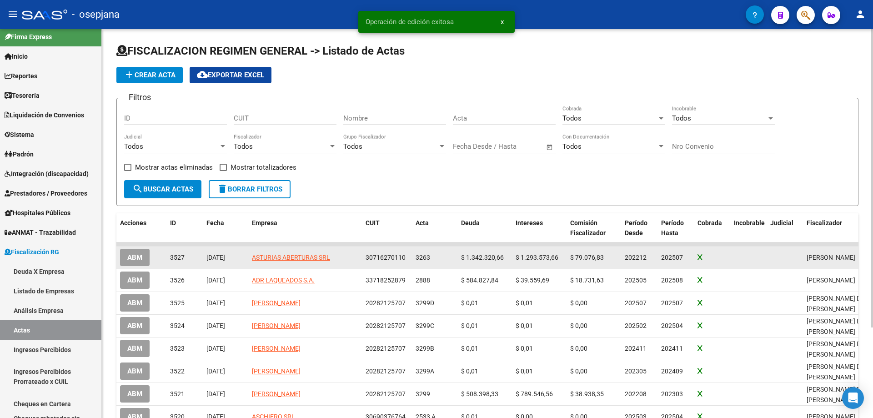
click at [141, 254] on span "ABM" at bounding box center [134, 258] width 15 height 8
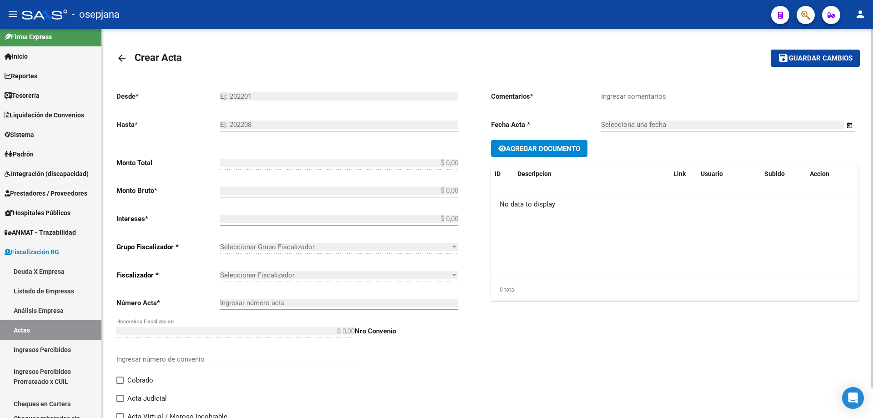
type input "202212"
type input "202507"
type input "$ 2.859.501,00"
type input "$ 1.342.320,66"
type input "$ 1.293.573,66"
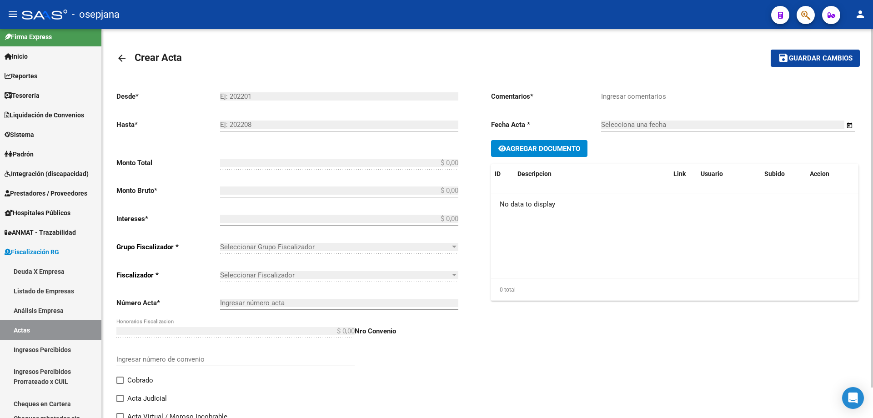
type input "3263"
type input "$ 223.606,68"
checkbox input "true"
type input "."
type input "17/09/2025"
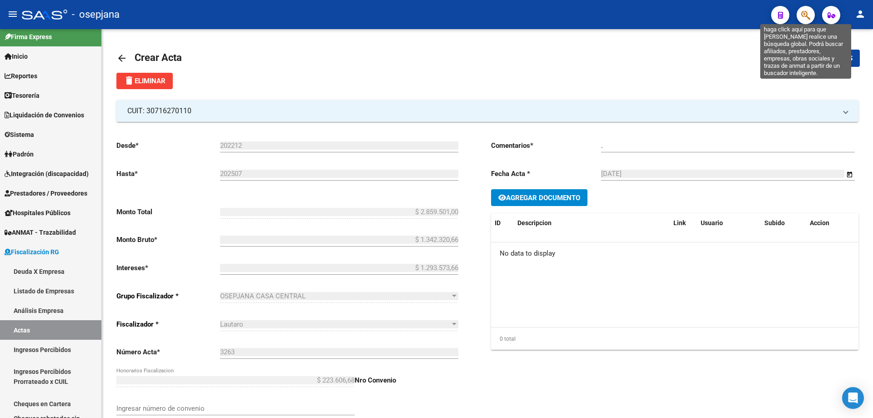
click at [805, 15] on icon "button" at bounding box center [805, 15] width 9 height 10
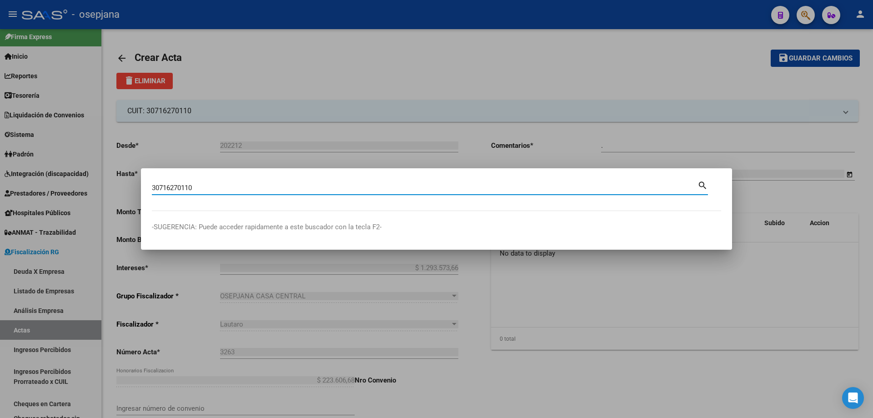
type input "30716270110"
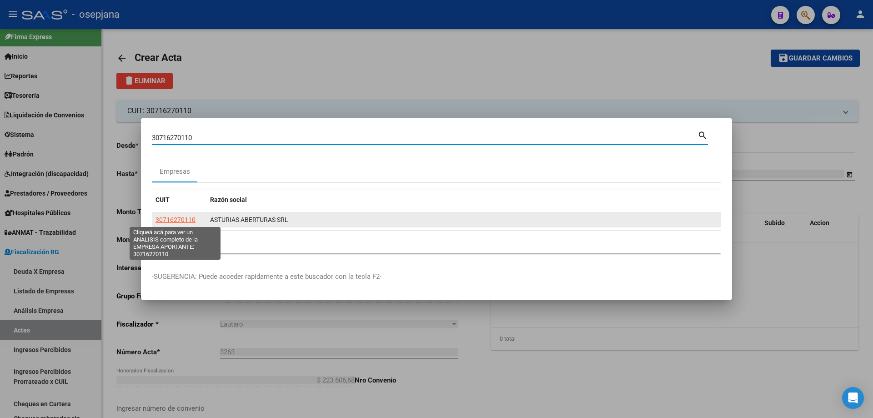
click at [189, 218] on span "30716270110" at bounding box center [176, 219] width 40 height 7
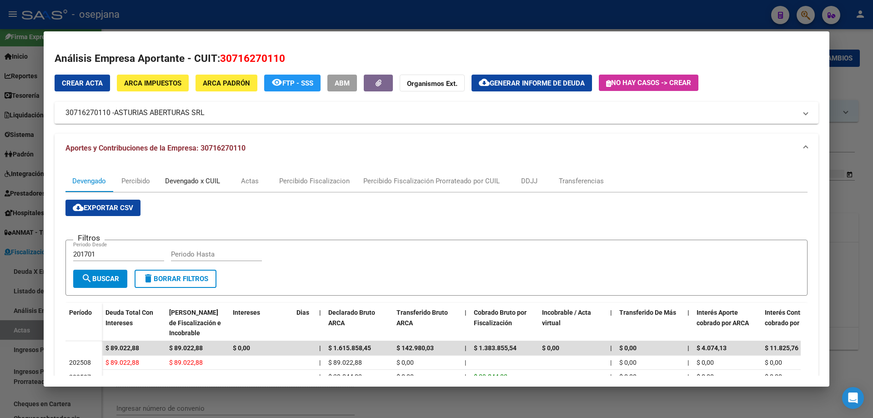
click at [215, 177] on div "Devengado x CUIL" at bounding box center [192, 181] width 55 height 10
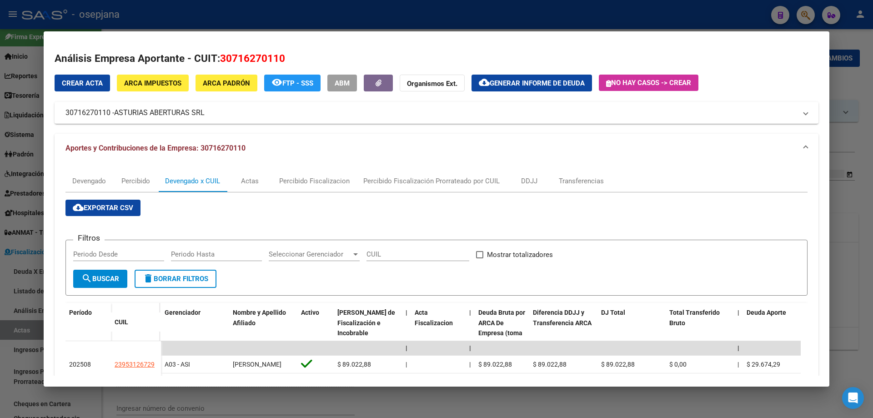
click at [126, 252] on input "Periodo Desde" at bounding box center [118, 254] width 91 height 8
type input "202212"
type input "202507"
click at [479, 258] on input "Mostrar totalizadores" at bounding box center [479, 258] width 0 height 0
checkbox input "true"
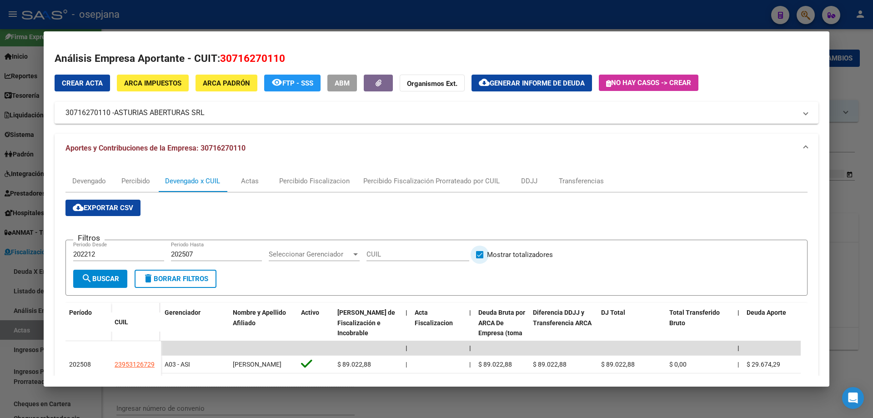
click at [111, 284] on button "search Buscar" at bounding box center [100, 279] width 54 height 18
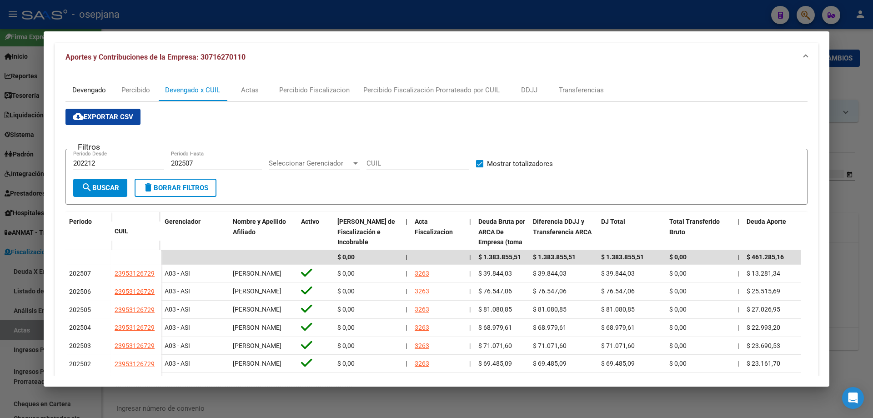
click at [86, 89] on div "Devengado" at bounding box center [89, 90] width 34 height 10
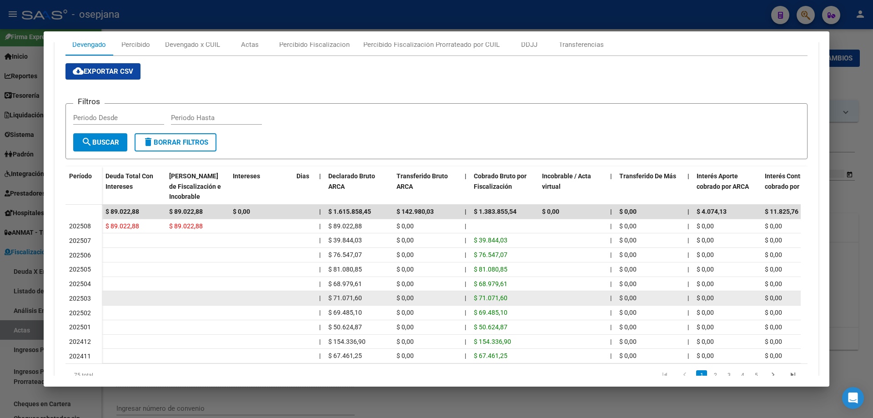
scroll to position [179, 0]
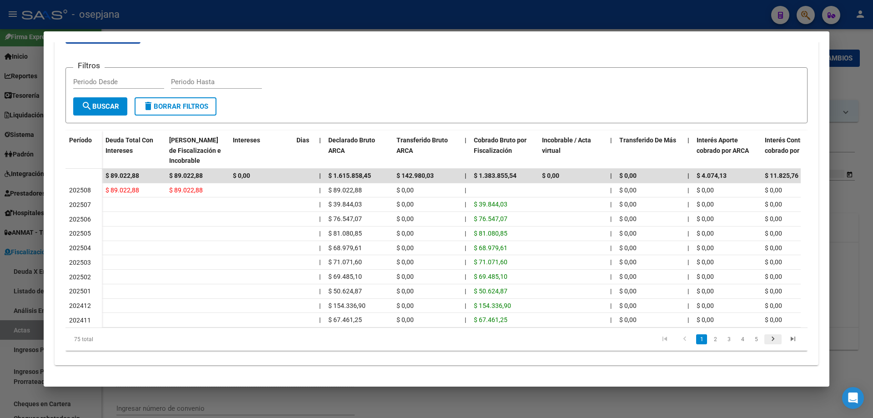
click at [768, 341] on icon "go to next page" at bounding box center [773, 340] width 12 height 11
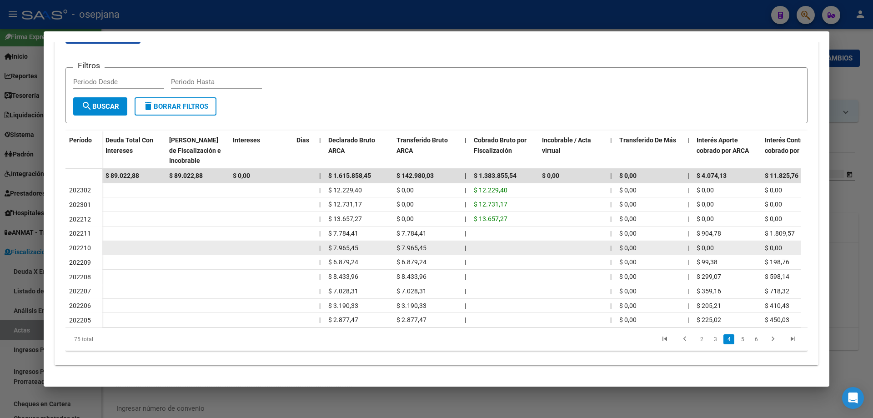
scroll to position [0, 0]
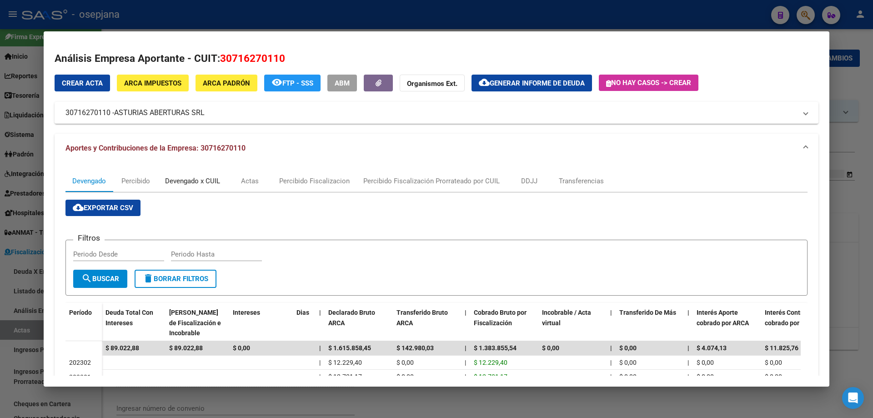
click at [193, 181] on div "Devengado x CUIL" at bounding box center [192, 181] width 55 height 10
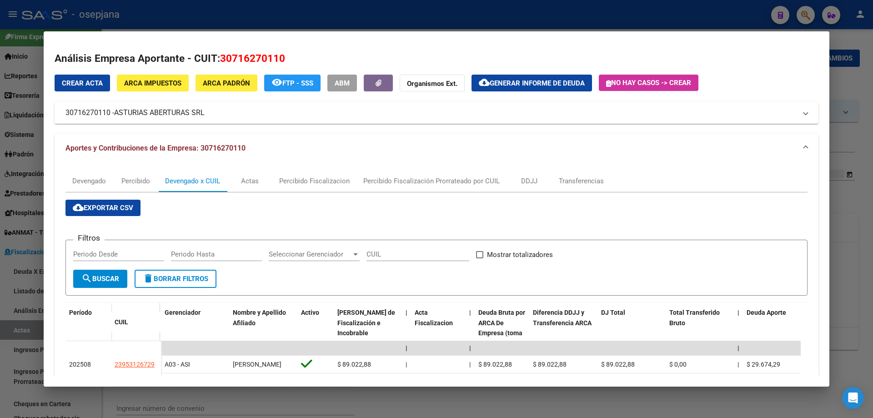
click at [121, 262] on div "Periodo Desde" at bounding box center [118, 258] width 91 height 22
click at [121, 256] on input "Periodo Desde" at bounding box center [118, 254] width 91 height 8
type input "202212"
type input "202507"
click at [481, 257] on span at bounding box center [479, 254] width 7 height 7
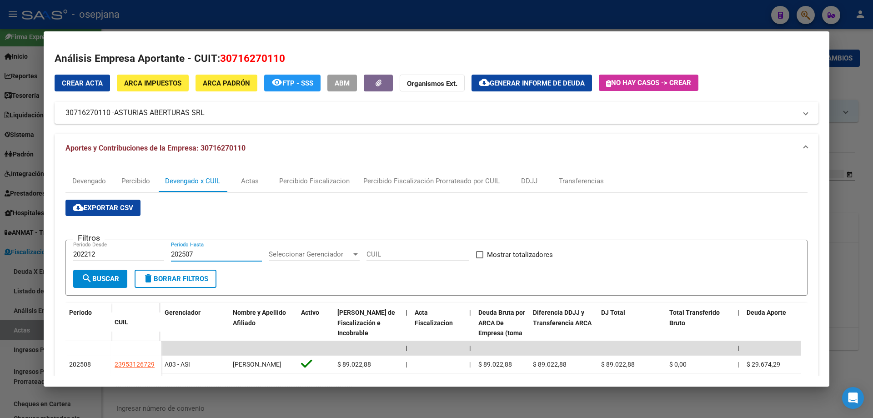
click at [480, 258] on input "Mostrar totalizadores" at bounding box center [479, 258] width 0 height 0
checkbox input "true"
click at [105, 277] on span "search Buscar" at bounding box center [100, 279] width 38 height 8
click at [126, 206] on span "cloud_download Exportar CSV" at bounding box center [103, 208] width 60 height 8
click at [74, 171] on div "Devengado" at bounding box center [88, 181] width 47 height 22
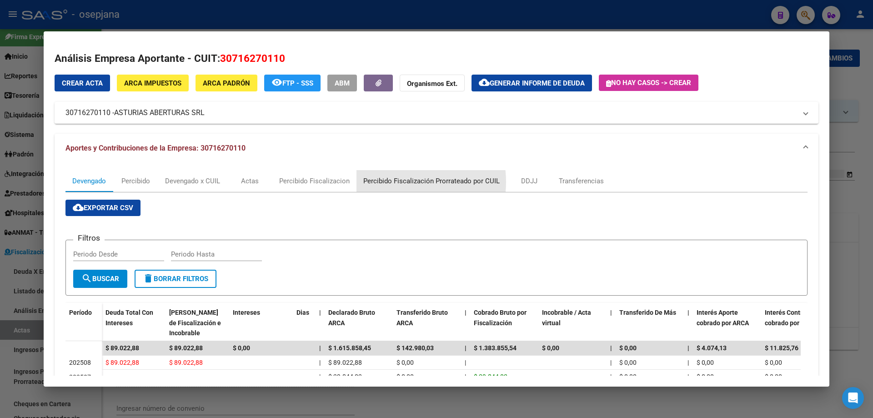
click at [395, 182] on div "Percibido Fiscalización Prorrateado por CUIL" at bounding box center [431, 181] width 136 height 10
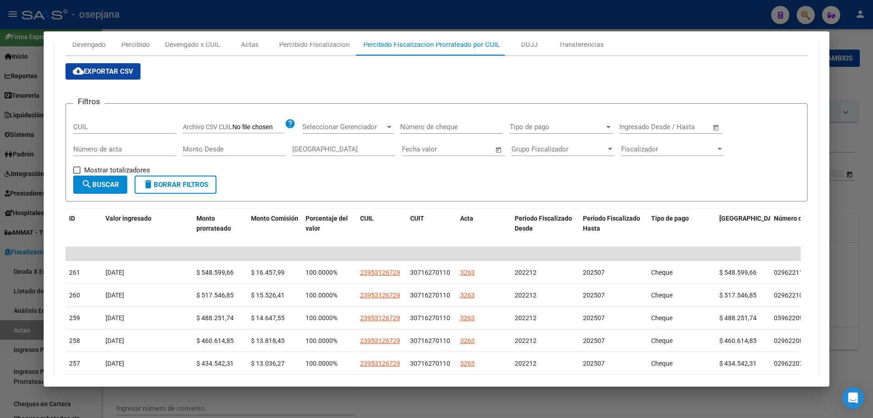
scroll to position [91, 0]
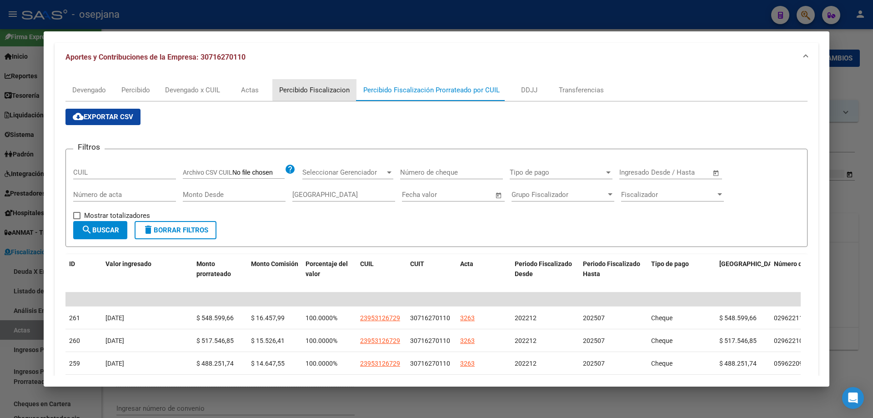
click at [321, 89] on div "Percibido Fiscalizacion" at bounding box center [314, 90] width 70 height 10
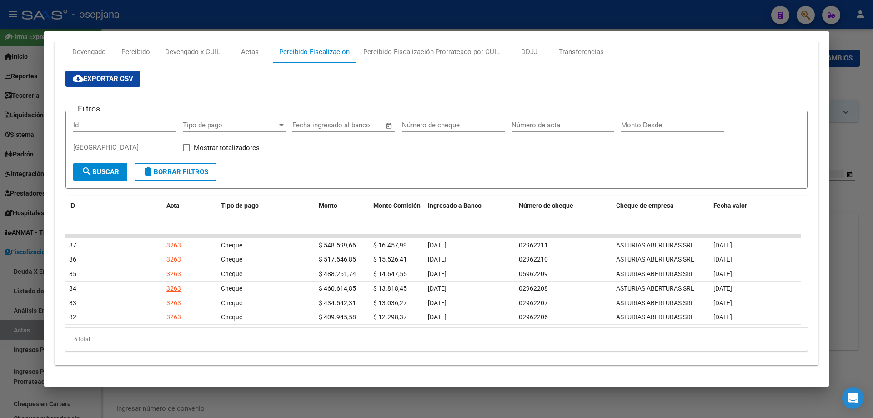
scroll to position [38, 0]
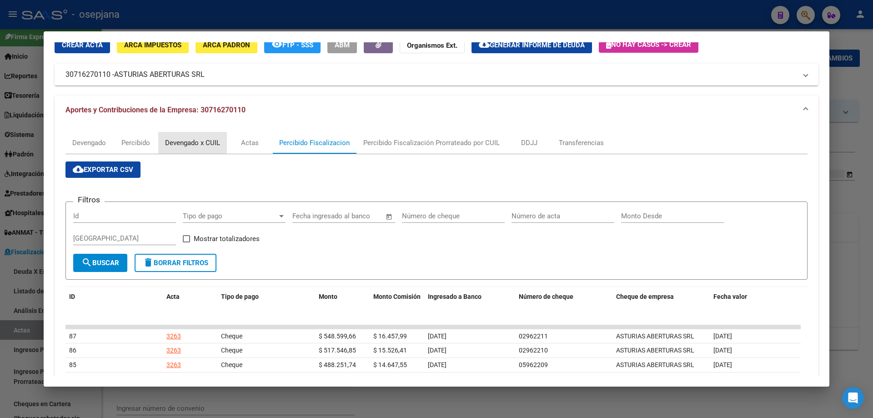
click at [198, 141] on div "Devengado x CUIL" at bounding box center [192, 143] width 55 height 10
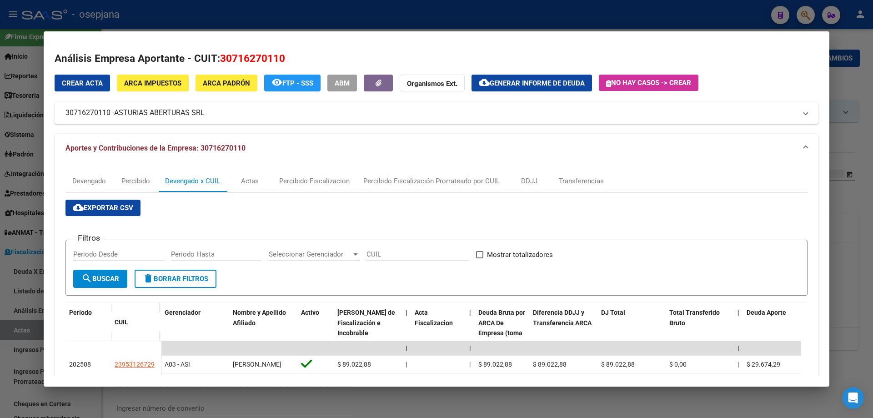
scroll to position [45, 0]
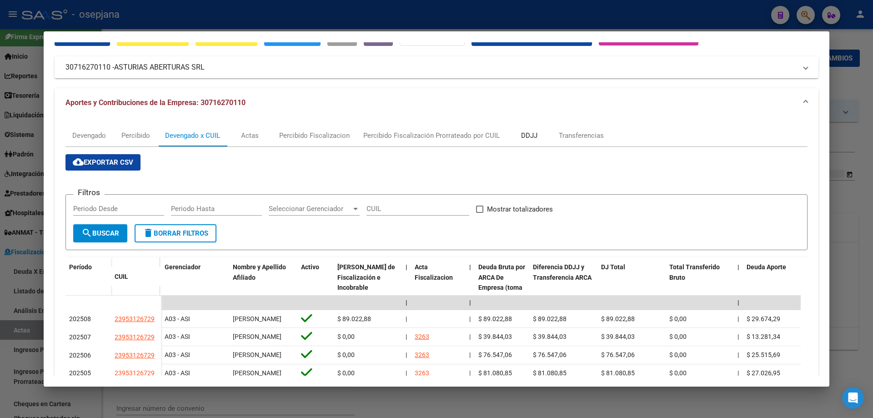
click at [527, 140] on div "DDJJ" at bounding box center [529, 136] width 16 height 10
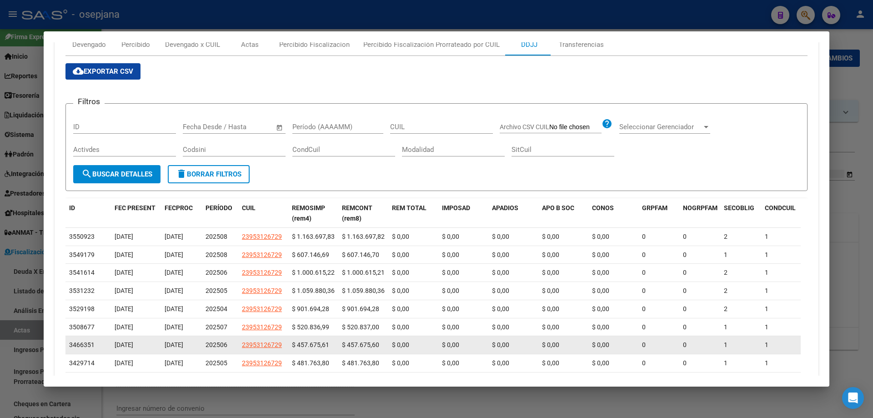
scroll to position [91, 0]
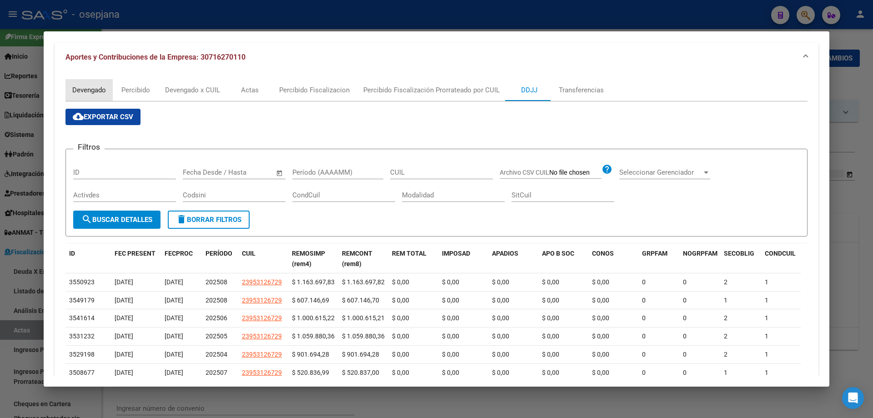
click at [81, 89] on div "Devengado" at bounding box center [89, 90] width 34 height 10
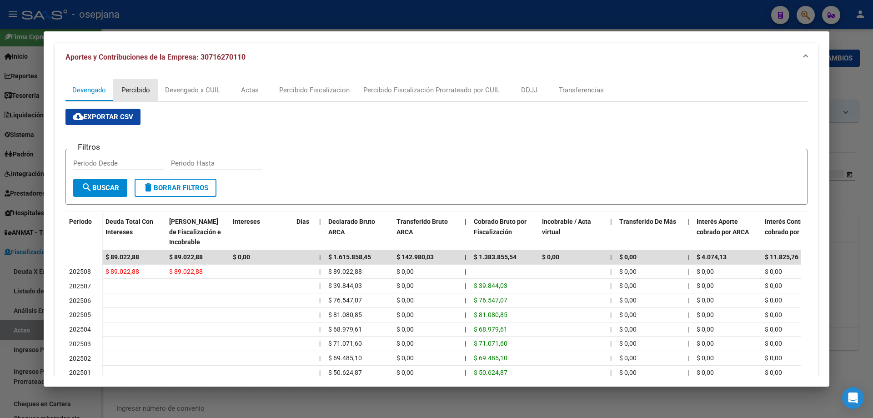
click at [131, 87] on div "Percibido" at bounding box center [135, 90] width 29 height 10
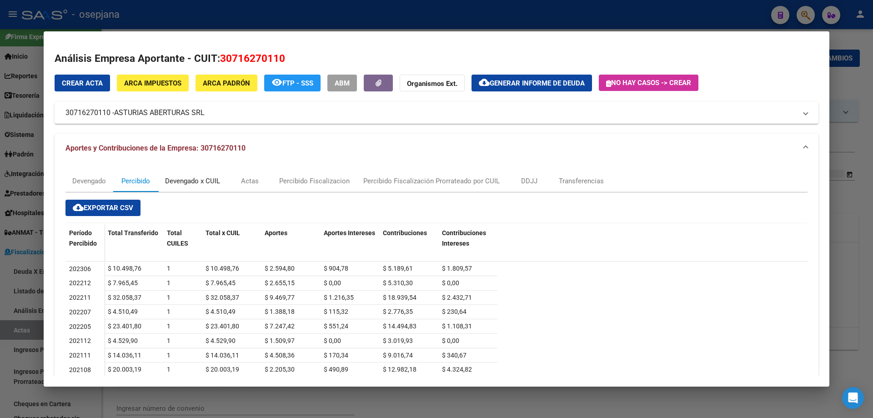
click at [180, 182] on div "Devengado x CUIL" at bounding box center [192, 181] width 55 height 10
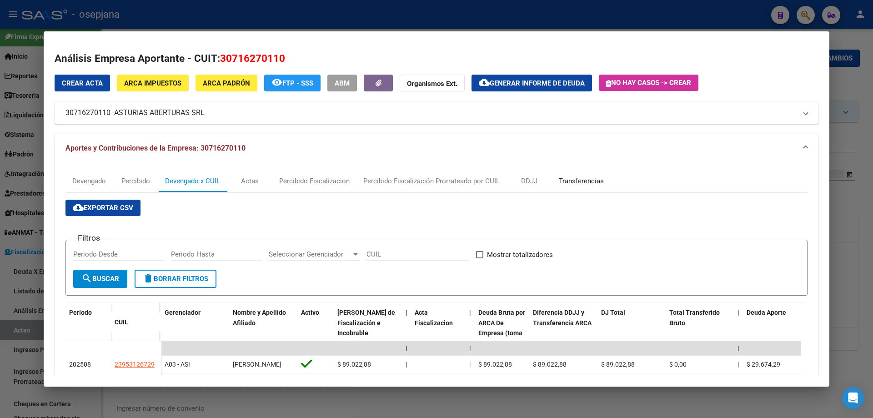
click at [583, 183] on div "Transferencias" at bounding box center [581, 181] width 45 height 10
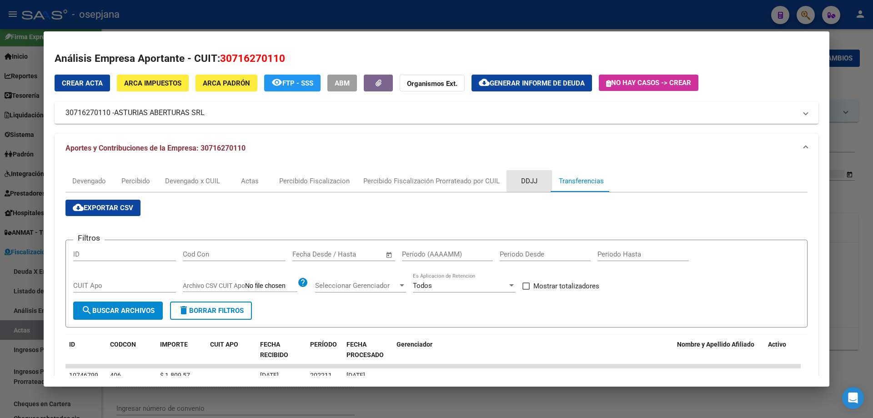
click at [533, 186] on div "DDJJ" at bounding box center [529, 181] width 16 height 10
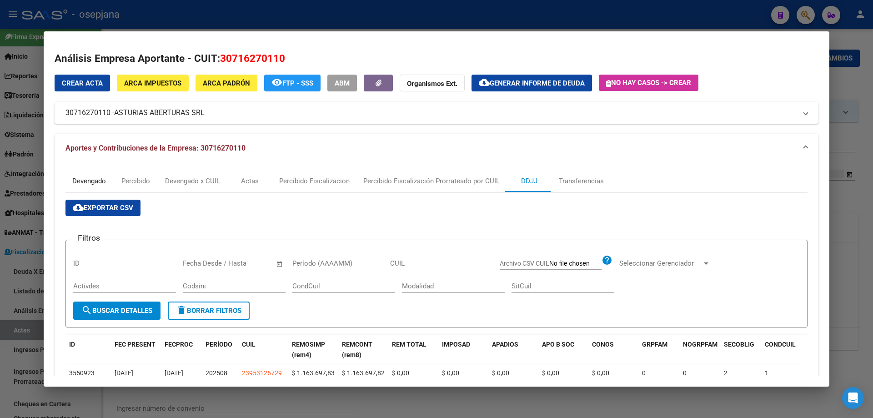
click at [86, 180] on div "Devengado" at bounding box center [89, 181] width 34 height 10
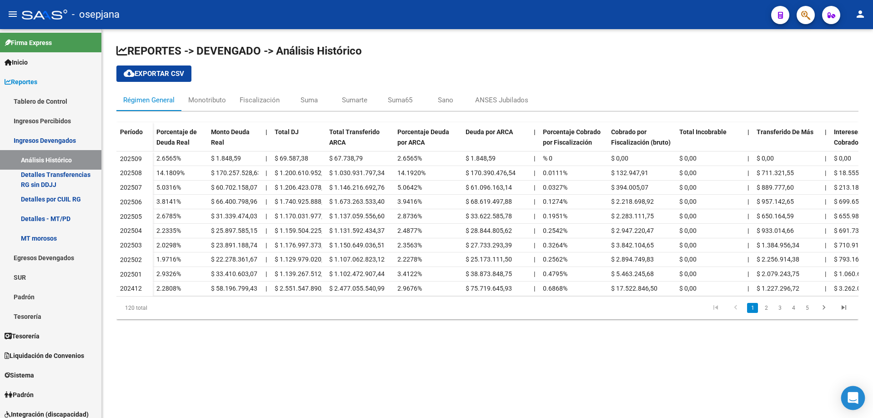
click at [848, 390] on div "Open Intercom Messenger" at bounding box center [853, 398] width 24 height 24
